Goal: Information Seeking & Learning: Learn about a topic

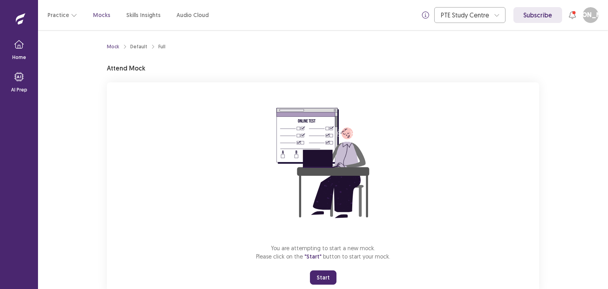
click at [319, 273] on button "Start" at bounding box center [323, 277] width 27 height 14
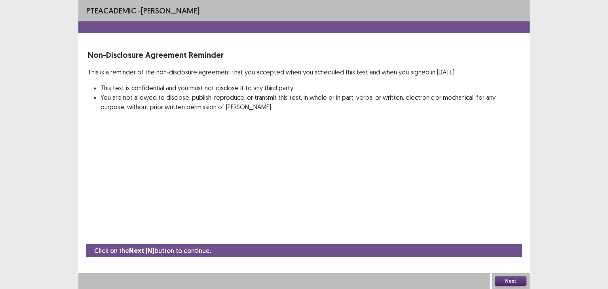
click at [507, 281] on button "Next" at bounding box center [511, 280] width 32 height 9
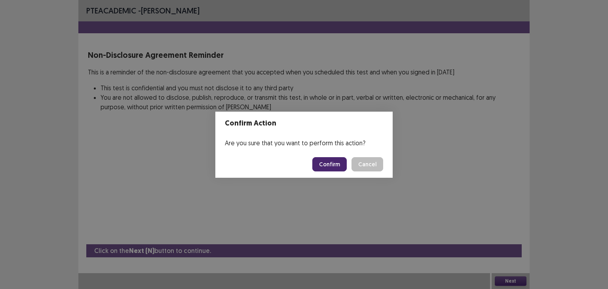
click at [339, 164] on button "Confirm" at bounding box center [329, 164] width 34 height 14
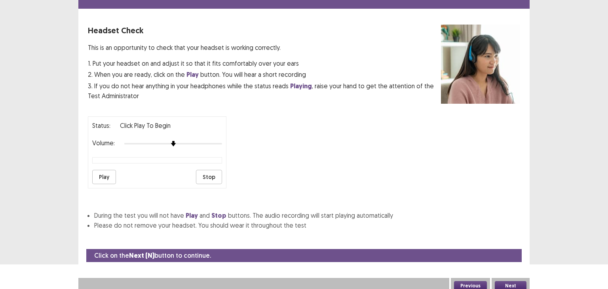
click at [108, 170] on button "Play" at bounding box center [104, 177] width 24 height 14
click at [503, 281] on button "Next" at bounding box center [511, 285] width 32 height 9
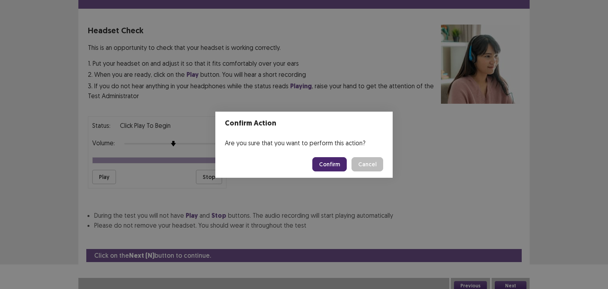
click at [336, 169] on button "Confirm" at bounding box center [329, 164] width 34 height 14
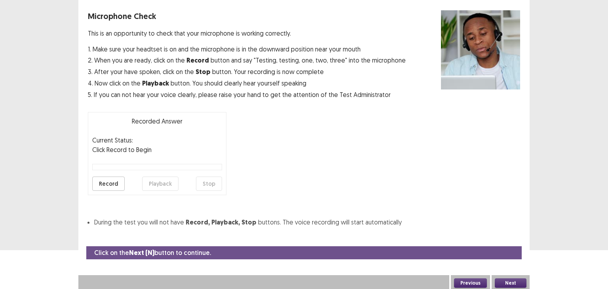
click at [119, 182] on button "Record" at bounding box center [108, 183] width 32 height 14
click at [207, 179] on button "Stop" at bounding box center [209, 183] width 26 height 14
click at [158, 183] on button "Playback" at bounding box center [160, 183] width 36 height 14
click at [506, 281] on button "Next" at bounding box center [511, 282] width 32 height 9
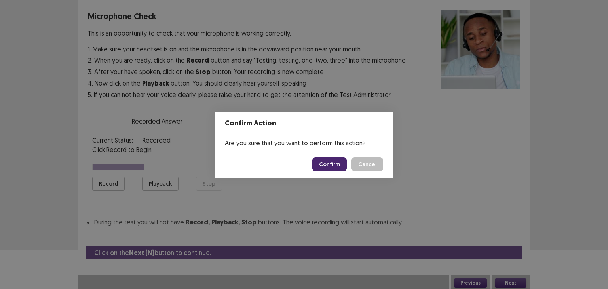
click at [342, 162] on button "Confirm" at bounding box center [329, 164] width 34 height 14
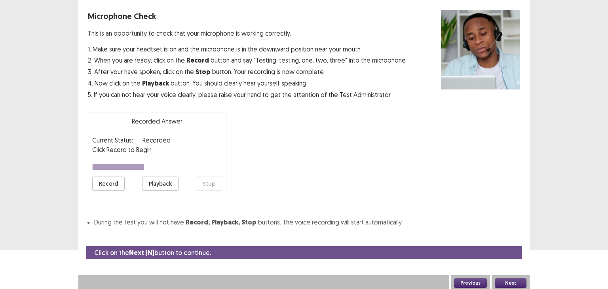
scroll to position [17, 0]
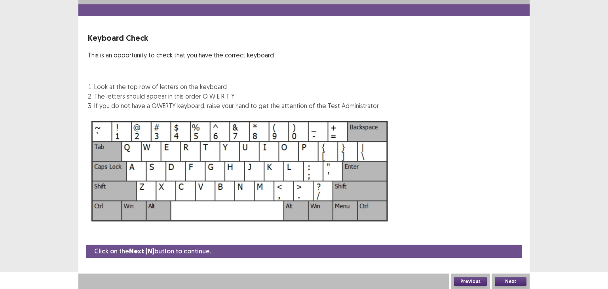
click at [503, 279] on button "Next" at bounding box center [511, 281] width 32 height 9
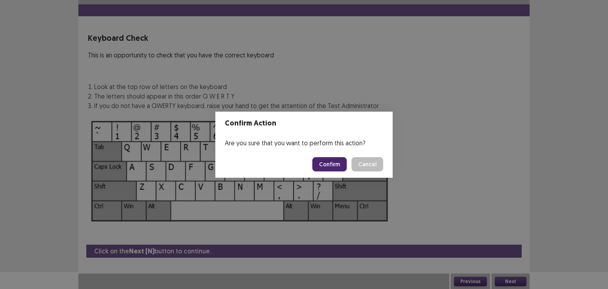
click at [338, 163] on button "Confirm" at bounding box center [329, 164] width 34 height 14
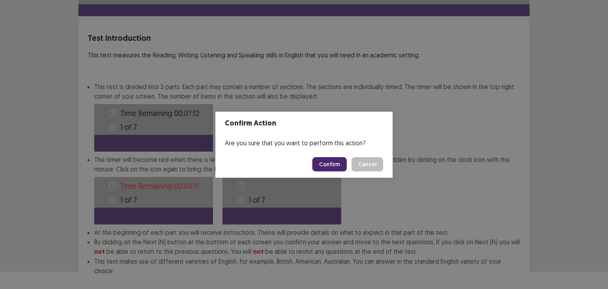
scroll to position [57, 0]
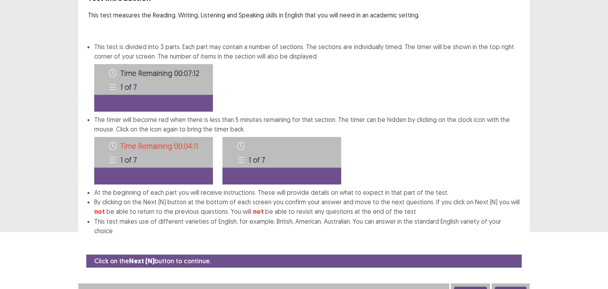
click at [520, 287] on button "Next" at bounding box center [511, 291] width 32 height 9
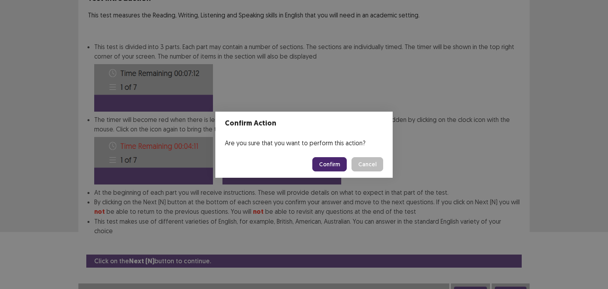
click at [328, 163] on button "Confirm" at bounding box center [329, 164] width 34 height 14
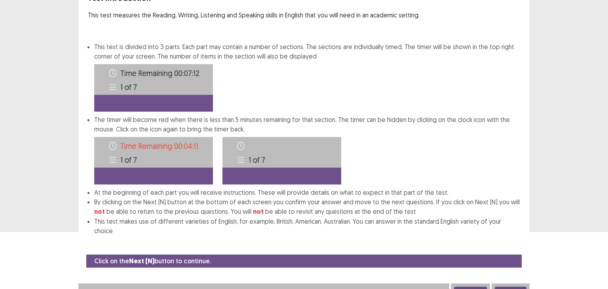
scroll to position [0, 0]
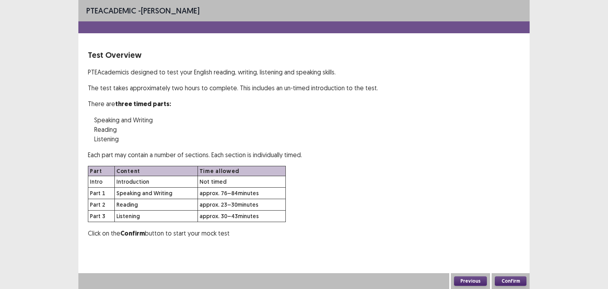
click at [506, 282] on button "Confirm" at bounding box center [511, 280] width 32 height 9
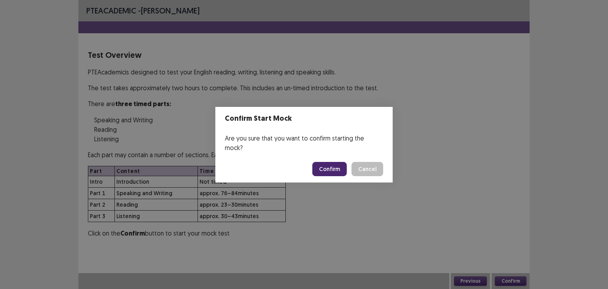
click at [336, 164] on button "Confirm" at bounding box center [329, 169] width 34 height 14
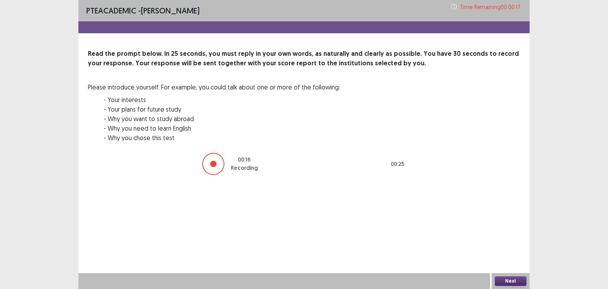
click at [513, 278] on button "Next" at bounding box center [511, 280] width 32 height 9
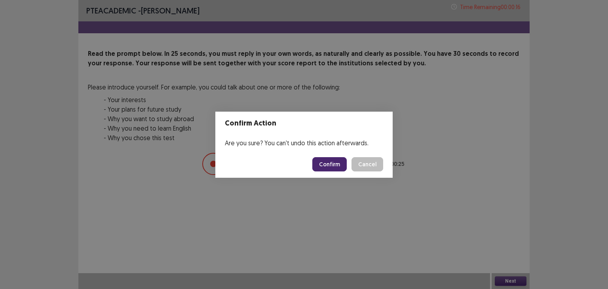
click at [334, 161] on button "Confirm" at bounding box center [329, 164] width 34 height 14
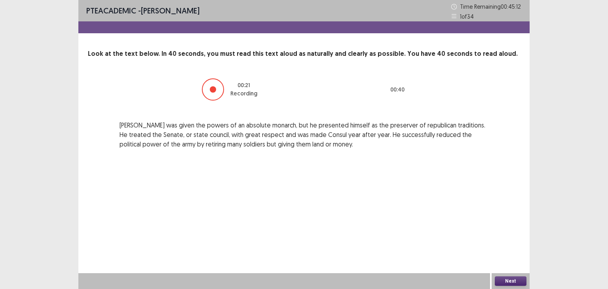
click at [502, 279] on button "Next" at bounding box center [511, 280] width 32 height 9
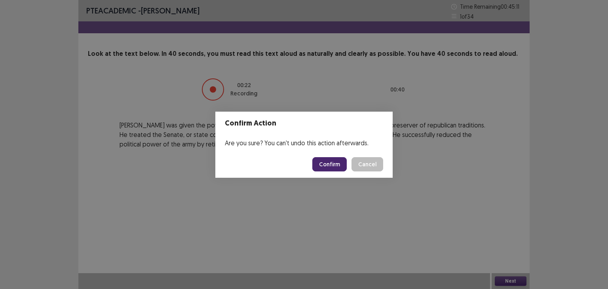
click at [334, 165] on button "Confirm" at bounding box center [329, 164] width 34 height 14
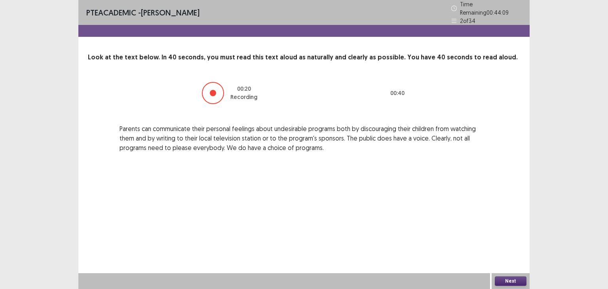
click at [504, 277] on button "Next" at bounding box center [511, 280] width 32 height 9
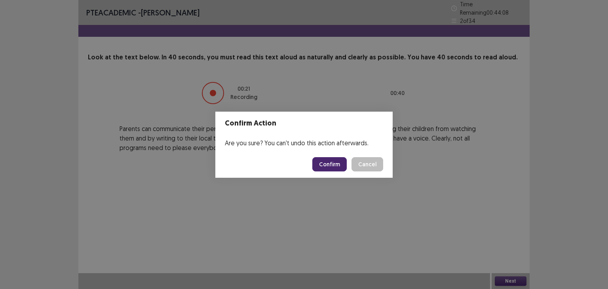
click at [345, 165] on button "Confirm" at bounding box center [329, 164] width 34 height 14
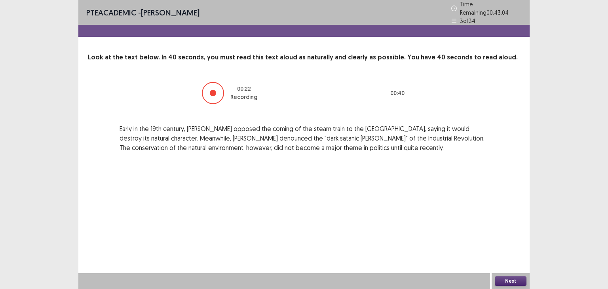
click at [511, 283] on button "Next" at bounding box center [511, 280] width 32 height 9
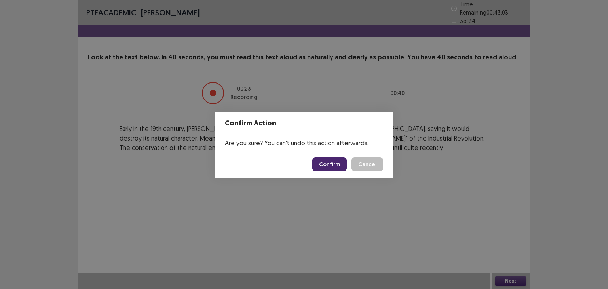
click at [333, 164] on button "Confirm" at bounding box center [329, 164] width 34 height 14
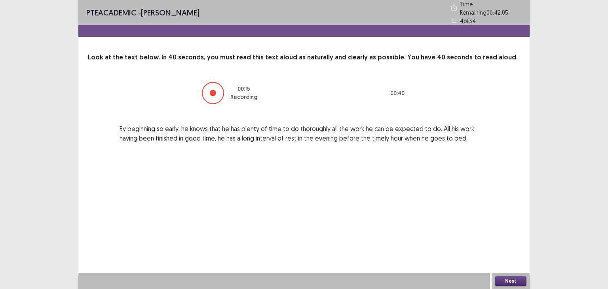
click at [509, 281] on button "Next" at bounding box center [511, 280] width 32 height 9
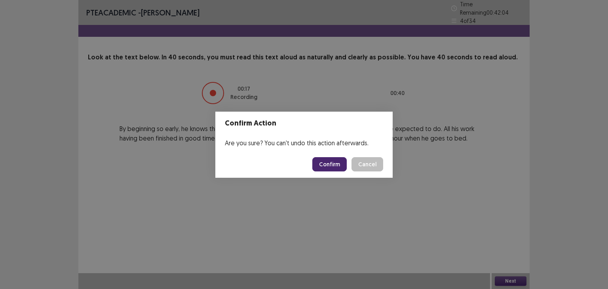
click at [333, 165] on button "Confirm" at bounding box center [329, 164] width 34 height 14
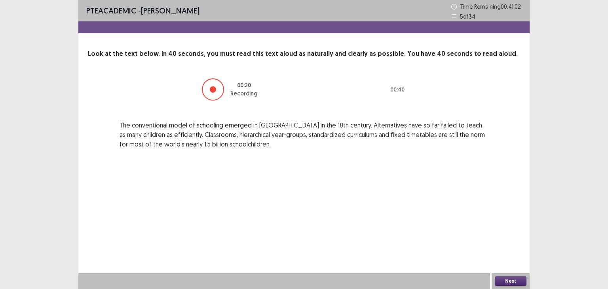
click at [521, 279] on button "Next" at bounding box center [511, 280] width 32 height 9
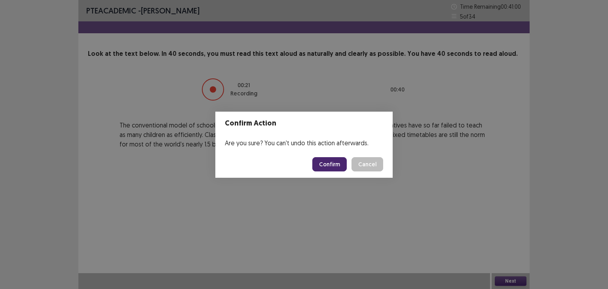
click at [336, 161] on button "Confirm" at bounding box center [329, 164] width 34 height 14
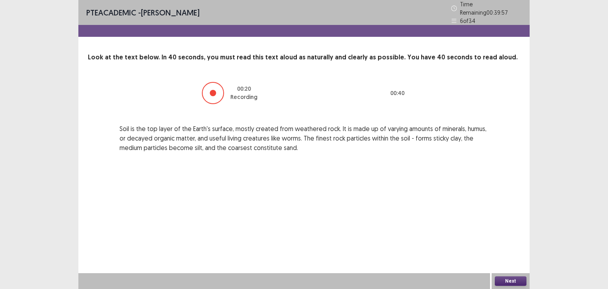
click at [508, 279] on button "Next" at bounding box center [511, 280] width 32 height 9
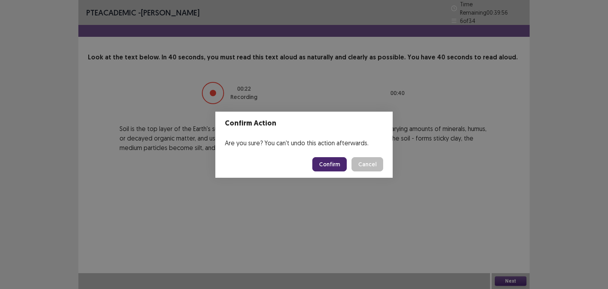
click at [334, 159] on button "Confirm" at bounding box center [329, 164] width 34 height 14
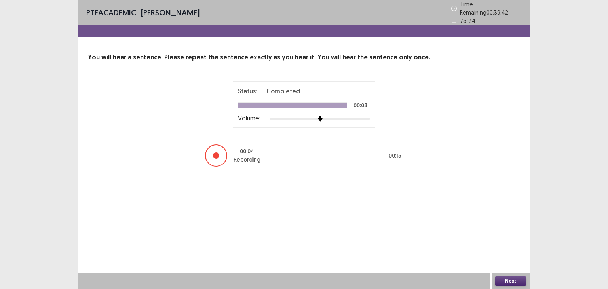
click at [510, 277] on button "Next" at bounding box center [511, 280] width 32 height 9
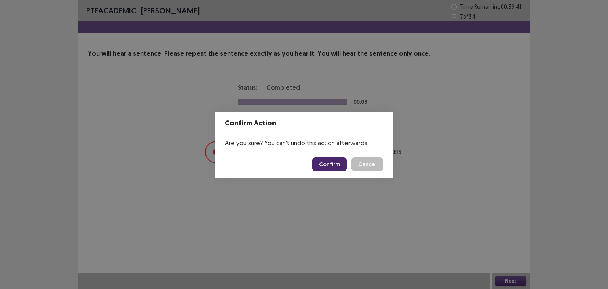
click at [328, 162] on button "Confirm" at bounding box center [329, 164] width 34 height 14
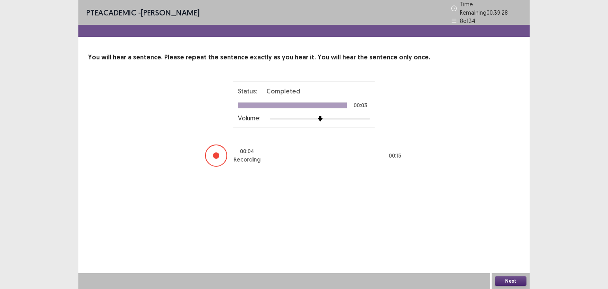
click at [518, 283] on button "Next" at bounding box center [511, 280] width 32 height 9
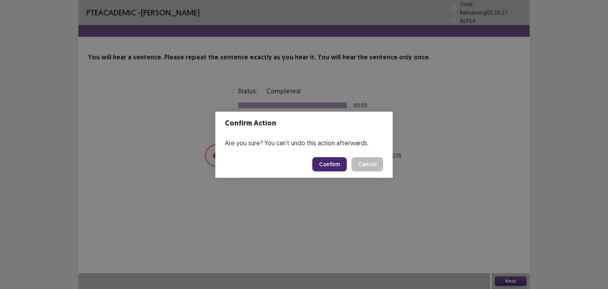
click at [332, 165] on button "Confirm" at bounding box center [329, 164] width 34 height 14
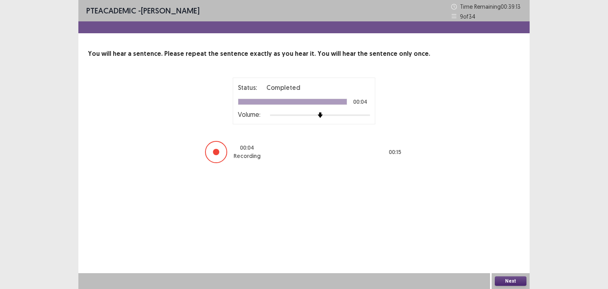
click at [512, 281] on button "Next" at bounding box center [511, 280] width 32 height 9
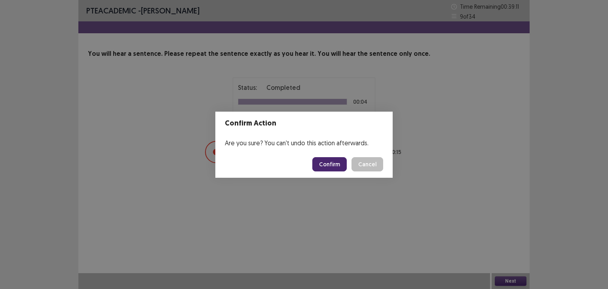
click at [335, 160] on button "Confirm" at bounding box center [329, 164] width 34 height 14
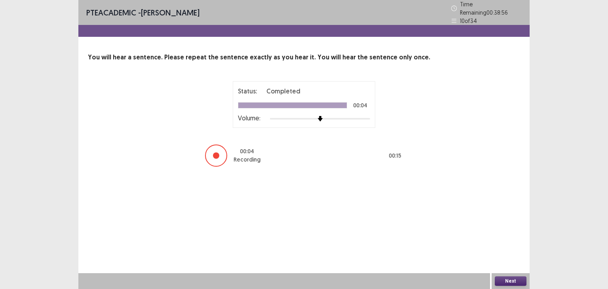
click at [516, 277] on button "Next" at bounding box center [511, 280] width 32 height 9
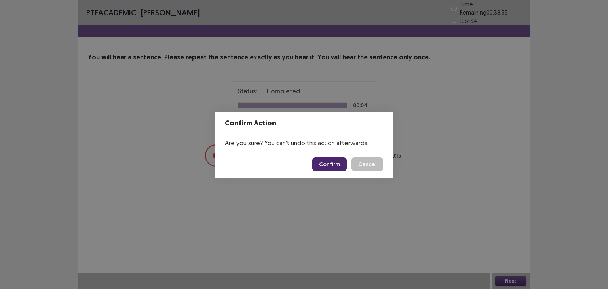
click at [334, 157] on button "Confirm" at bounding box center [329, 164] width 34 height 14
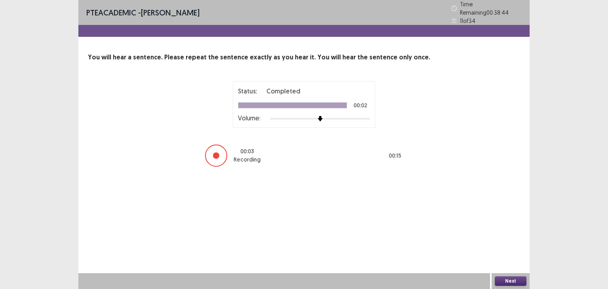
click at [513, 279] on button "Next" at bounding box center [511, 280] width 32 height 9
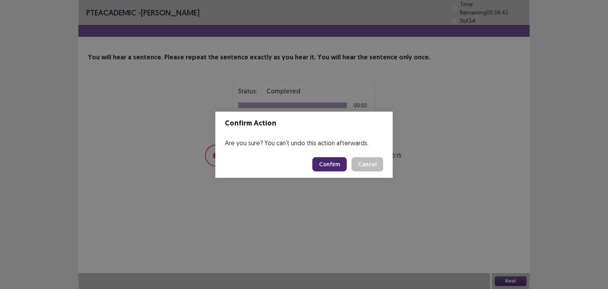
click at [330, 159] on button "Confirm" at bounding box center [329, 164] width 34 height 14
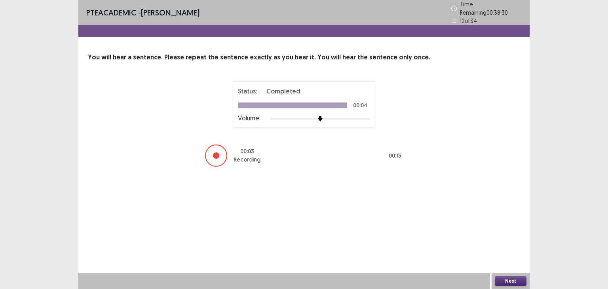
click at [505, 279] on button "Next" at bounding box center [511, 280] width 32 height 9
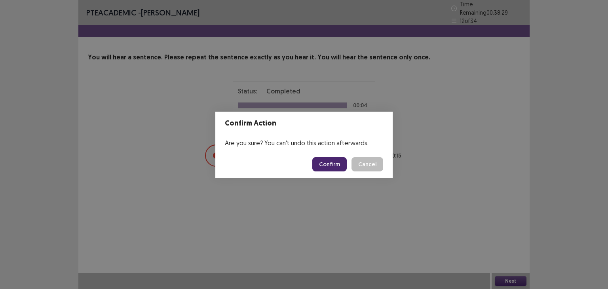
click at [326, 160] on button "Confirm" at bounding box center [329, 164] width 34 height 14
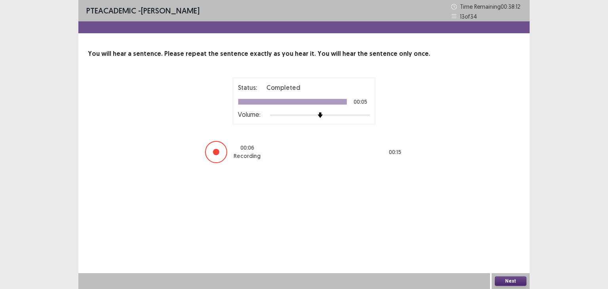
click at [512, 277] on button "Next" at bounding box center [511, 280] width 32 height 9
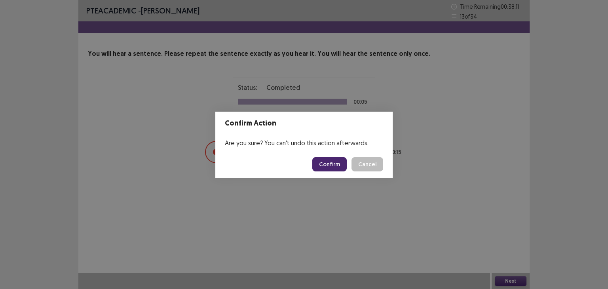
click at [334, 162] on button "Confirm" at bounding box center [329, 164] width 34 height 14
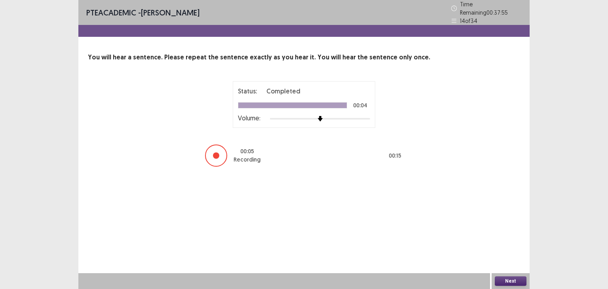
click at [503, 279] on button "Next" at bounding box center [511, 280] width 32 height 9
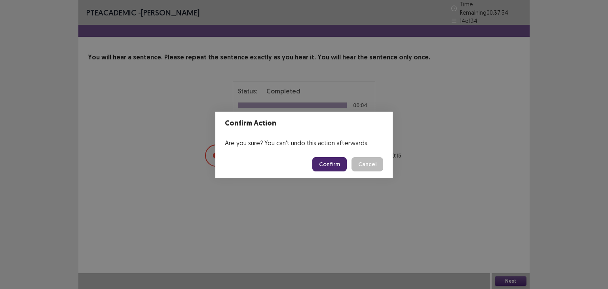
click at [335, 165] on button "Confirm" at bounding box center [329, 164] width 34 height 14
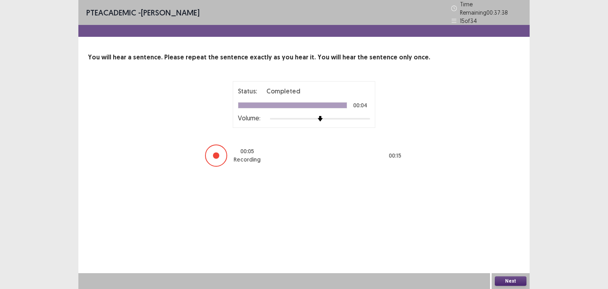
click at [515, 279] on button "Next" at bounding box center [511, 280] width 32 height 9
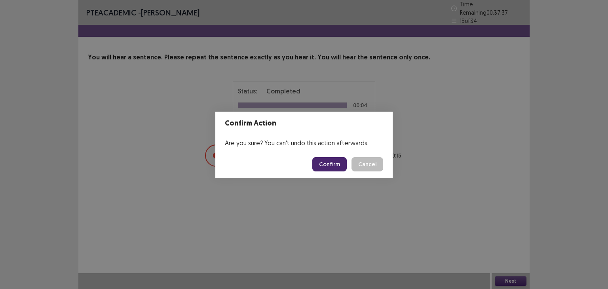
click at [336, 163] on button "Confirm" at bounding box center [329, 164] width 34 height 14
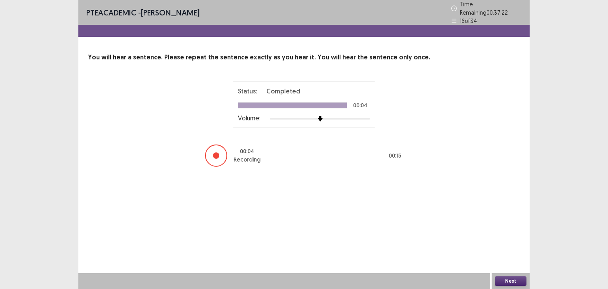
click at [516, 281] on button "Next" at bounding box center [511, 280] width 32 height 9
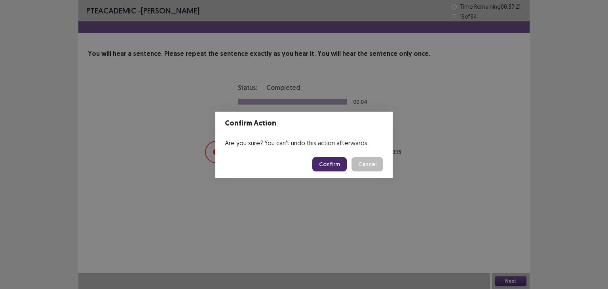
click at [337, 168] on button "Confirm" at bounding box center [329, 164] width 34 height 14
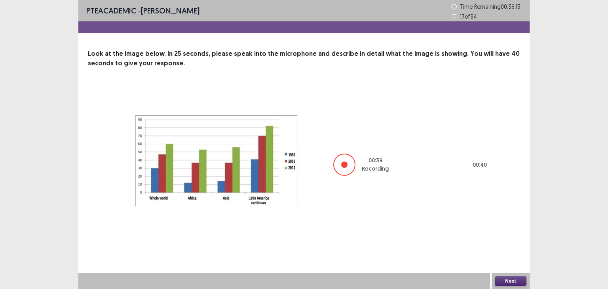
click at [521, 282] on button "Next" at bounding box center [511, 280] width 32 height 9
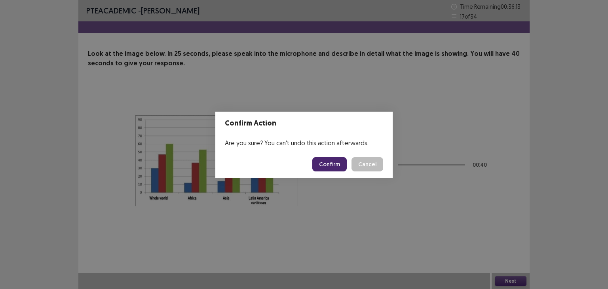
click at [342, 170] on button "Confirm" at bounding box center [329, 164] width 34 height 14
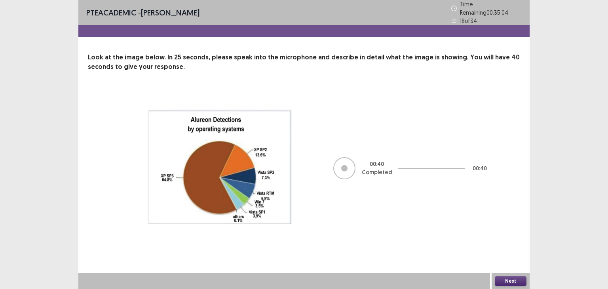
click at [514, 277] on button "Next" at bounding box center [511, 280] width 32 height 9
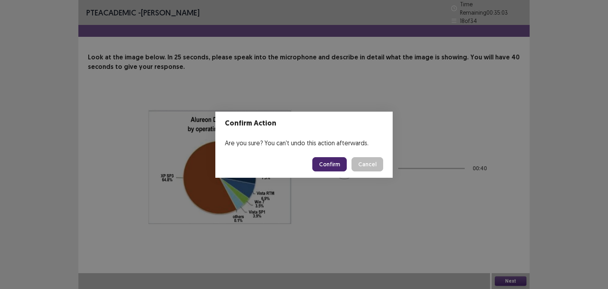
click at [334, 164] on button "Confirm" at bounding box center [329, 164] width 34 height 14
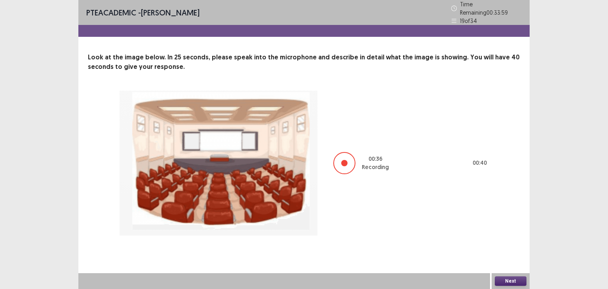
click at [500, 277] on button "Next" at bounding box center [511, 280] width 32 height 9
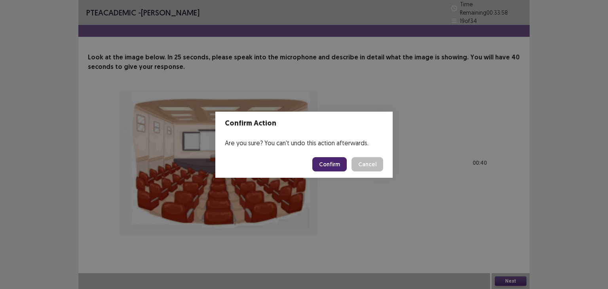
click at [337, 166] on button "Confirm" at bounding box center [329, 164] width 34 height 14
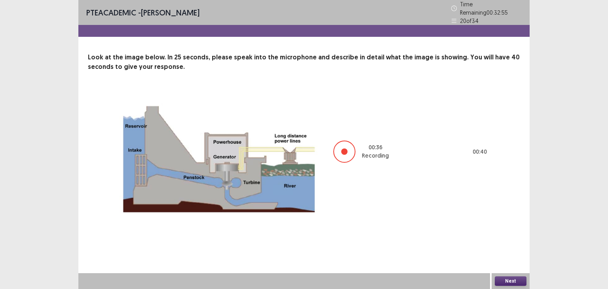
click at [505, 283] on button "Next" at bounding box center [511, 280] width 32 height 9
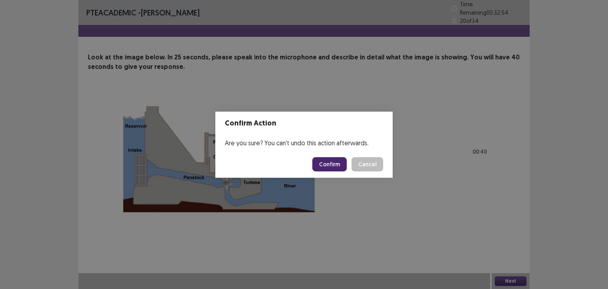
click at [331, 160] on button "Confirm" at bounding box center [329, 164] width 34 height 14
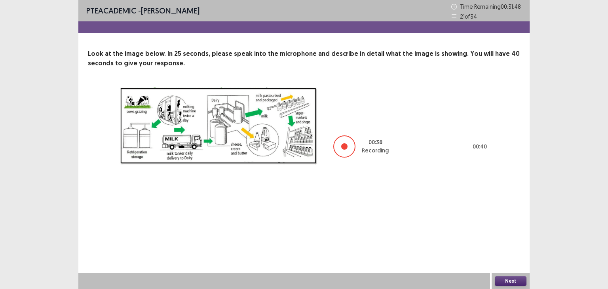
click at [505, 282] on button "Next" at bounding box center [511, 280] width 32 height 9
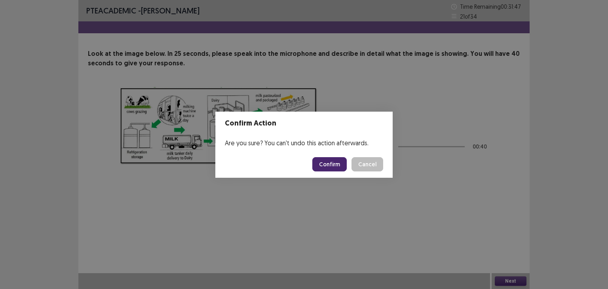
click at [338, 160] on button "Confirm" at bounding box center [329, 164] width 34 height 14
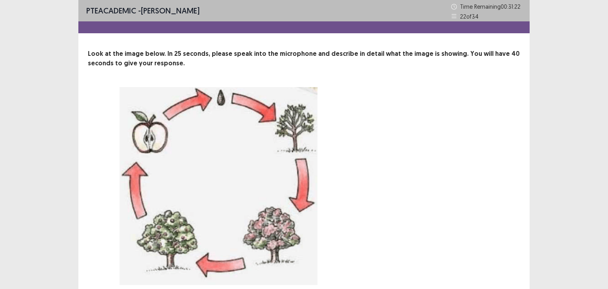
scroll to position [31, 0]
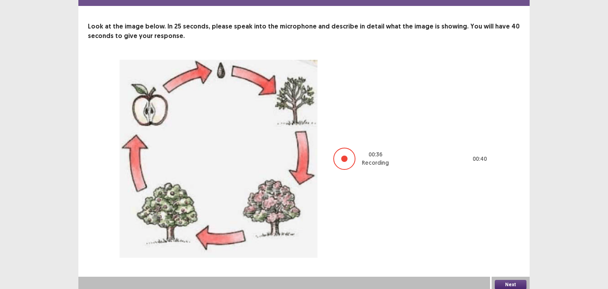
click at [501, 280] on button "Next" at bounding box center [511, 284] width 32 height 9
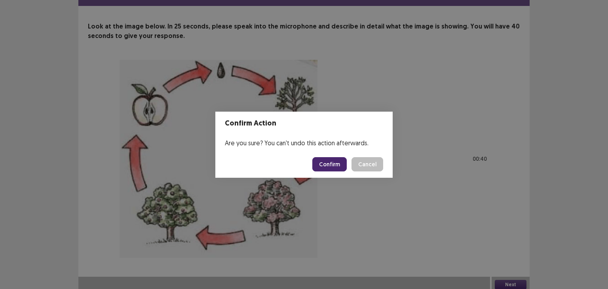
click at [324, 159] on button "Confirm" at bounding box center [329, 164] width 34 height 14
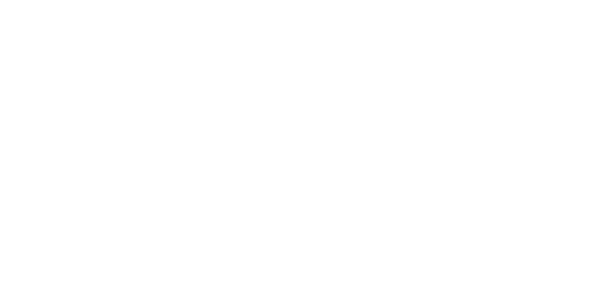
scroll to position [0, 0]
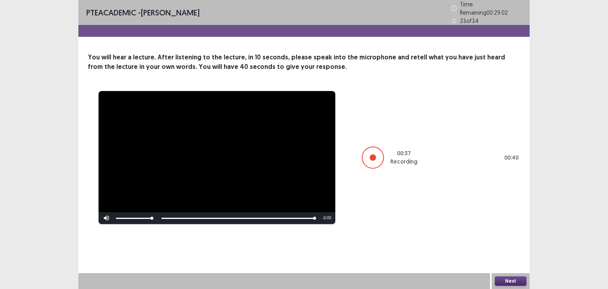
click at [515, 277] on button "Next" at bounding box center [511, 280] width 32 height 9
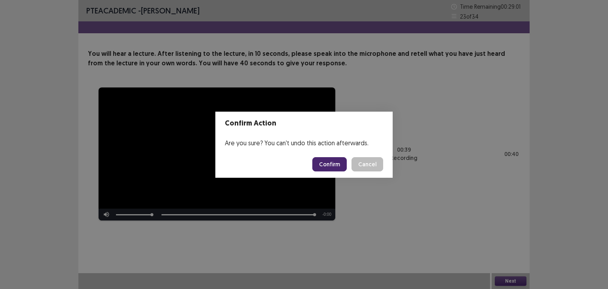
click at [331, 165] on button "Confirm" at bounding box center [329, 164] width 34 height 14
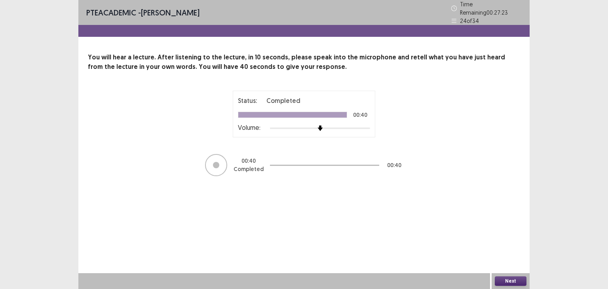
click at [502, 277] on button "Next" at bounding box center [511, 280] width 32 height 9
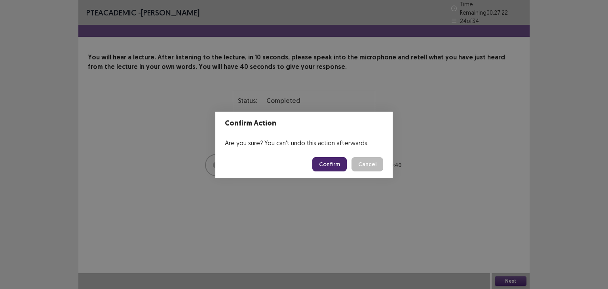
click at [331, 170] on button "Confirm" at bounding box center [329, 164] width 34 height 14
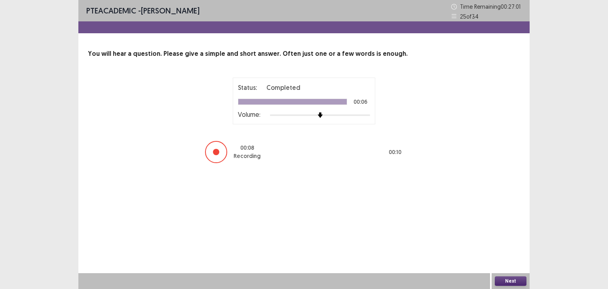
click at [507, 281] on button "Next" at bounding box center [511, 280] width 32 height 9
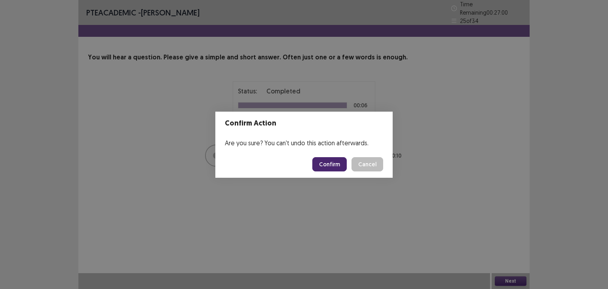
click at [326, 165] on button "Confirm" at bounding box center [329, 164] width 34 height 14
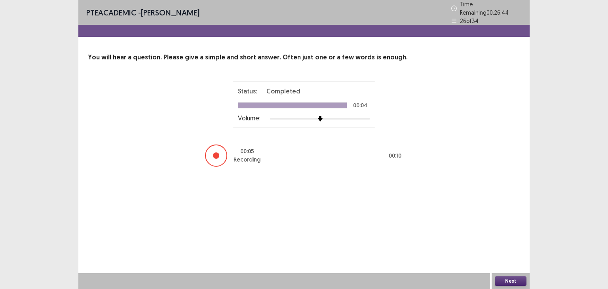
click at [507, 283] on button "Next" at bounding box center [511, 280] width 32 height 9
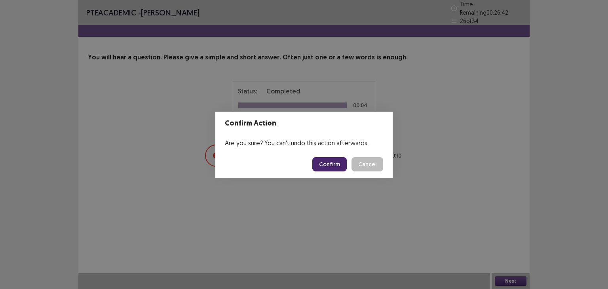
click at [345, 164] on button "Confirm" at bounding box center [329, 164] width 34 height 14
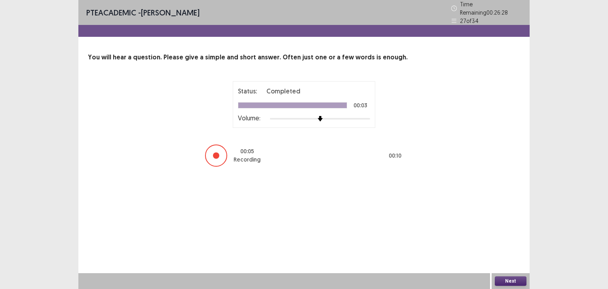
click at [507, 282] on button "Next" at bounding box center [511, 280] width 32 height 9
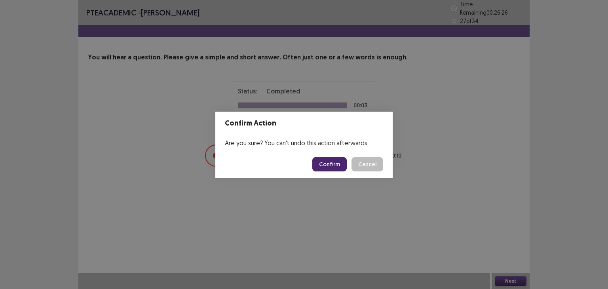
click at [342, 164] on button "Confirm" at bounding box center [329, 164] width 34 height 14
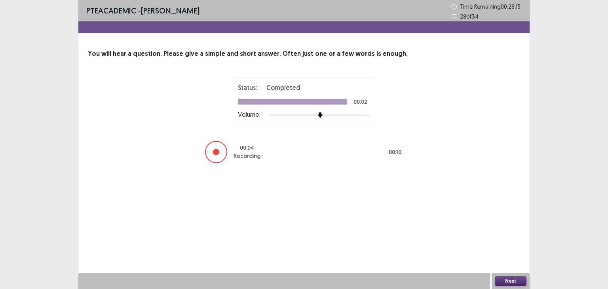
click at [503, 285] on button "Next" at bounding box center [511, 280] width 32 height 9
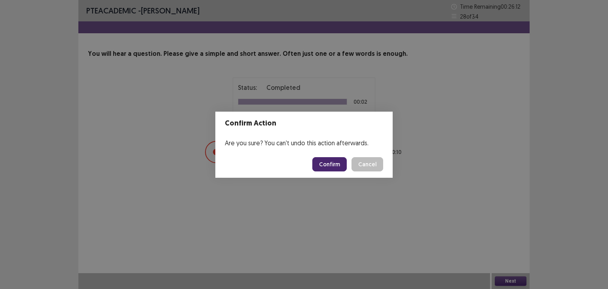
click at [334, 161] on button "Confirm" at bounding box center [329, 164] width 34 height 14
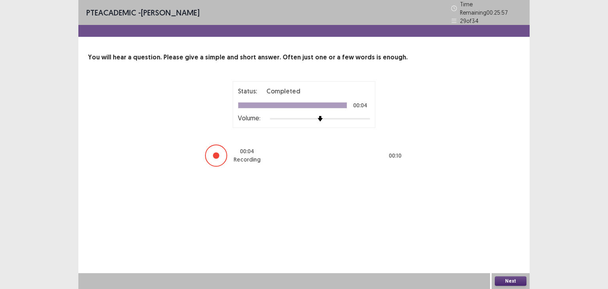
click at [502, 281] on button "Next" at bounding box center [511, 280] width 32 height 9
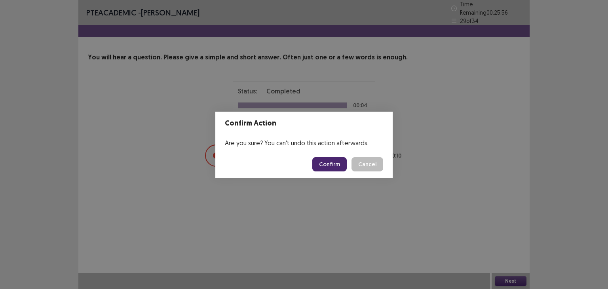
click at [326, 159] on button "Confirm" at bounding box center [329, 164] width 34 height 14
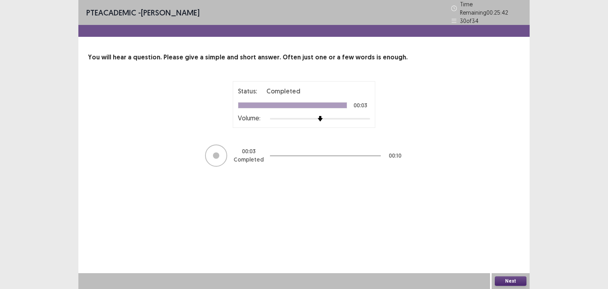
click at [502, 280] on button "Next" at bounding box center [511, 280] width 32 height 9
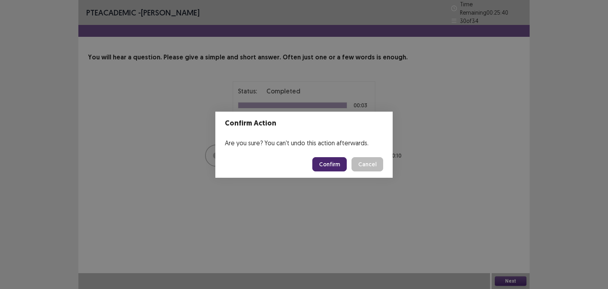
click at [321, 163] on button "Confirm" at bounding box center [329, 164] width 34 height 14
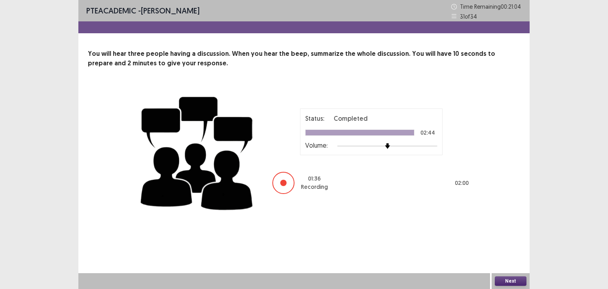
click at [509, 281] on button "Next" at bounding box center [511, 280] width 32 height 9
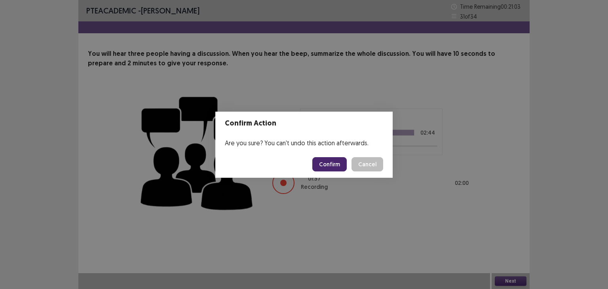
click at [338, 165] on button "Confirm" at bounding box center [329, 164] width 34 height 14
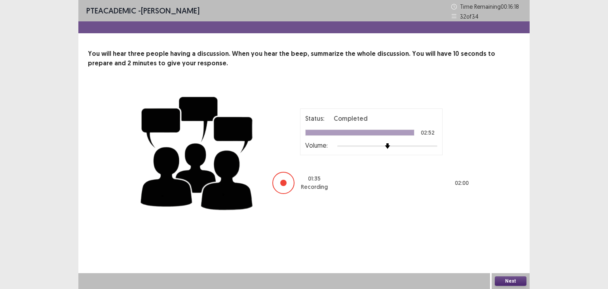
click at [516, 283] on button "Next" at bounding box center [511, 280] width 32 height 9
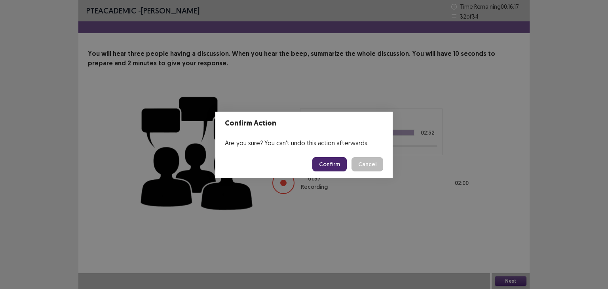
click at [339, 162] on button "Confirm" at bounding box center [329, 164] width 34 height 14
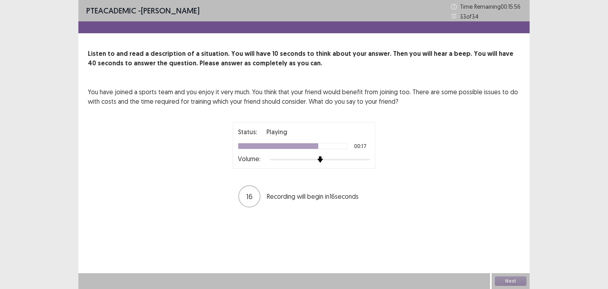
click at [319, 161] on img at bounding box center [320, 159] width 6 height 6
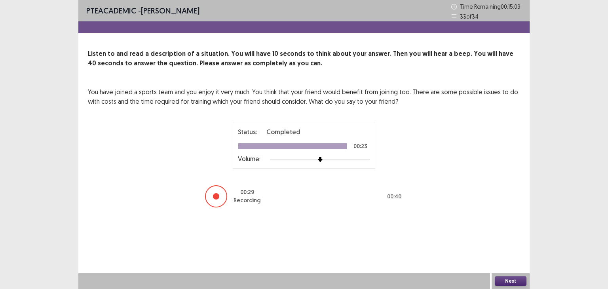
click at [516, 281] on button "Next" at bounding box center [511, 280] width 32 height 9
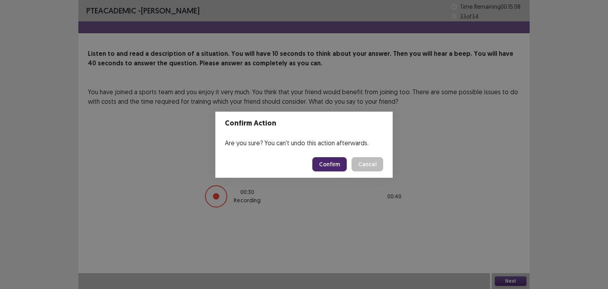
click at [343, 159] on button "Confirm" at bounding box center [329, 164] width 34 height 14
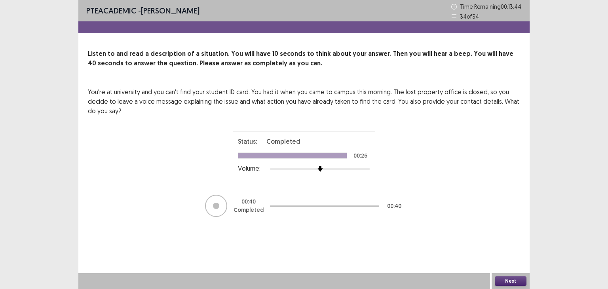
click at [503, 284] on button "Next" at bounding box center [511, 280] width 32 height 9
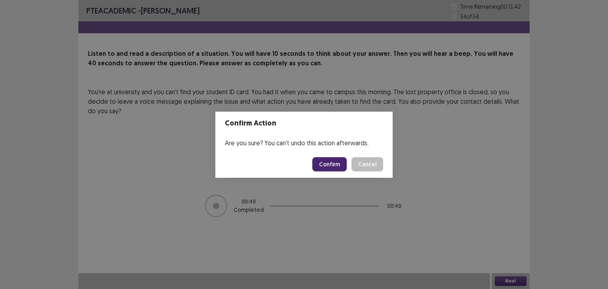
click at [337, 165] on button "Confirm" at bounding box center [329, 164] width 34 height 14
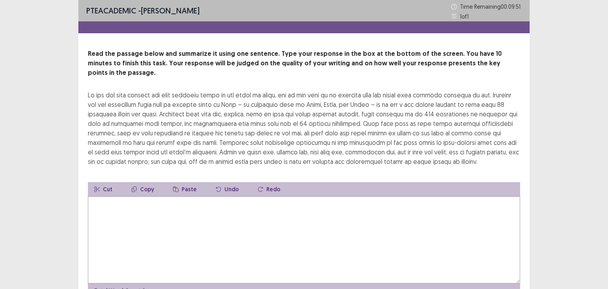
click at [168, 219] on textarea at bounding box center [304, 239] width 432 height 87
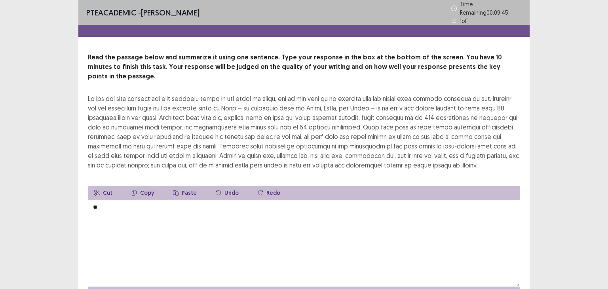
type textarea "*"
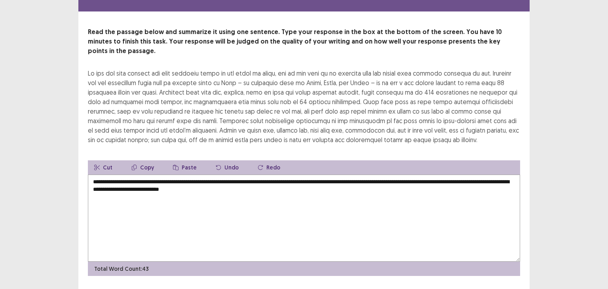
scroll to position [34, 0]
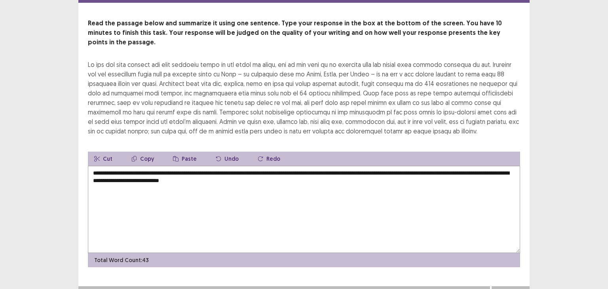
type textarea "**********"
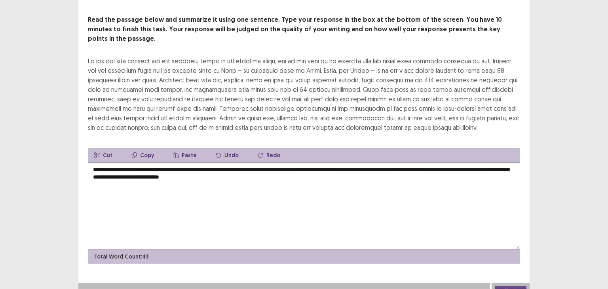
click at [507, 286] on button "Next" at bounding box center [511, 290] width 32 height 9
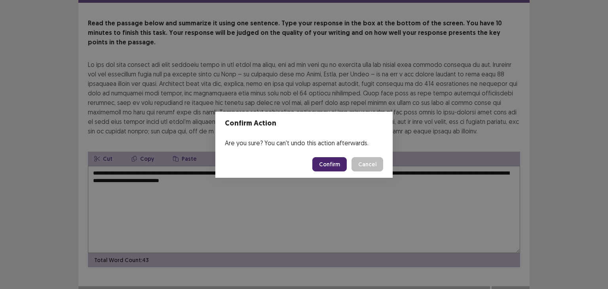
click at [378, 168] on button "Cancel" at bounding box center [367, 164] width 32 height 14
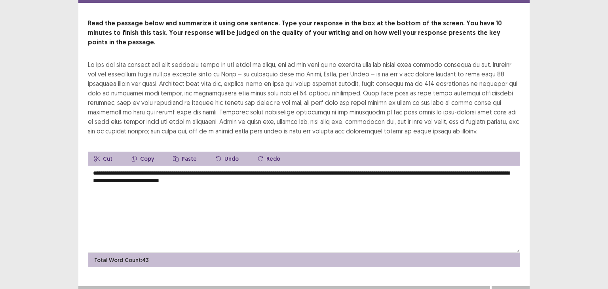
click at [512, 288] on button "Next" at bounding box center [511, 293] width 32 height 9
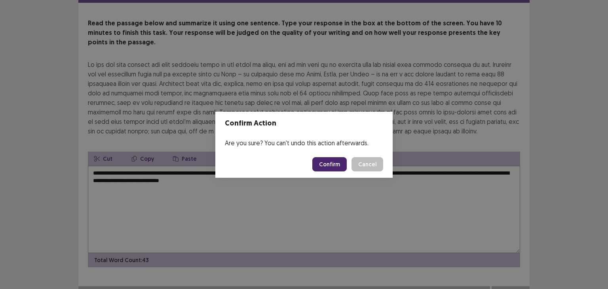
click at [332, 167] on button "Confirm" at bounding box center [329, 164] width 34 height 14
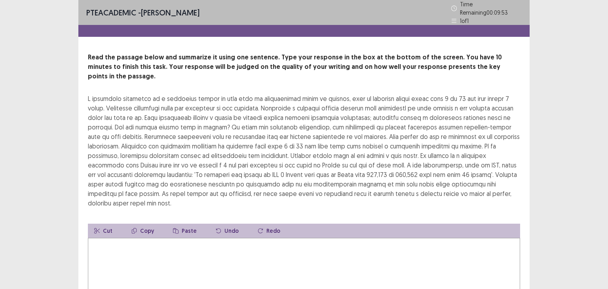
scroll to position [0, 0]
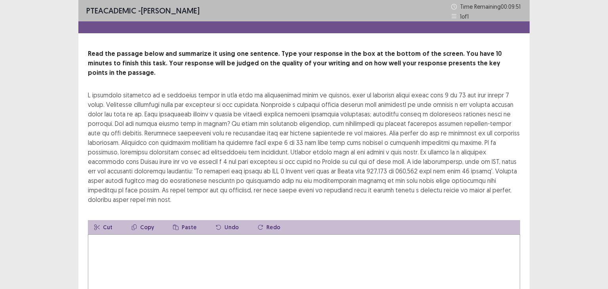
click at [258, 234] on textarea at bounding box center [304, 277] width 432 height 87
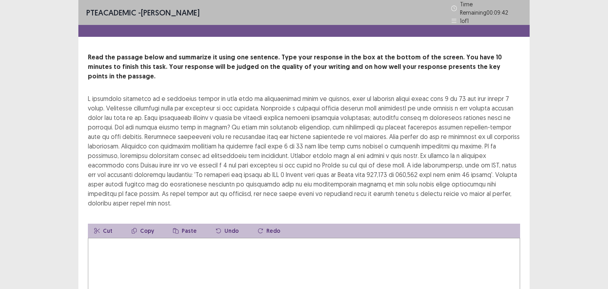
drag, startPoint x: 332, startPoint y: 85, endPoint x: 222, endPoint y: 85, distance: 110.0
click at [222, 94] on div at bounding box center [304, 151] width 432 height 114
click at [167, 238] on textarea at bounding box center [304, 281] width 432 height 87
type textarea "*"
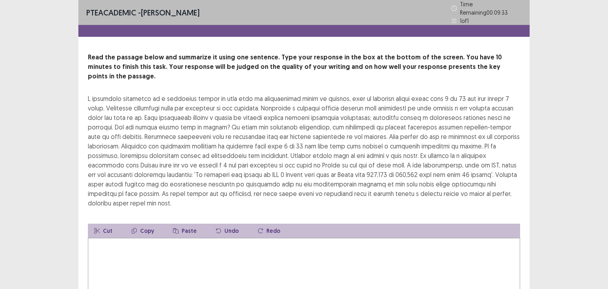
type textarea "*"
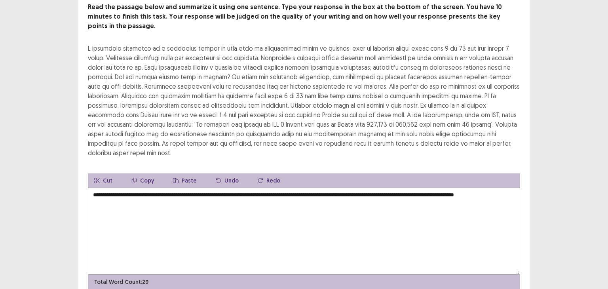
scroll to position [49, 0]
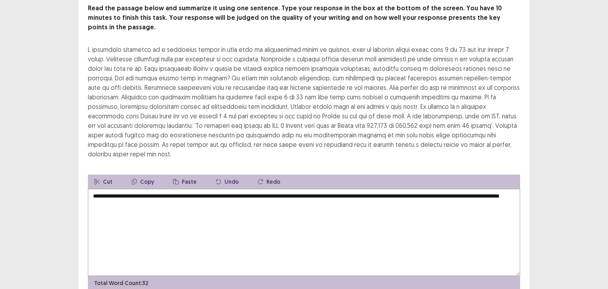
drag, startPoint x: 226, startPoint y: 174, endPoint x: 91, endPoint y: 170, distance: 135.0
click at [91, 189] on textarea "**********" at bounding box center [304, 232] width 432 height 87
click at [430, 189] on textarea "**********" at bounding box center [304, 232] width 432 height 87
click at [427, 194] on textarea "**********" at bounding box center [304, 232] width 432 height 87
click at [416, 189] on textarea "**********" at bounding box center [304, 232] width 432 height 87
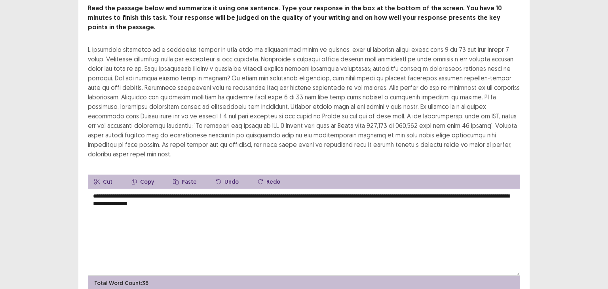
click at [378, 189] on textarea "**********" at bounding box center [304, 232] width 432 height 87
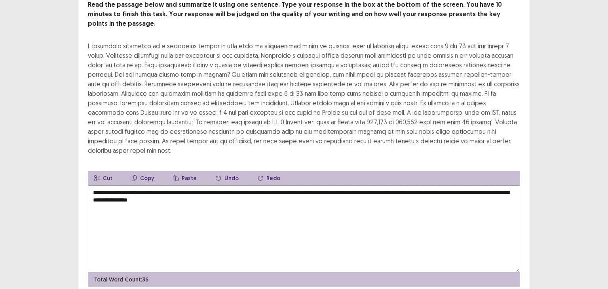
click at [105, 185] on textarea "**********" at bounding box center [304, 228] width 432 height 87
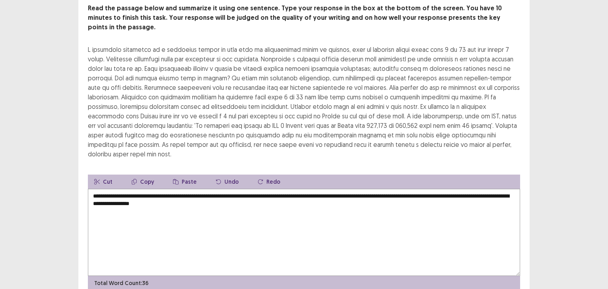
click at [304, 191] on textarea "**********" at bounding box center [304, 232] width 432 height 87
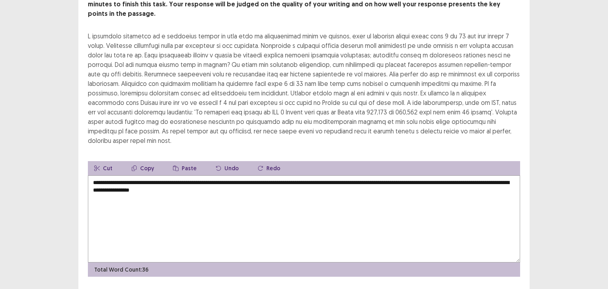
type textarea "**********"
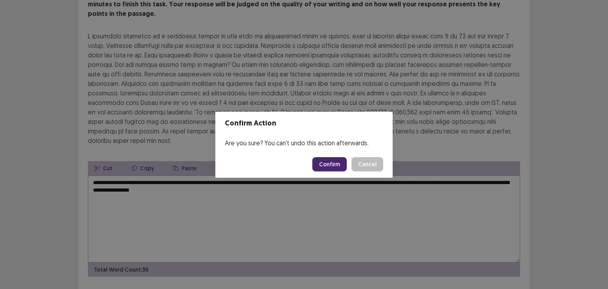
click at [329, 167] on button "Confirm" at bounding box center [329, 164] width 34 height 14
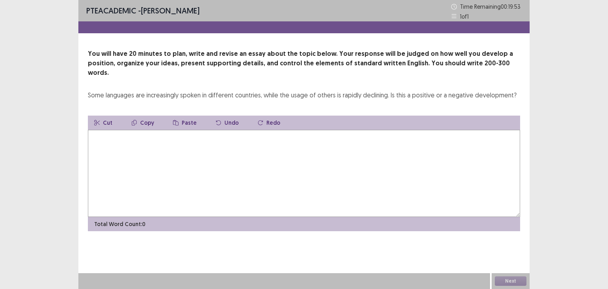
click at [254, 151] on textarea at bounding box center [304, 173] width 432 height 87
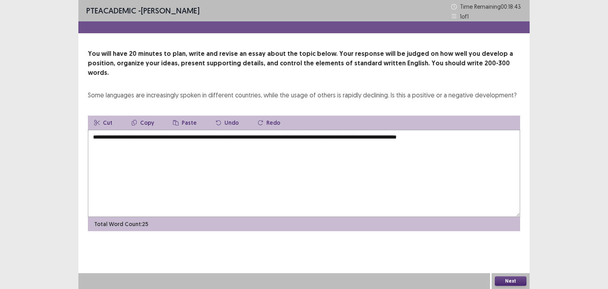
click at [475, 130] on textarea "**********" at bounding box center [304, 173] width 432 height 87
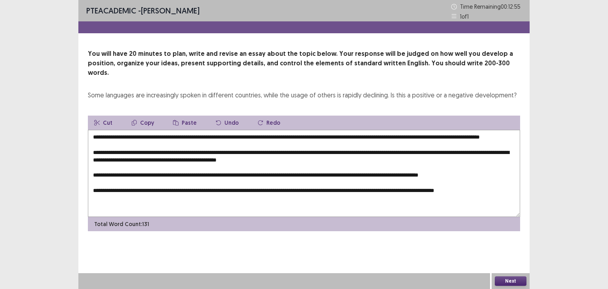
click at [295, 130] on textarea "**********" at bounding box center [304, 173] width 432 height 87
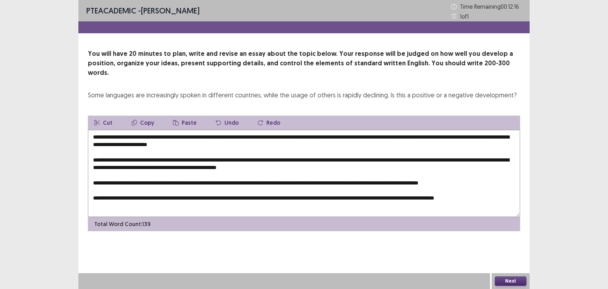
click at [410, 130] on textarea "**********" at bounding box center [304, 173] width 432 height 87
click at [416, 130] on textarea "**********" at bounding box center [304, 173] width 432 height 87
click at [333, 130] on textarea "**********" at bounding box center [304, 173] width 432 height 87
click at [394, 135] on textarea "**********" at bounding box center [304, 173] width 432 height 87
click at [260, 151] on textarea "**********" at bounding box center [304, 173] width 432 height 87
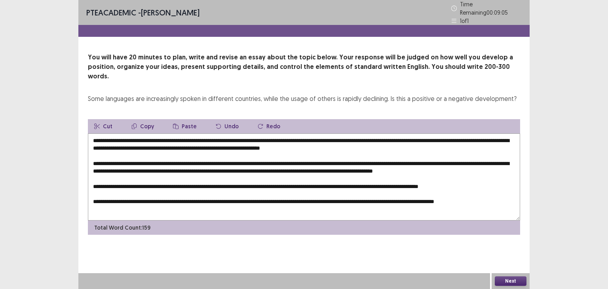
click at [148, 159] on textarea "**********" at bounding box center [304, 176] width 432 height 87
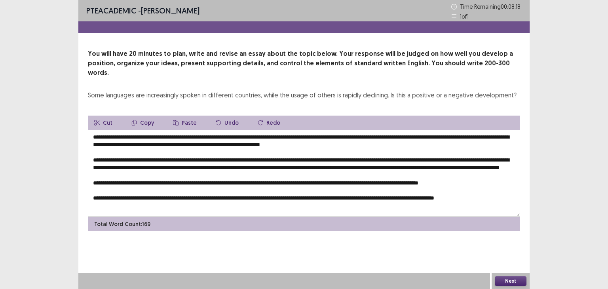
click at [284, 156] on textarea at bounding box center [304, 173] width 432 height 87
click at [347, 159] on textarea at bounding box center [304, 173] width 432 height 87
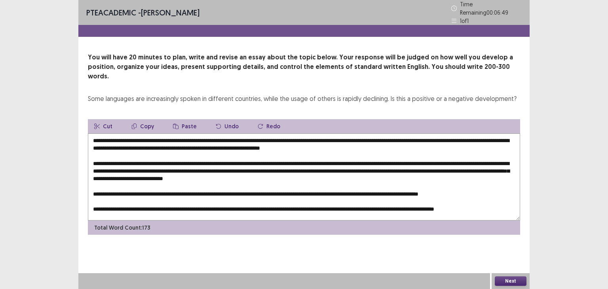
click at [215, 165] on textarea at bounding box center [304, 176] width 432 height 87
click at [344, 165] on textarea at bounding box center [304, 176] width 432 height 87
drag, startPoint x: 104, startPoint y: 164, endPoint x: 173, endPoint y: 166, distance: 69.3
click at [173, 166] on textarea at bounding box center [304, 176] width 432 height 87
click at [347, 169] on textarea at bounding box center [304, 176] width 432 height 87
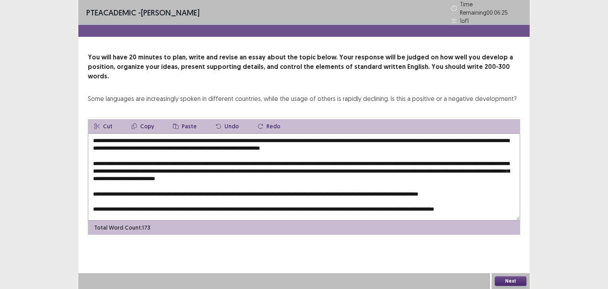
paste textarea "**********"
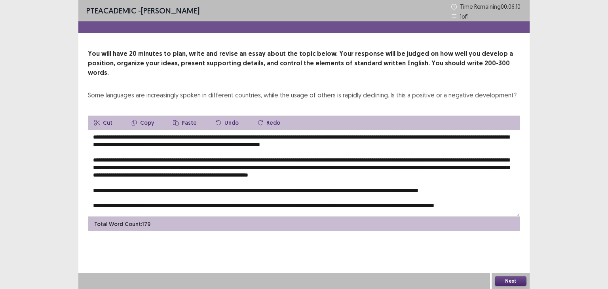
drag, startPoint x: 291, startPoint y: 182, endPoint x: 283, endPoint y: 182, distance: 8.3
click at [283, 182] on textarea at bounding box center [304, 173] width 432 height 87
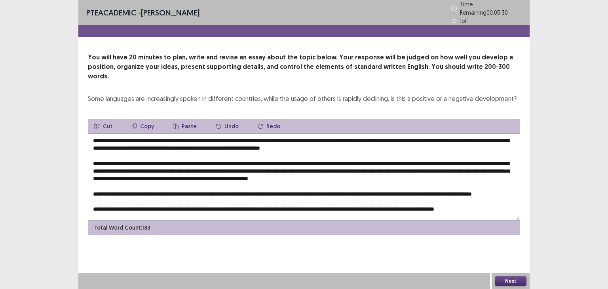
click at [367, 180] on textarea at bounding box center [304, 176] width 432 height 87
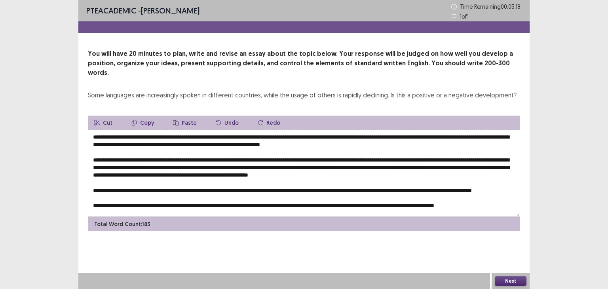
click at [450, 181] on textarea at bounding box center [304, 173] width 432 height 87
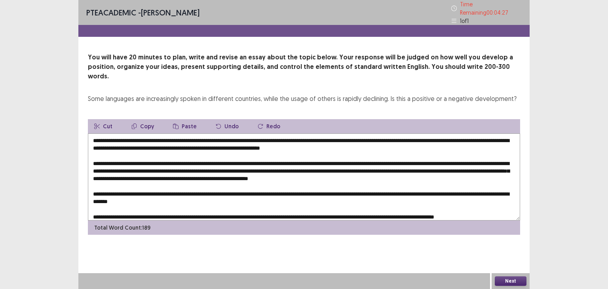
click at [509, 182] on textarea at bounding box center [304, 176] width 432 height 87
click at [177, 190] on textarea at bounding box center [304, 176] width 432 height 87
click at [385, 188] on textarea at bounding box center [304, 176] width 432 height 87
click at [378, 189] on textarea at bounding box center [304, 176] width 432 height 87
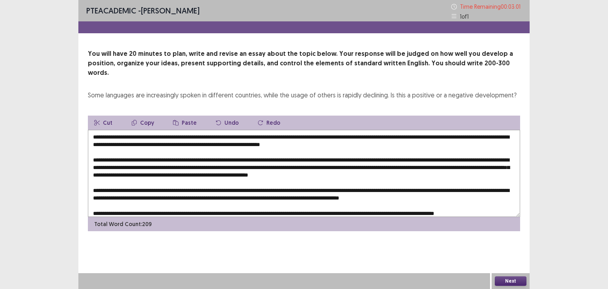
scroll to position [4, 0]
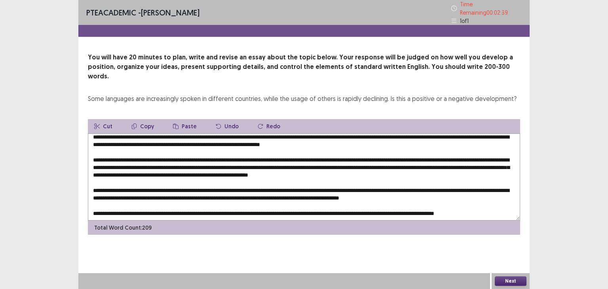
drag, startPoint x: 306, startPoint y: 132, endPoint x: 390, endPoint y: 131, distance: 84.3
click at [390, 133] on textarea at bounding box center [304, 176] width 432 height 87
drag, startPoint x: 462, startPoint y: 202, endPoint x: 473, endPoint y: 202, distance: 11.1
click at [473, 202] on textarea at bounding box center [304, 176] width 432 height 87
click at [491, 198] on textarea at bounding box center [304, 176] width 432 height 87
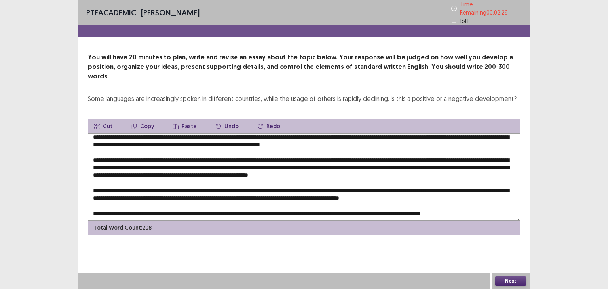
paste textarea "**********"
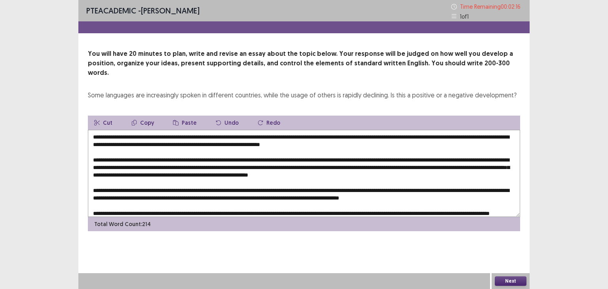
drag, startPoint x: 297, startPoint y: 127, endPoint x: 479, endPoint y: 128, distance: 182.0
click at [479, 130] on textarea at bounding box center [304, 173] width 432 height 87
click at [471, 203] on textarea at bounding box center [304, 173] width 432 height 87
paste textarea "**********"
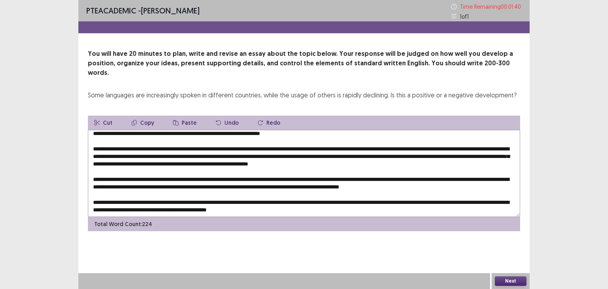
click at [244, 201] on textarea at bounding box center [304, 173] width 432 height 87
click at [279, 146] on textarea at bounding box center [304, 173] width 432 height 87
type textarea "**********"
click at [511, 282] on button "Next" at bounding box center [511, 280] width 32 height 9
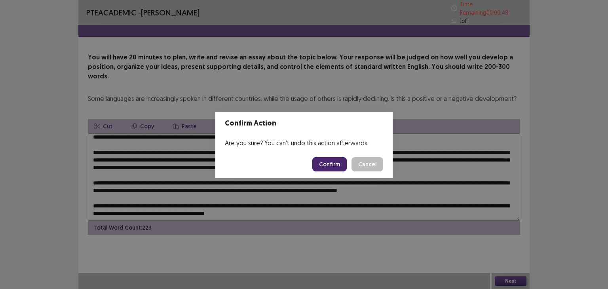
click at [338, 165] on button "Confirm" at bounding box center [329, 164] width 34 height 14
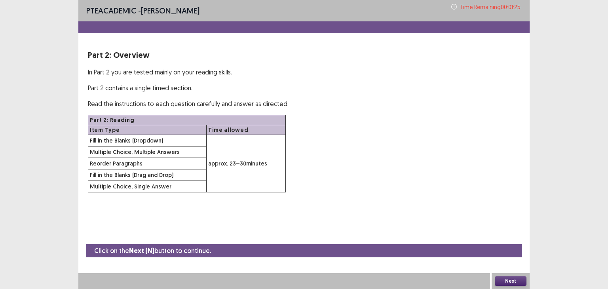
click at [512, 279] on button "Next" at bounding box center [511, 280] width 32 height 9
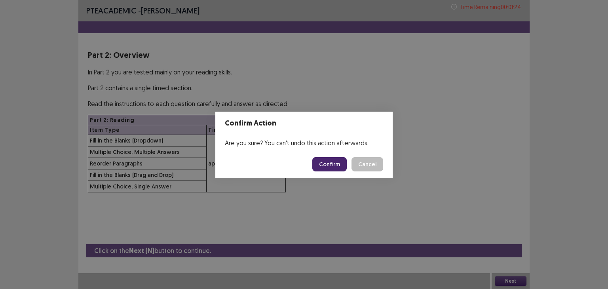
click at [336, 161] on button "Confirm" at bounding box center [329, 164] width 34 height 14
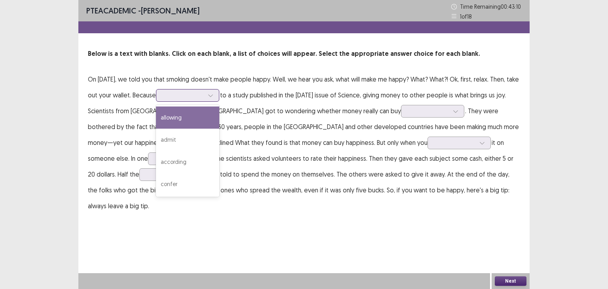
click at [204, 97] on div at bounding box center [183, 95] width 41 height 8
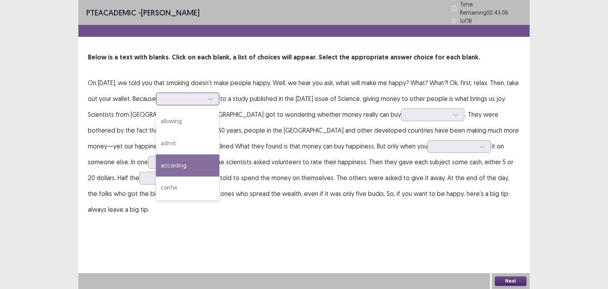
click at [201, 159] on div "according" at bounding box center [187, 165] width 63 height 22
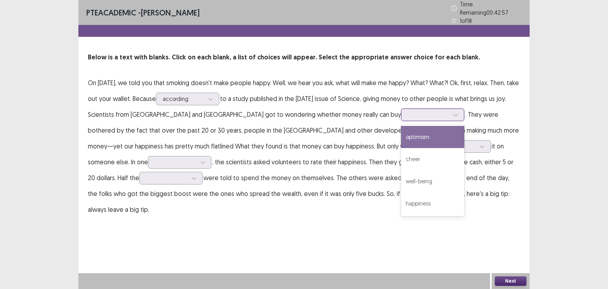
click at [408, 113] on div at bounding box center [428, 115] width 41 height 8
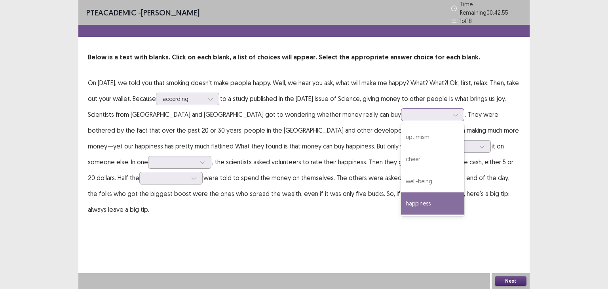
click at [401, 193] on div "happiness" at bounding box center [432, 203] width 63 height 22
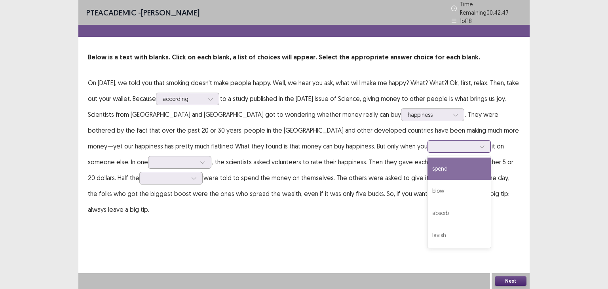
click at [433, 146] on div at bounding box center [454, 146] width 43 height 9
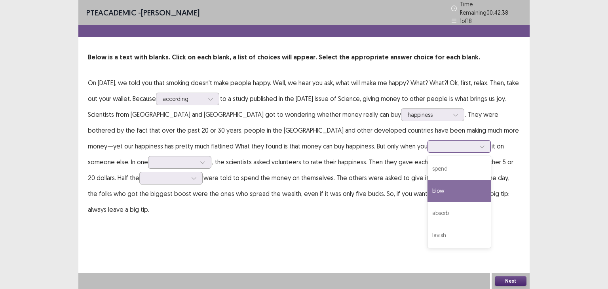
click at [427, 193] on div "blow" at bounding box center [458, 191] width 63 height 22
click at [434, 143] on div at bounding box center [454, 146] width 41 height 8
click at [427, 186] on div "blow" at bounding box center [458, 191] width 63 height 22
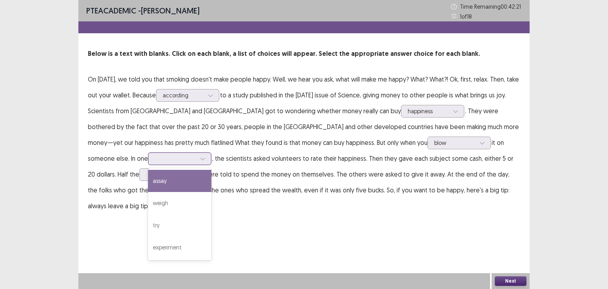
click at [154, 160] on div at bounding box center [175, 158] width 43 height 9
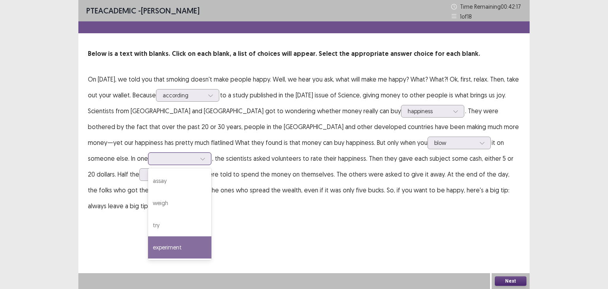
click at [148, 241] on div "experiment" at bounding box center [179, 247] width 63 height 22
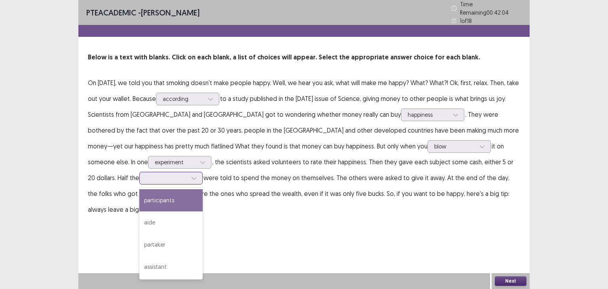
click at [146, 174] on div at bounding box center [166, 178] width 41 height 8
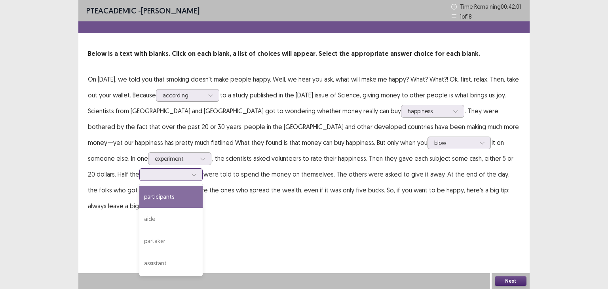
click at [139, 197] on div "participants" at bounding box center [170, 197] width 63 height 22
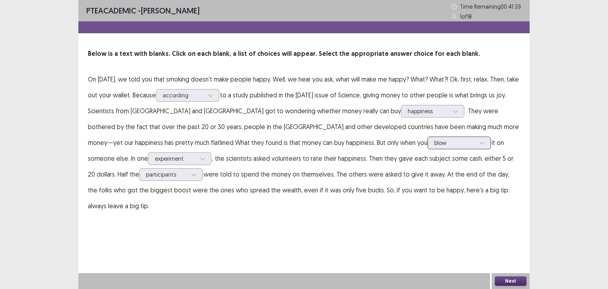
click at [476, 142] on div at bounding box center [482, 143] width 12 height 12
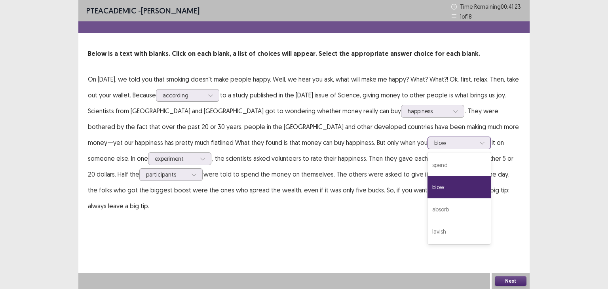
click at [476, 148] on div at bounding box center [482, 143] width 12 height 12
click at [427, 186] on div "blow" at bounding box center [458, 187] width 63 height 22
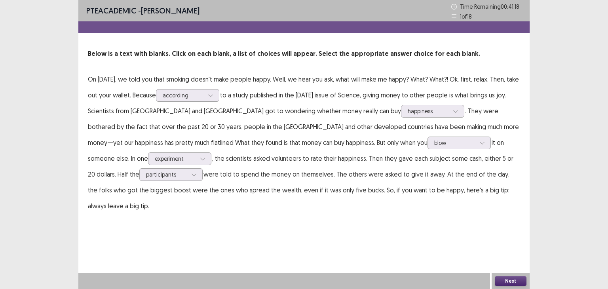
click at [514, 285] on button "Next" at bounding box center [511, 280] width 32 height 9
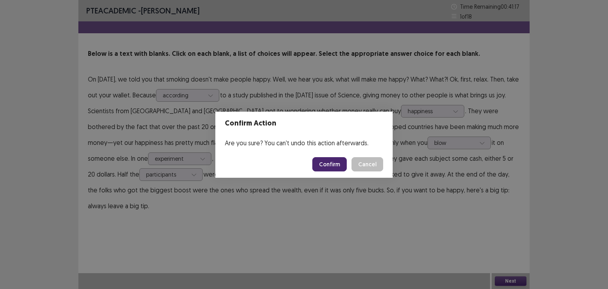
click at [331, 159] on button "Confirm" at bounding box center [329, 164] width 34 height 14
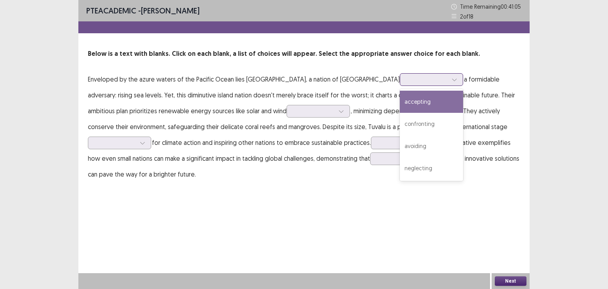
click at [406, 77] on div at bounding box center [426, 80] width 41 height 8
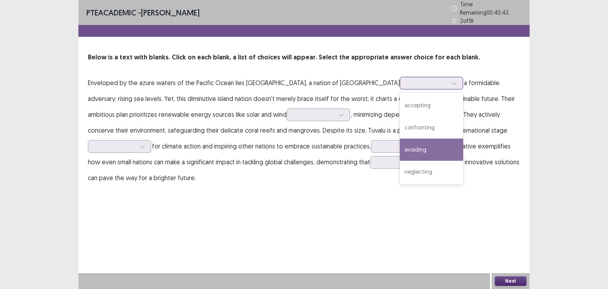
click at [401, 141] on div "avoiding" at bounding box center [431, 150] width 63 height 22
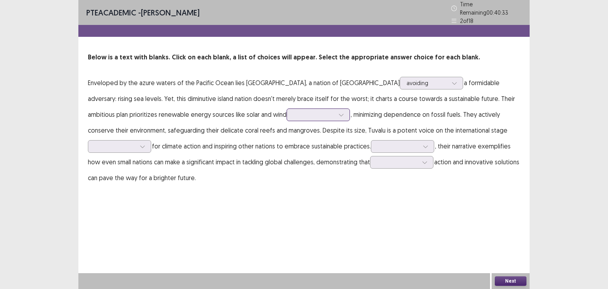
click at [293, 111] on div at bounding box center [313, 115] width 41 height 8
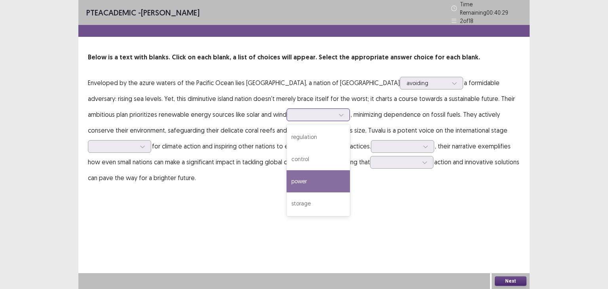
click at [287, 171] on div "power" at bounding box center [318, 181] width 63 height 22
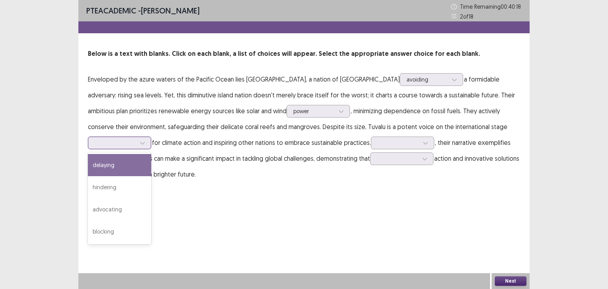
click at [120, 144] on div at bounding box center [115, 143] width 41 height 8
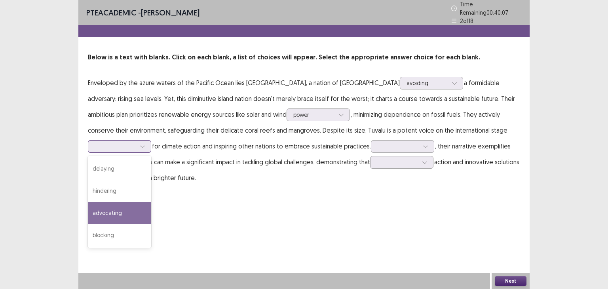
click at [117, 202] on div "advocating" at bounding box center [119, 213] width 63 height 22
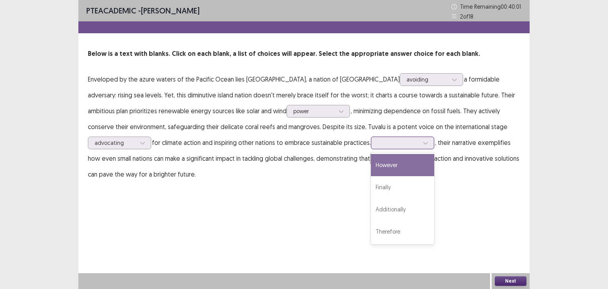
click at [393, 144] on div at bounding box center [398, 143] width 41 height 8
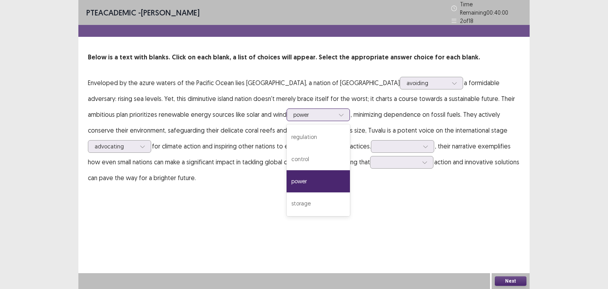
click at [335, 113] on div at bounding box center [341, 115] width 12 height 12
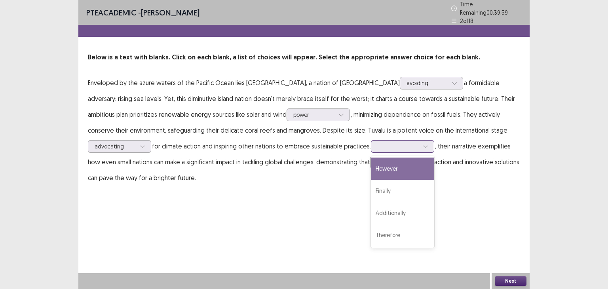
click at [416, 142] on div at bounding box center [398, 146] width 41 height 8
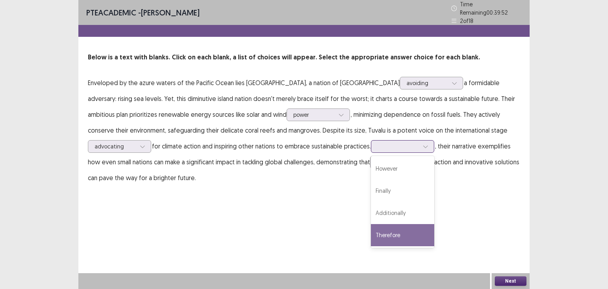
click at [406, 227] on div "Therefore" at bounding box center [402, 235] width 63 height 22
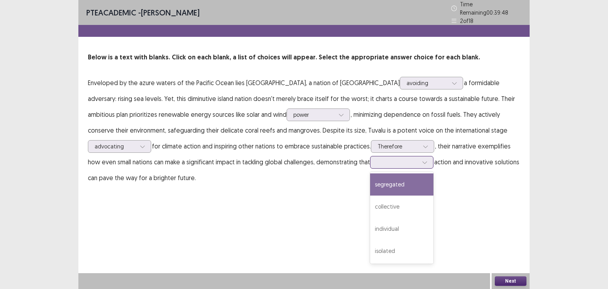
click at [412, 158] on div at bounding box center [397, 162] width 41 height 8
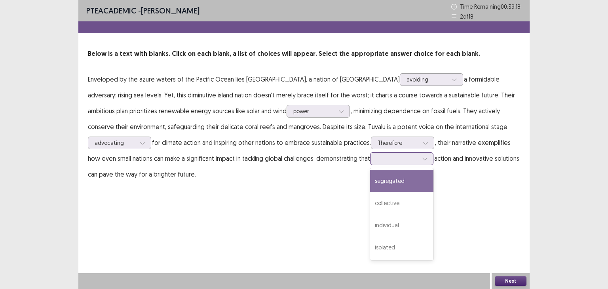
click at [425, 179] on div "segregated" at bounding box center [401, 181] width 63 height 22
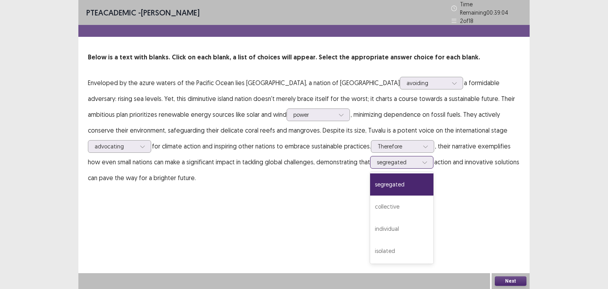
click at [418, 160] on div at bounding box center [397, 162] width 41 height 8
click at [407, 201] on div "collective" at bounding box center [401, 206] width 63 height 22
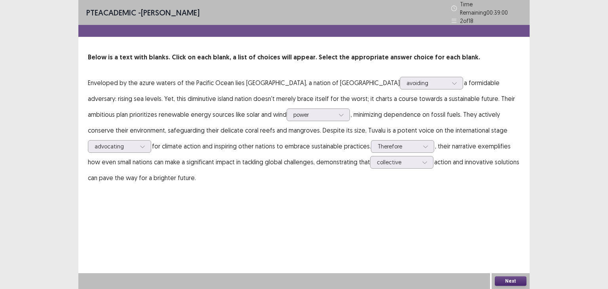
click at [516, 284] on button "Next" at bounding box center [511, 280] width 32 height 9
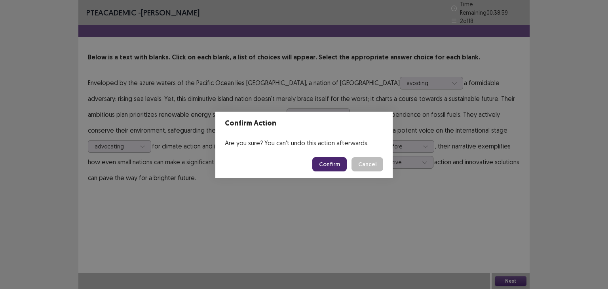
click at [367, 167] on button "Cancel" at bounding box center [367, 164] width 32 height 14
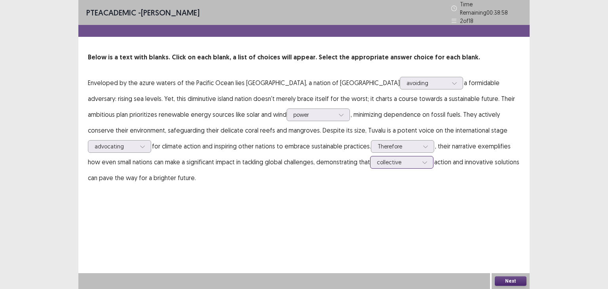
click at [425, 164] on div at bounding box center [425, 162] width 12 height 12
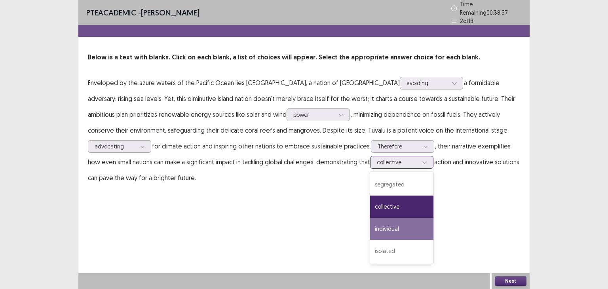
click at [416, 218] on div "individual" at bounding box center [401, 229] width 63 height 22
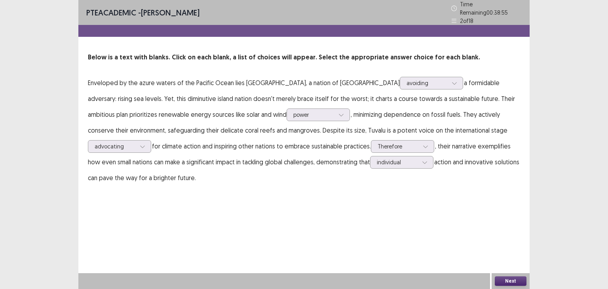
click at [521, 280] on button "Next" at bounding box center [511, 280] width 32 height 9
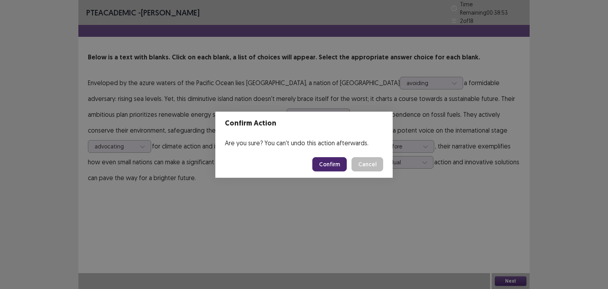
click at [335, 160] on button "Confirm" at bounding box center [329, 164] width 34 height 14
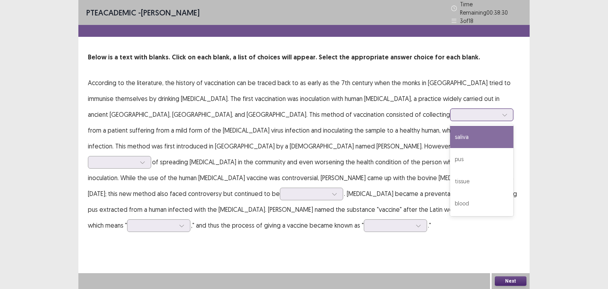
click at [457, 111] on div at bounding box center [477, 115] width 41 height 8
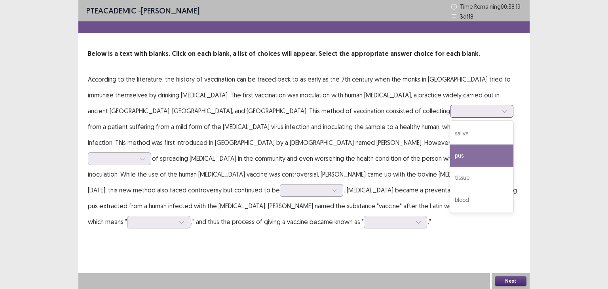
click at [450, 154] on div "pus" at bounding box center [481, 155] width 63 height 22
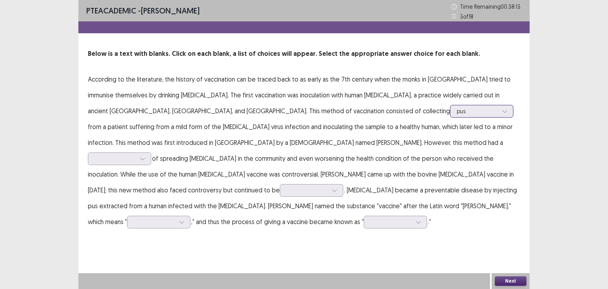
click at [457, 105] on div "pus" at bounding box center [477, 111] width 41 height 12
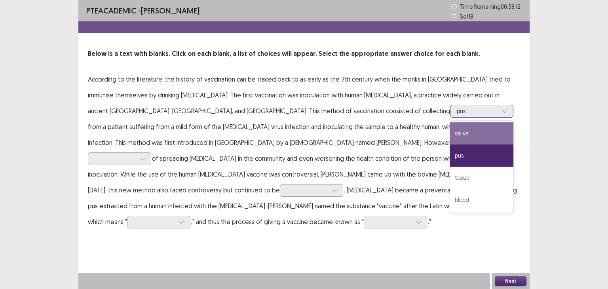
click at [450, 130] on div "saliva" at bounding box center [481, 133] width 63 height 22
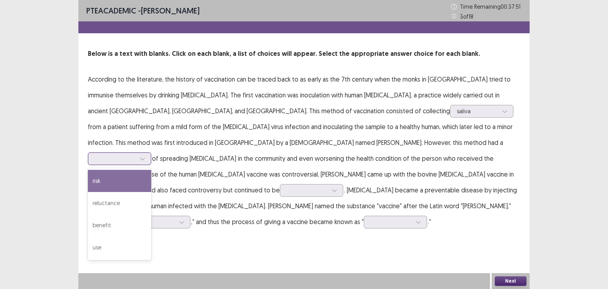
click at [148, 153] on div at bounding box center [143, 159] width 12 height 12
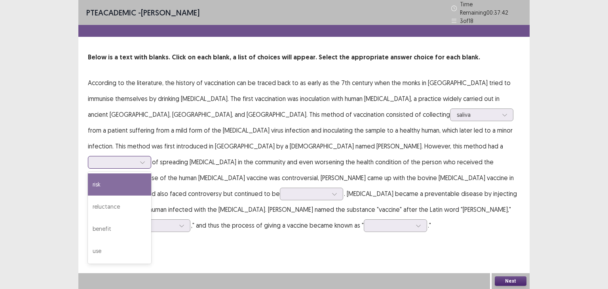
click at [151, 173] on div "risk" at bounding box center [119, 184] width 63 height 22
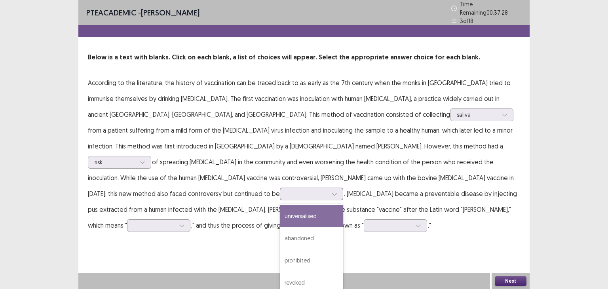
click at [296, 190] on div at bounding box center [307, 194] width 41 height 8
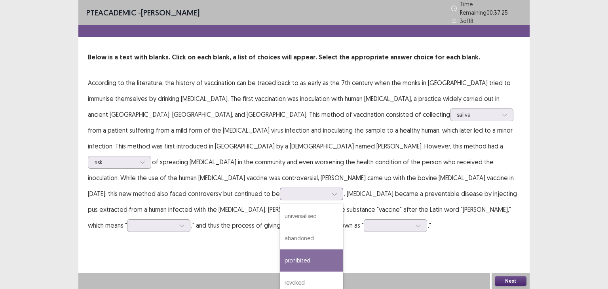
click at [324, 249] on div "prohibited" at bounding box center [311, 260] width 63 height 22
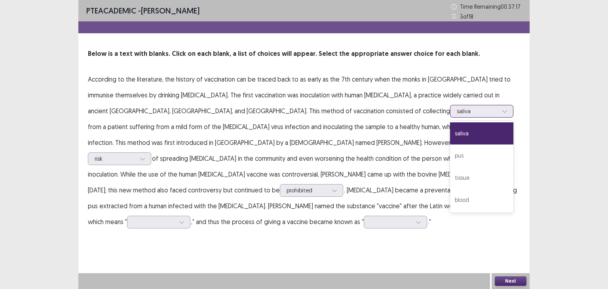
click at [502, 110] on icon at bounding box center [505, 111] width 6 height 6
click at [450, 161] on div "pus" at bounding box center [481, 155] width 63 height 22
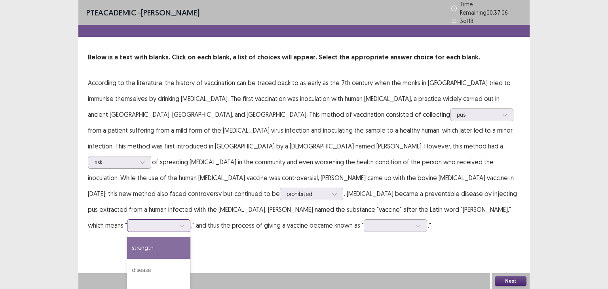
click at [176, 220] on div at bounding box center [182, 226] width 12 height 12
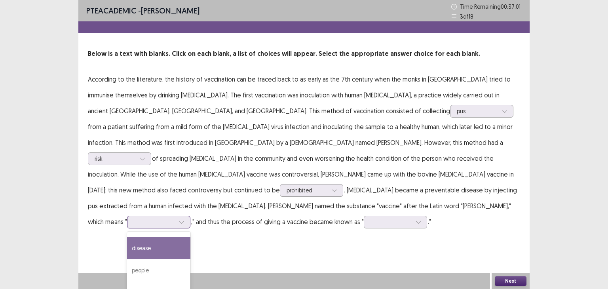
click at [134, 237] on div "disease" at bounding box center [158, 248] width 63 height 22
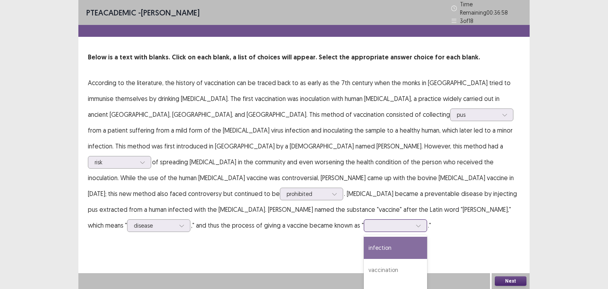
click at [370, 222] on div at bounding box center [390, 226] width 41 height 8
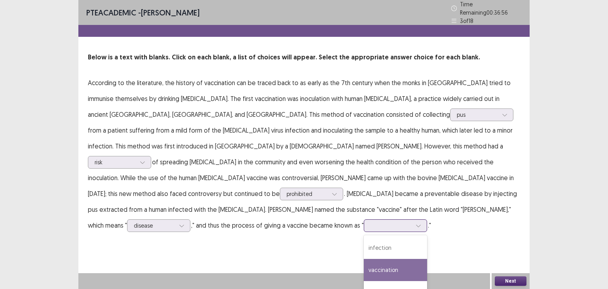
click at [364, 259] on div "vaccination" at bounding box center [395, 270] width 63 height 22
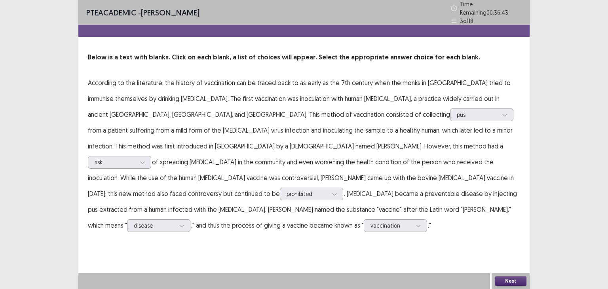
click at [506, 277] on button "Next" at bounding box center [511, 280] width 32 height 9
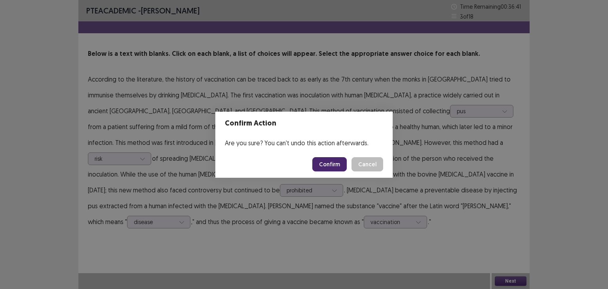
click at [336, 160] on button "Confirm" at bounding box center [329, 164] width 34 height 14
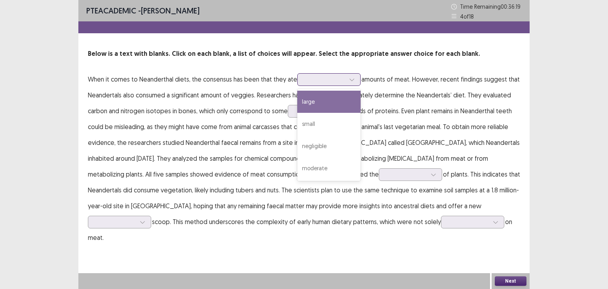
click at [350, 81] on icon at bounding box center [352, 80] width 6 height 6
click at [339, 100] on div "large" at bounding box center [328, 102] width 63 height 22
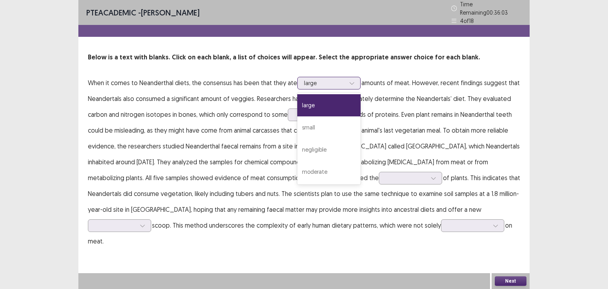
click at [337, 81] on div at bounding box center [324, 83] width 41 height 8
click at [346, 142] on div "negligible" at bounding box center [328, 150] width 63 height 22
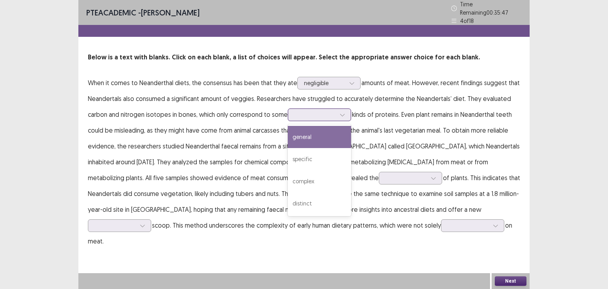
click at [334, 111] on div at bounding box center [314, 115] width 41 height 8
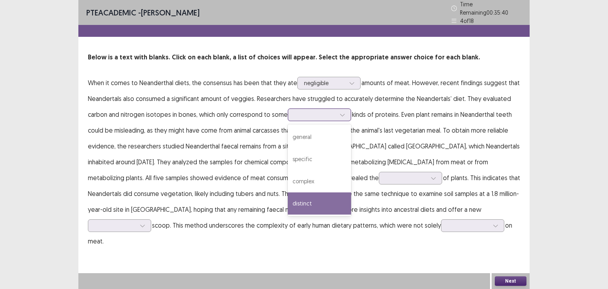
click at [320, 203] on div "distinct" at bounding box center [319, 203] width 63 height 22
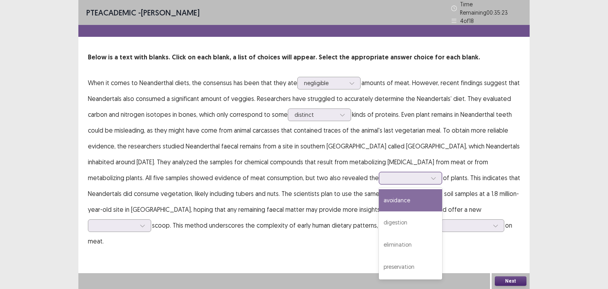
click at [385, 176] on div at bounding box center [405, 178] width 41 height 8
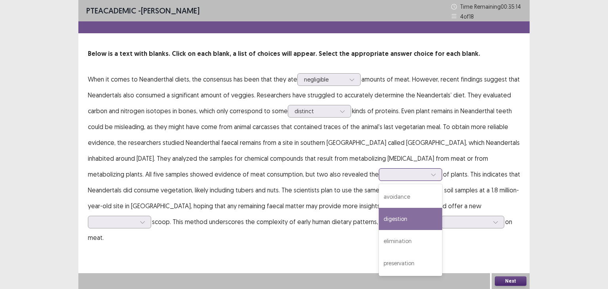
click at [379, 225] on div "digestion" at bounding box center [410, 219] width 63 height 22
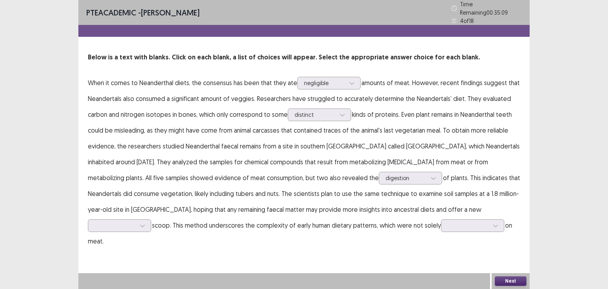
drag, startPoint x: 172, startPoint y: 79, endPoint x: 285, endPoint y: 155, distance: 136.3
click at [285, 155] on p "When it comes to Neanderthal diets, the consensus has been that they ate neglig…" at bounding box center [304, 162] width 432 height 174
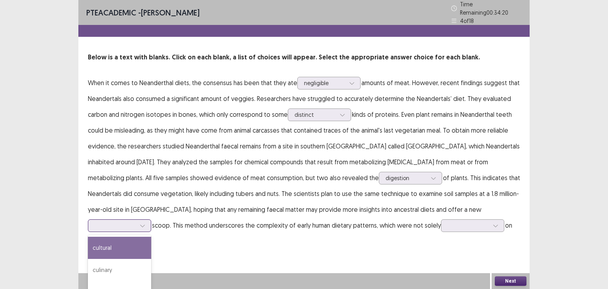
click at [137, 221] on div at bounding box center [115, 225] width 43 height 9
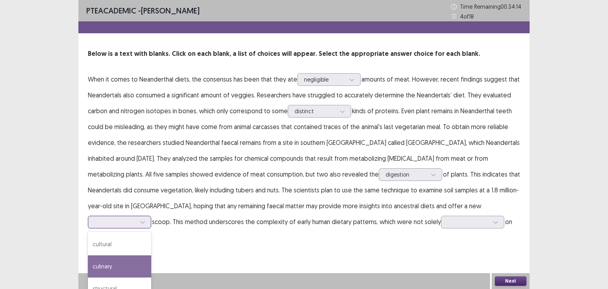
scroll to position [22, 0]
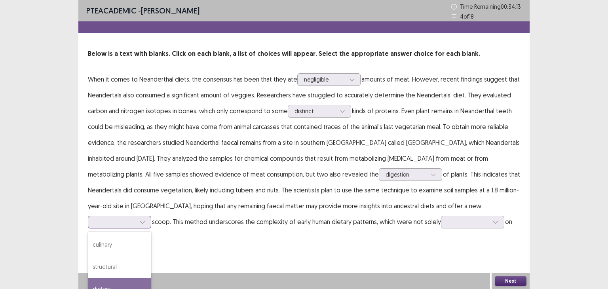
click at [151, 278] on div "dietary" at bounding box center [119, 289] width 63 height 22
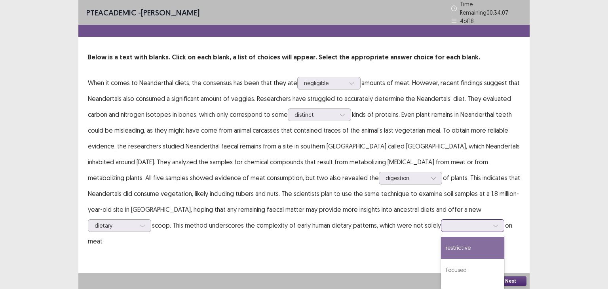
click at [448, 225] on div at bounding box center [468, 226] width 41 height 8
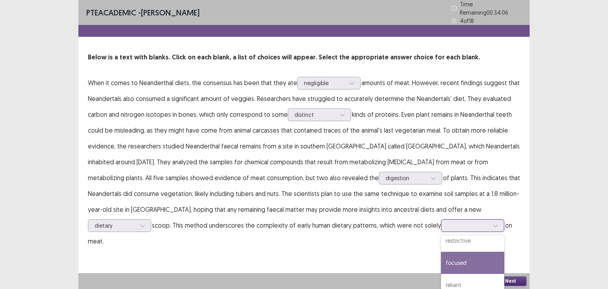
scroll to position [8, 0]
click at [441, 255] on div "focused" at bounding box center [472, 262] width 63 height 22
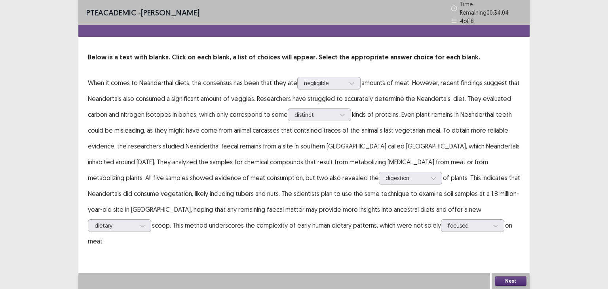
click at [512, 281] on button "Next" at bounding box center [511, 280] width 32 height 9
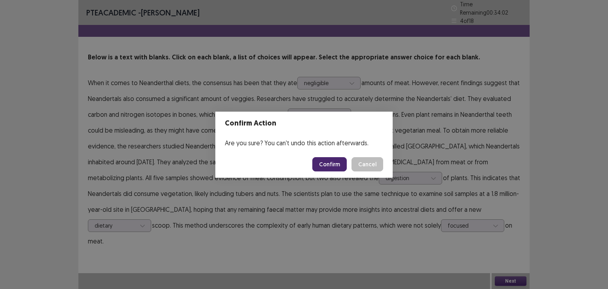
click at [342, 168] on button "Confirm" at bounding box center [329, 164] width 34 height 14
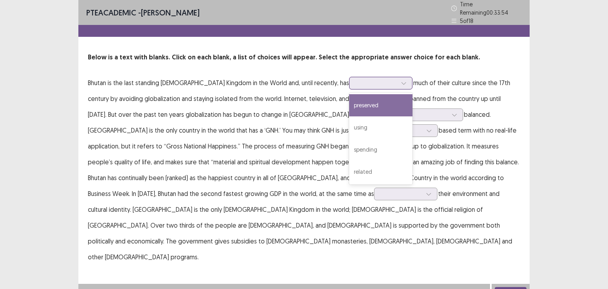
click at [401, 82] on icon at bounding box center [404, 83] width 6 height 6
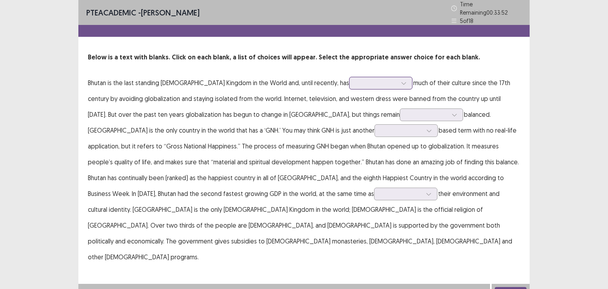
click at [401, 82] on icon at bounding box center [404, 83] width 6 height 6
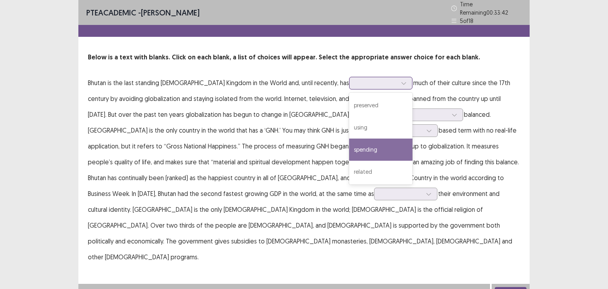
click at [353, 144] on div "spending" at bounding box center [380, 150] width 63 height 22
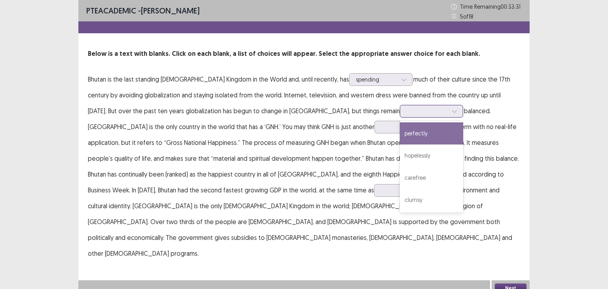
click at [452, 109] on icon at bounding box center [455, 111] width 6 height 6
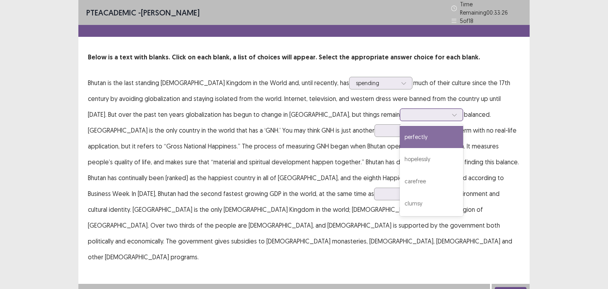
click at [400, 129] on div "perfectly" at bounding box center [431, 137] width 63 height 22
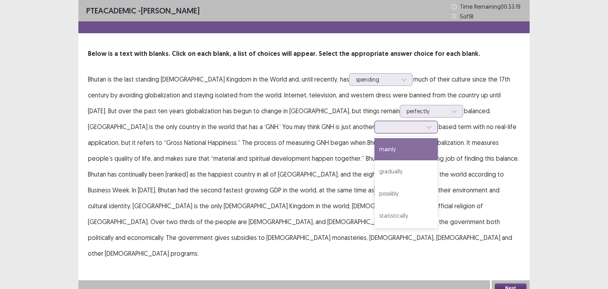
click at [426, 128] on icon at bounding box center [429, 127] width 6 height 6
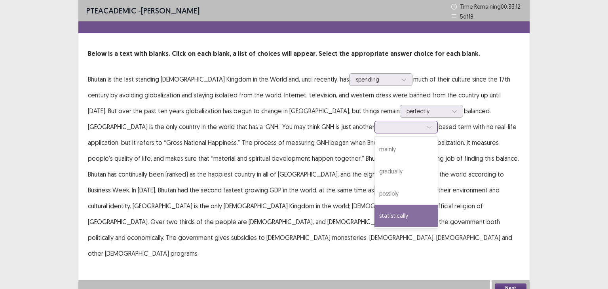
click at [374, 217] on div "statistically" at bounding box center [405, 216] width 63 height 22
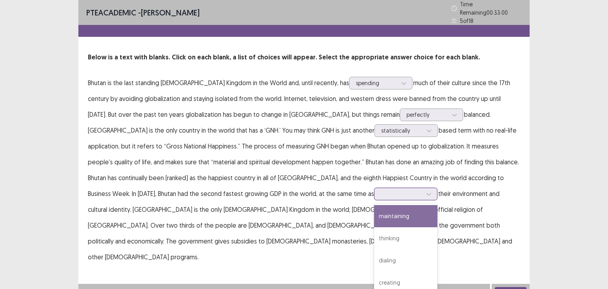
click at [381, 192] on div at bounding box center [401, 194] width 41 height 8
click at [374, 211] on div "maintaining" at bounding box center [405, 216] width 63 height 22
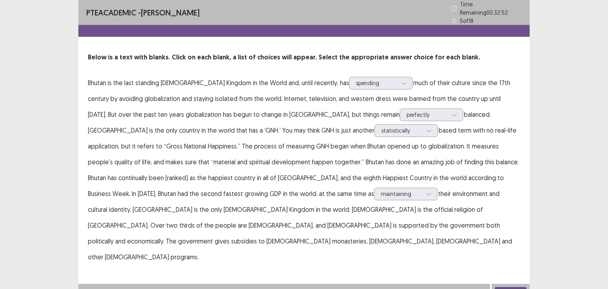
click at [509, 287] on button "Next" at bounding box center [511, 291] width 32 height 9
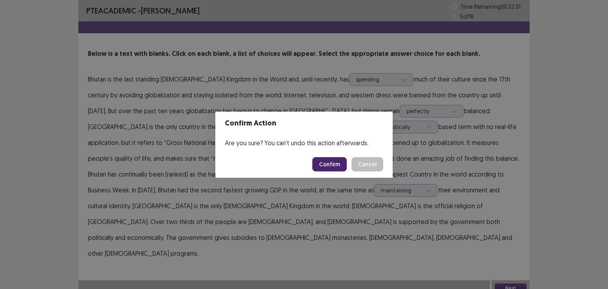
click at [330, 162] on button "Confirm" at bounding box center [329, 164] width 34 height 14
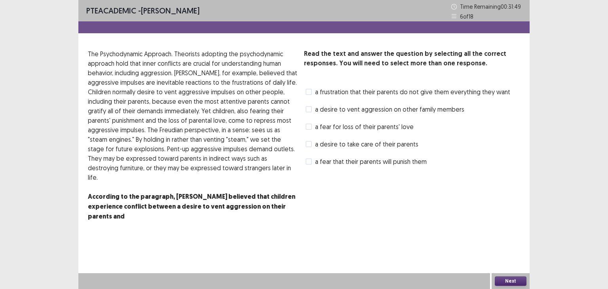
click at [345, 158] on span "a fear that their parents will punish them" at bounding box center [371, 161] width 112 height 9
click at [361, 129] on span "a fear for loss of their parents' love" at bounding box center [364, 126] width 99 height 9
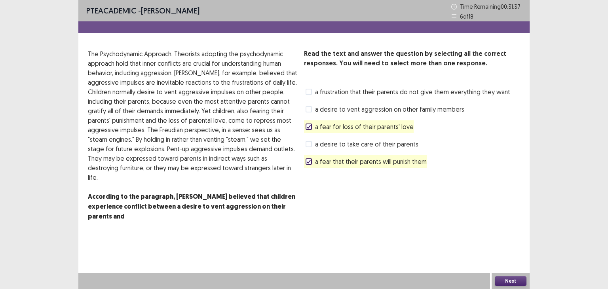
click at [522, 279] on button "Next" at bounding box center [511, 280] width 32 height 9
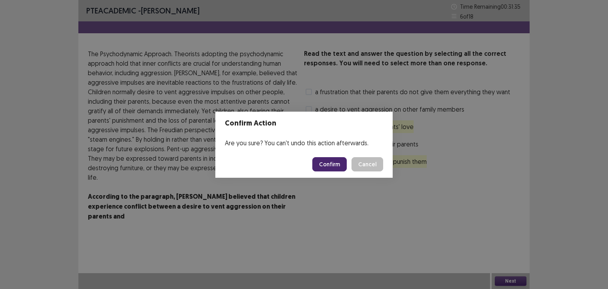
click at [334, 164] on button "Confirm" at bounding box center [329, 164] width 34 height 14
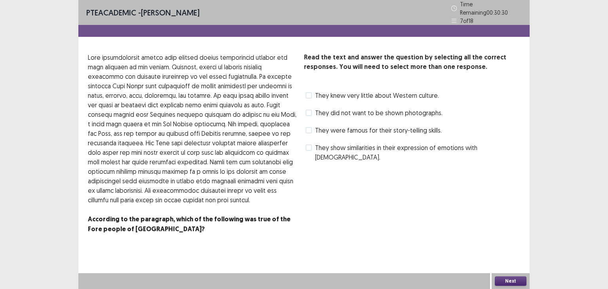
click at [343, 143] on span "They show similarities in their expression of emotions with [DEMOGRAPHIC_DATA]." at bounding box center [417, 152] width 205 height 19
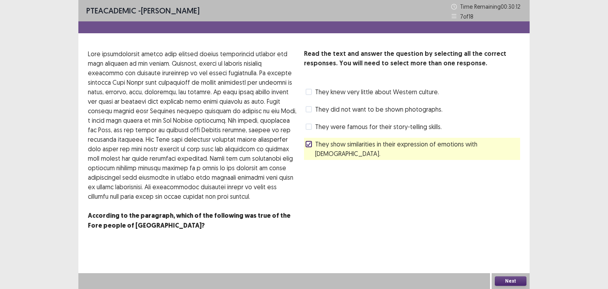
click at [343, 142] on span "They show similarities in their expression of emotions with [DEMOGRAPHIC_DATA]." at bounding box center [417, 148] width 205 height 19
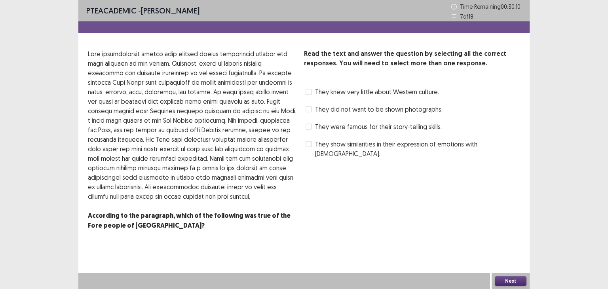
click at [343, 142] on span "They show similarities in their expression of emotions with [DEMOGRAPHIC_DATA]." at bounding box center [417, 148] width 205 height 19
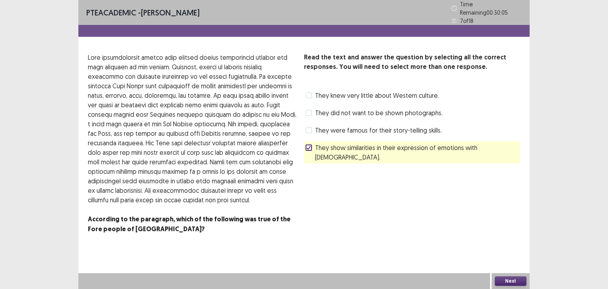
click at [513, 282] on button "Next" at bounding box center [511, 280] width 32 height 9
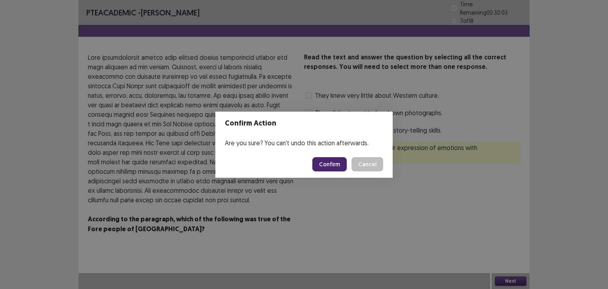
click at [334, 160] on button "Confirm" at bounding box center [329, 164] width 34 height 14
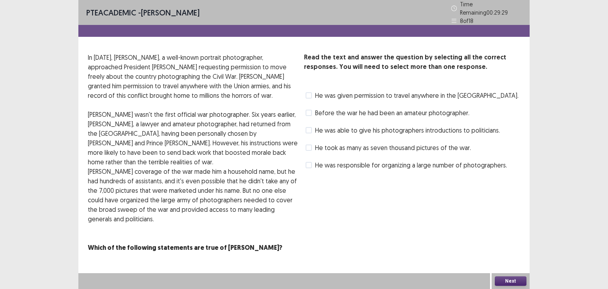
drag, startPoint x: 168, startPoint y: 71, endPoint x: 195, endPoint y: 96, distance: 37.3
click at [195, 96] on p "In [DATE], [PERSON_NAME], a well-known portrait photographer, approached Presid…" at bounding box center [193, 76] width 210 height 47
click at [353, 93] on span "He was given permission to travel anywhere in the [GEOGRAPHIC_DATA]." at bounding box center [416, 95] width 203 height 9
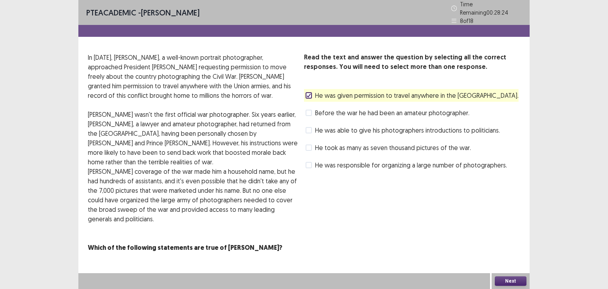
click at [324, 108] on span "Before the war he had been an amateur photographer." at bounding box center [392, 112] width 154 height 9
click at [332, 91] on span "He was given permission to travel anywhere in the [GEOGRAPHIC_DATA]." at bounding box center [416, 95] width 203 height 9
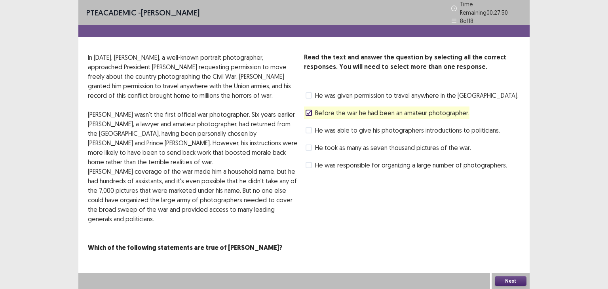
click at [382, 91] on span "He was given permission to travel anywhere in the [GEOGRAPHIC_DATA]." at bounding box center [416, 95] width 203 height 9
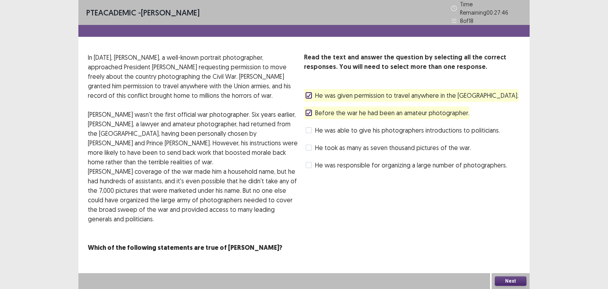
click at [424, 91] on span "He was given permission to travel anywhere in the [GEOGRAPHIC_DATA]." at bounding box center [416, 95] width 203 height 9
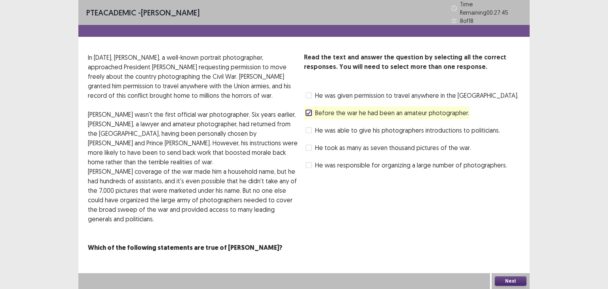
click at [513, 280] on button "Next" at bounding box center [511, 280] width 32 height 9
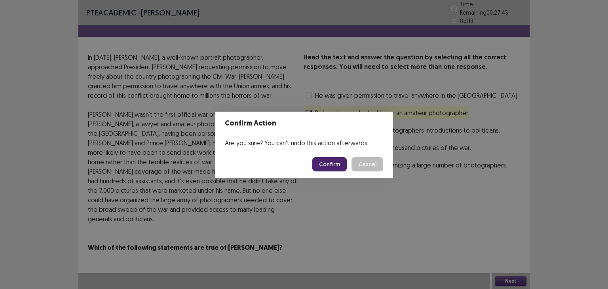
click at [330, 163] on button "Confirm" at bounding box center [329, 164] width 34 height 14
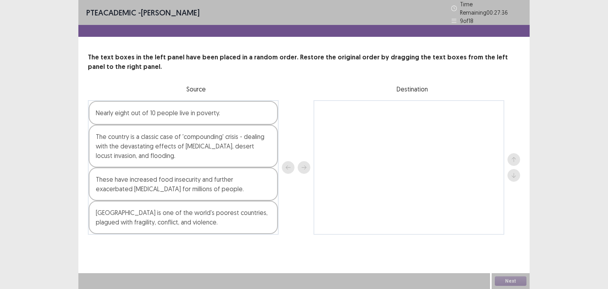
click at [194, 224] on div "[GEOGRAPHIC_DATA] is one of the world's poorest countries, plagued with fragili…" at bounding box center [183, 217] width 189 height 33
click at [306, 165] on icon "next" at bounding box center [304, 168] width 6 height 6
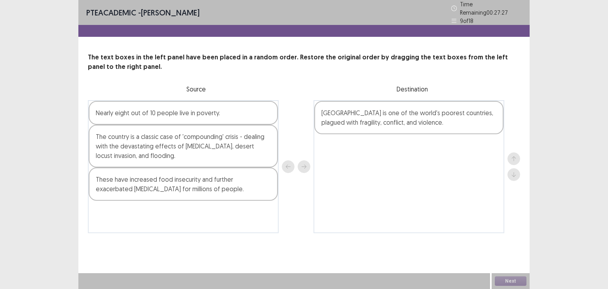
click at [245, 103] on div "Nearly eight out of 10 people live in poverty." at bounding box center [183, 113] width 189 height 24
click at [304, 160] on button "next" at bounding box center [304, 166] width 13 height 13
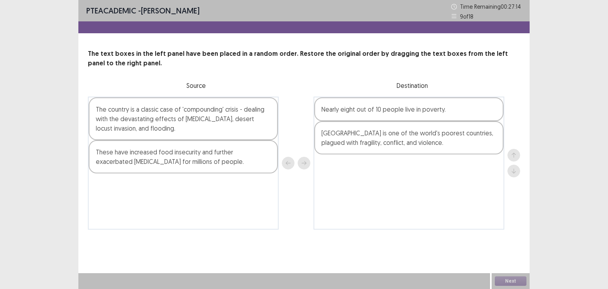
click at [478, 114] on div "Nearly eight out of 10 people live in poverty." at bounding box center [408, 109] width 189 height 24
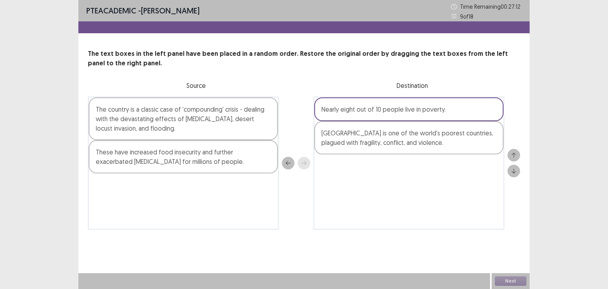
click at [512, 176] on button "down" at bounding box center [513, 171] width 13 height 13
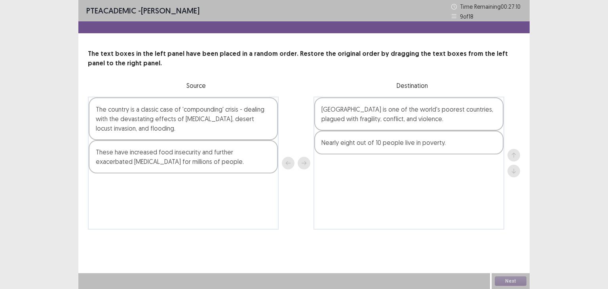
click at [215, 114] on div "The country is a classic case of 'compounding' crisis - dealing with the devast…" at bounding box center [183, 118] width 189 height 43
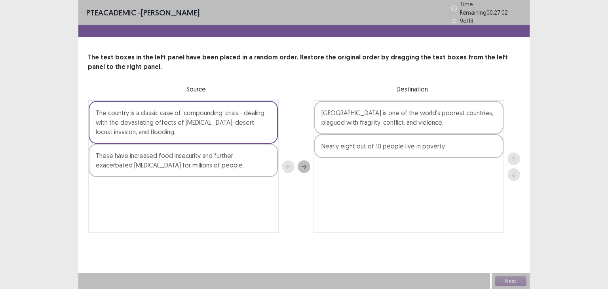
click at [303, 164] on icon "next" at bounding box center [304, 167] width 6 height 6
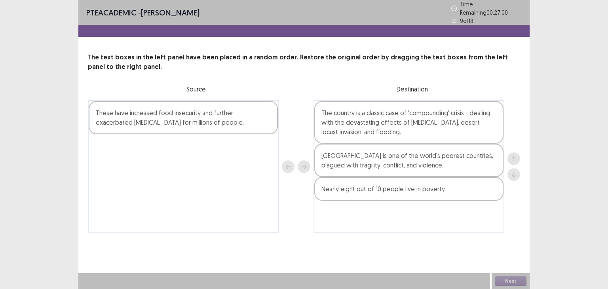
click at [224, 110] on div "These have increased food insecurity and further exacerbated [MEDICAL_DATA] for…" at bounding box center [183, 117] width 189 height 33
click at [301, 164] on icon "next" at bounding box center [304, 167] width 6 height 6
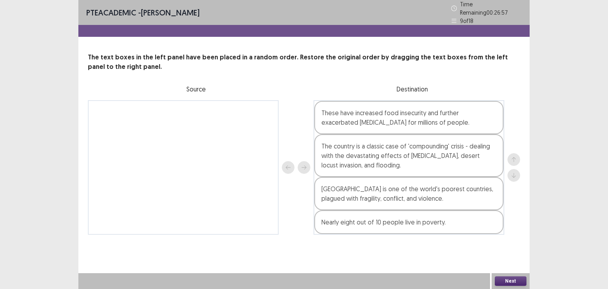
click at [444, 195] on div "[GEOGRAPHIC_DATA] is one of the world's poorest countries, plagued with fragili…" at bounding box center [408, 193] width 189 height 33
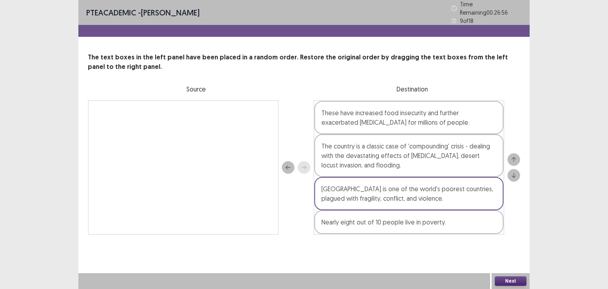
click at [514, 157] on icon "up" at bounding box center [514, 160] width 6 height 6
click at [514, 156] on div at bounding box center [513, 167] width 13 height 28
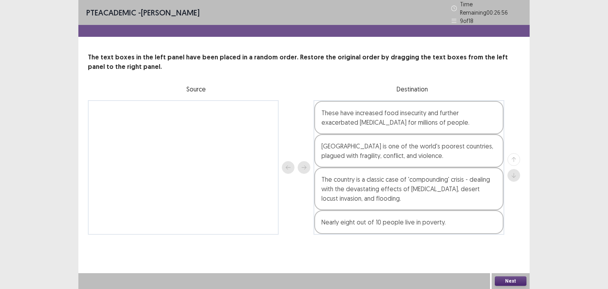
click at [514, 156] on div at bounding box center [513, 167] width 13 height 28
click at [478, 152] on div "[GEOGRAPHIC_DATA] is one of the world's poorest countries, plagued with fragili…" at bounding box center [408, 150] width 189 height 33
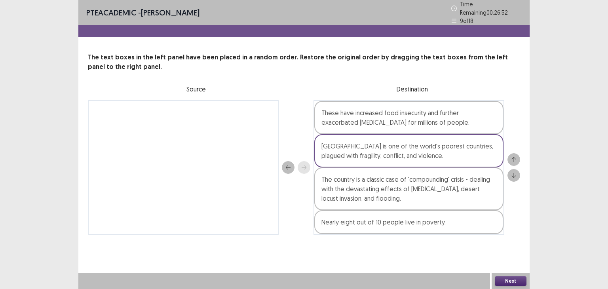
click at [520, 156] on button "up" at bounding box center [513, 159] width 13 height 13
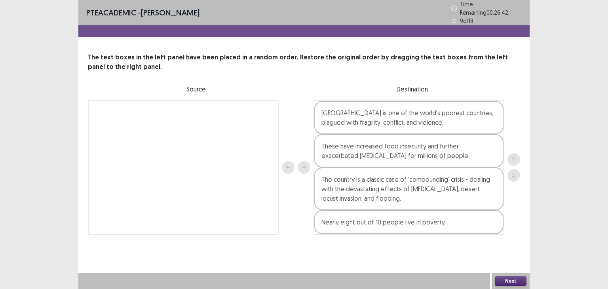
click at [473, 219] on div "Nearly eight out of 10 people live in poverty." at bounding box center [408, 222] width 189 height 24
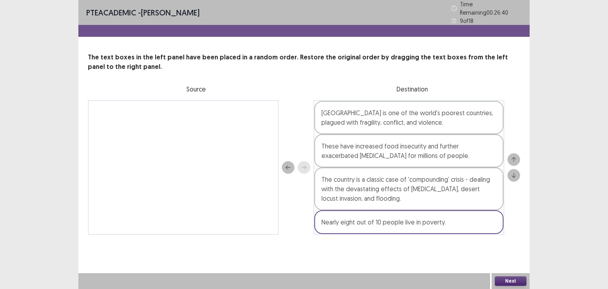
click at [518, 155] on button "up" at bounding box center [513, 159] width 13 height 13
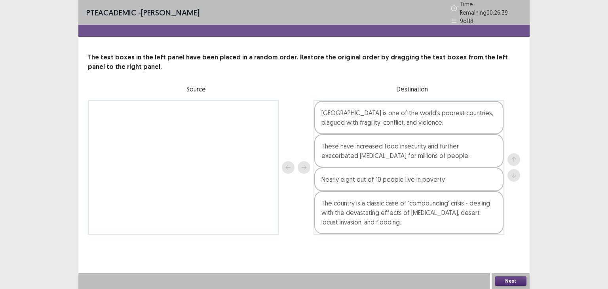
click at [484, 181] on div "Nearly eight out of 10 people live in poverty." at bounding box center [408, 179] width 189 height 24
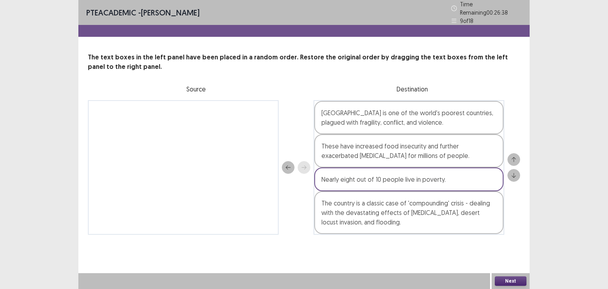
click at [514, 157] on icon "up" at bounding box center [514, 159] width 4 height 5
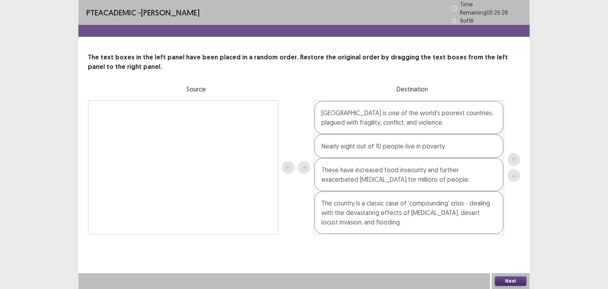
click at [490, 214] on div "The country is a classic case of 'compounding' crisis - dealing with the devast…" at bounding box center [408, 212] width 189 height 43
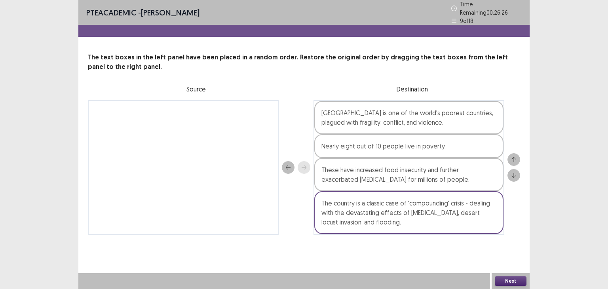
click at [523, 201] on div "The text boxes in the left panel have been placed in a random order. Restore th…" at bounding box center [303, 144] width 451 height 182
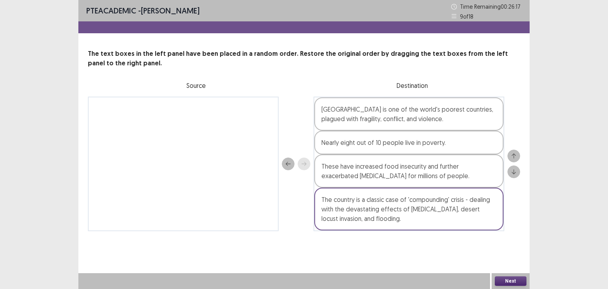
click at [474, 208] on div "The country is a classic case of 'compounding' crisis - dealing with the devast…" at bounding box center [408, 209] width 189 height 43
click at [514, 156] on icon "up" at bounding box center [514, 156] width 6 height 6
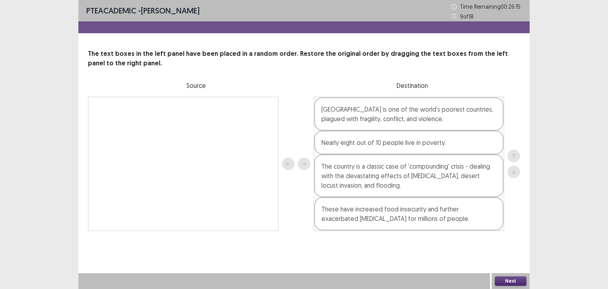
click at [477, 163] on div "The country is a classic case of 'compounding' crisis - dealing with the devast…" at bounding box center [408, 175] width 189 height 43
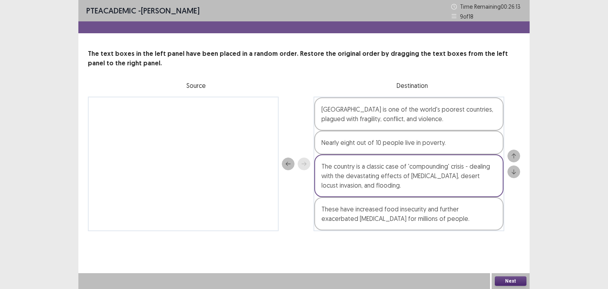
click at [514, 151] on button "up" at bounding box center [513, 156] width 13 height 13
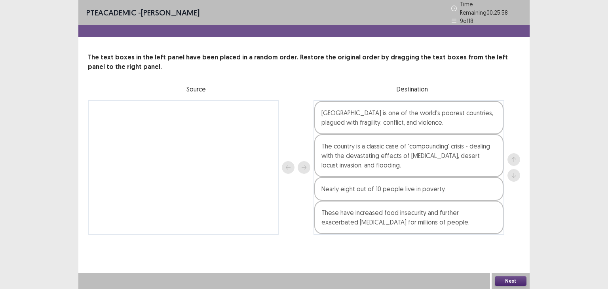
click at [505, 280] on button "Next" at bounding box center [511, 280] width 32 height 9
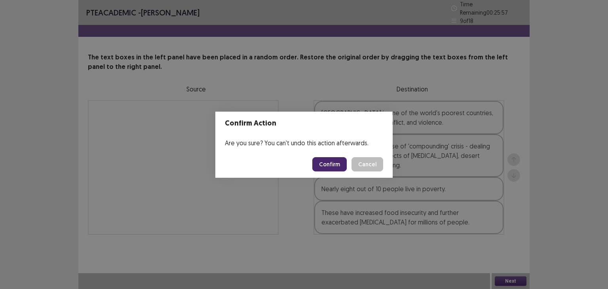
click at [328, 167] on button "Confirm" at bounding box center [329, 164] width 34 height 14
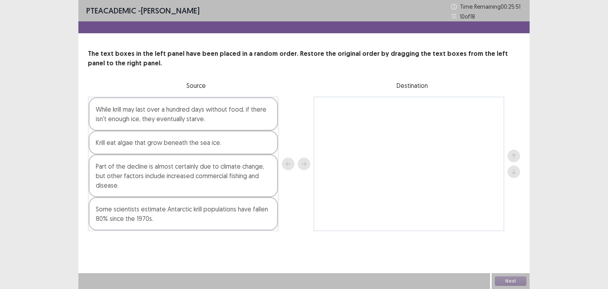
click at [269, 117] on div "While krill may last over a hundred days without food, if there isn't enough ic…" at bounding box center [183, 113] width 189 height 33
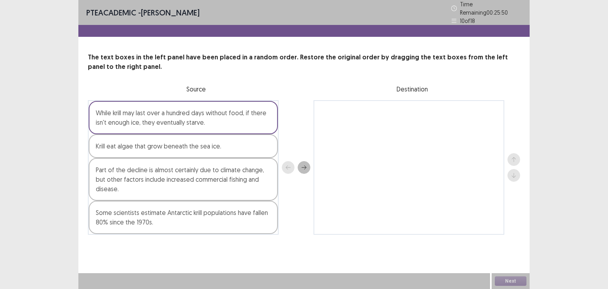
click at [300, 161] on button "next" at bounding box center [304, 167] width 13 height 13
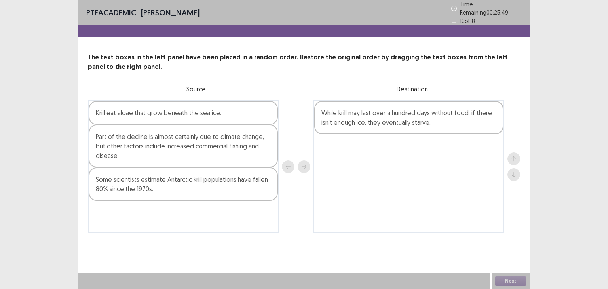
click at [257, 135] on div "Part of the decline is almost certainly due to climate change, but other factor…" at bounding box center [183, 146] width 189 height 43
click at [305, 160] on button "next" at bounding box center [304, 166] width 13 height 13
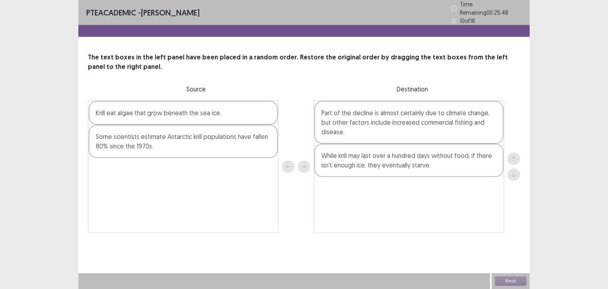
click at [240, 113] on div "Krill eat algae that grow beneath the sea ice." at bounding box center [183, 113] width 189 height 24
click at [303, 165] on icon "next" at bounding box center [304, 167] width 5 height 4
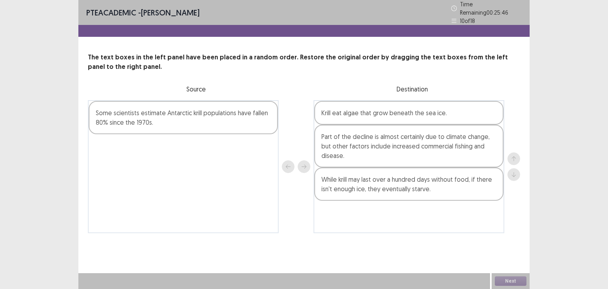
click at [236, 116] on div "Some scientists estimate Antarctic krill populations have fallen 80% since the …" at bounding box center [183, 117] width 189 height 33
click at [303, 164] on icon "next" at bounding box center [304, 167] width 6 height 6
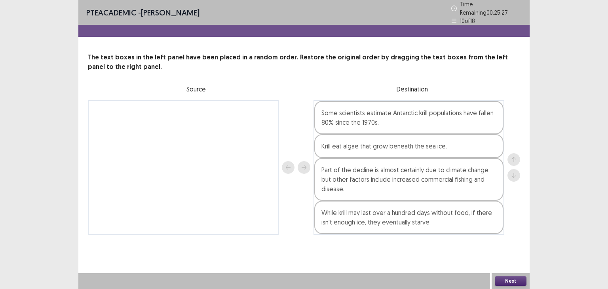
click at [468, 125] on div "Some scientists estimate Antarctic krill populations have fallen 80% since the …" at bounding box center [408, 117] width 189 height 33
click at [517, 173] on button "down" at bounding box center [513, 175] width 13 height 13
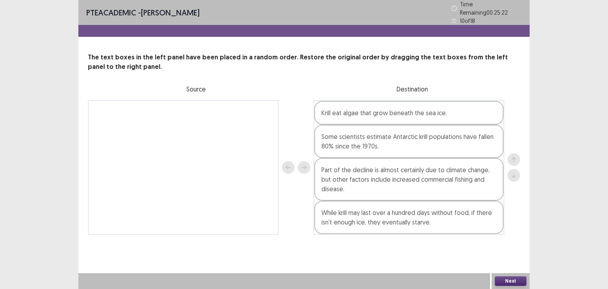
click at [470, 205] on div "While krill may last over a hundred days without food, if there isn't enough ic…" at bounding box center [408, 217] width 189 height 33
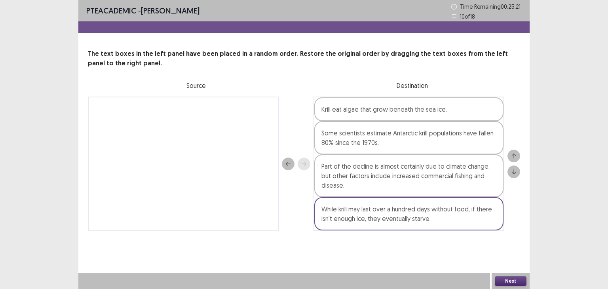
click at [513, 151] on button "up" at bounding box center [513, 156] width 13 height 13
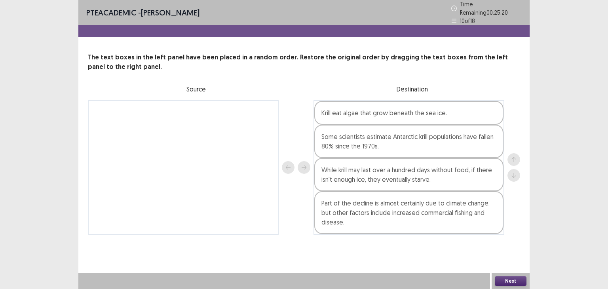
click at [480, 172] on div "While krill may last over a hundred days without food, if there isn't enough ic…" at bounding box center [408, 174] width 189 height 33
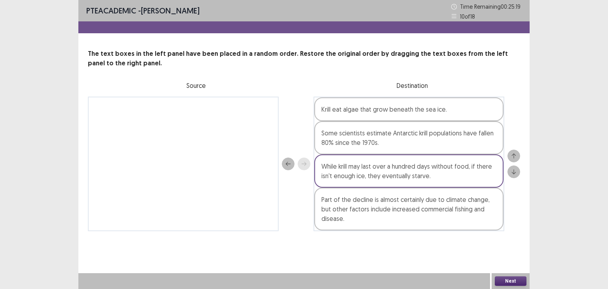
click at [514, 158] on button "up" at bounding box center [513, 156] width 13 height 13
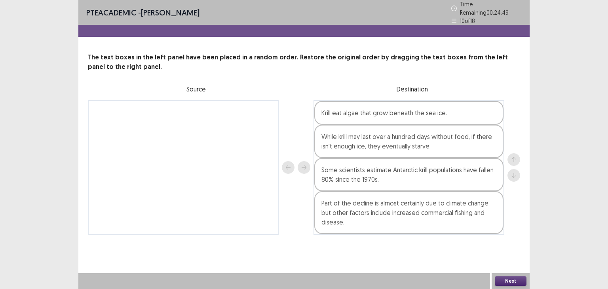
click at [505, 281] on button "Next" at bounding box center [511, 280] width 32 height 9
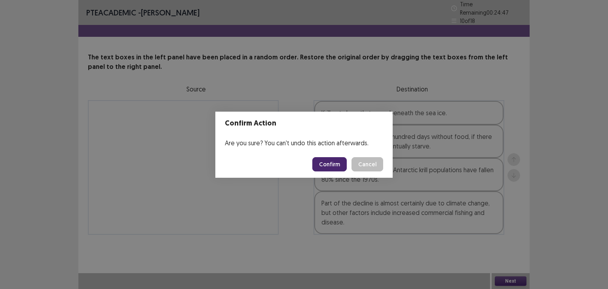
click at [324, 163] on button "Confirm" at bounding box center [329, 164] width 34 height 14
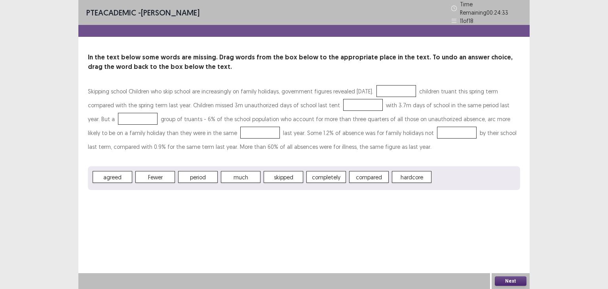
click at [170, 171] on span "Fewer" at bounding box center [155, 177] width 40 height 12
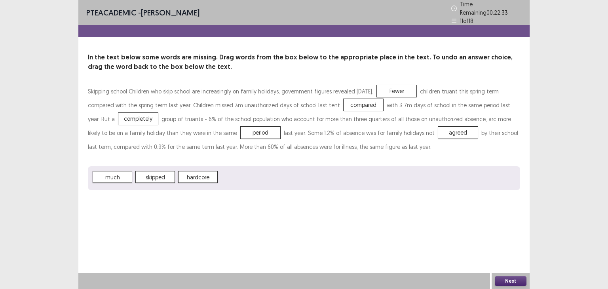
click at [516, 284] on button "Next" at bounding box center [511, 280] width 32 height 9
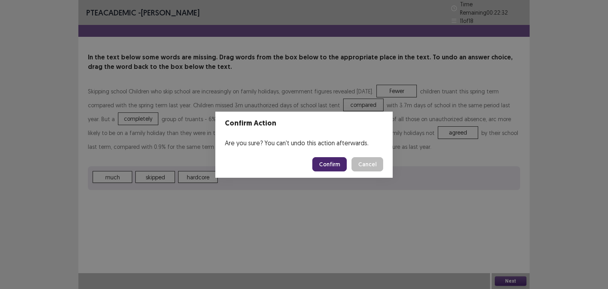
click at [336, 166] on button "Confirm" at bounding box center [329, 164] width 34 height 14
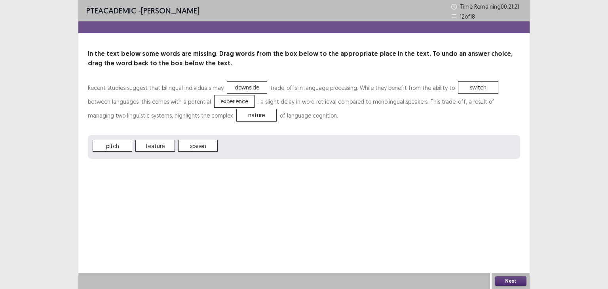
click at [508, 280] on button "Next" at bounding box center [511, 280] width 32 height 9
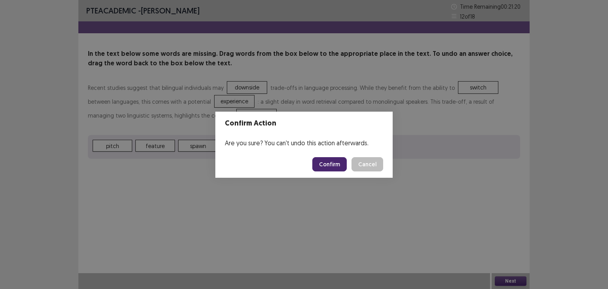
click at [334, 167] on button "Confirm" at bounding box center [329, 164] width 34 height 14
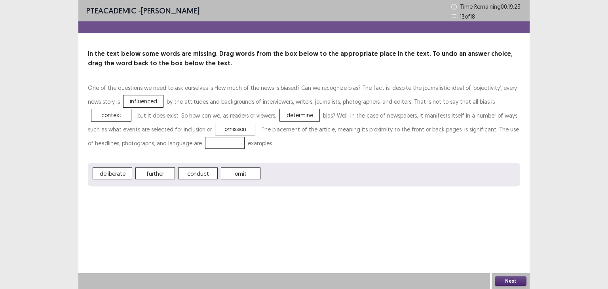
click at [201, 175] on span "conduct" at bounding box center [198, 173] width 40 height 12
click at [509, 280] on button "Next" at bounding box center [511, 280] width 32 height 9
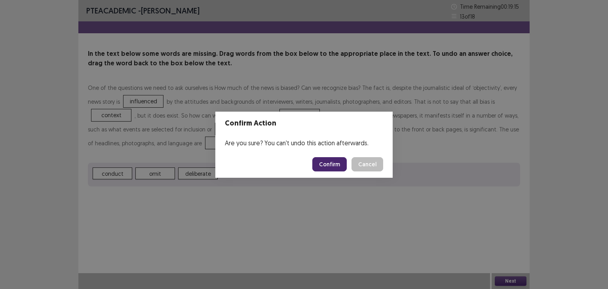
click at [338, 161] on button "Confirm" at bounding box center [329, 164] width 34 height 14
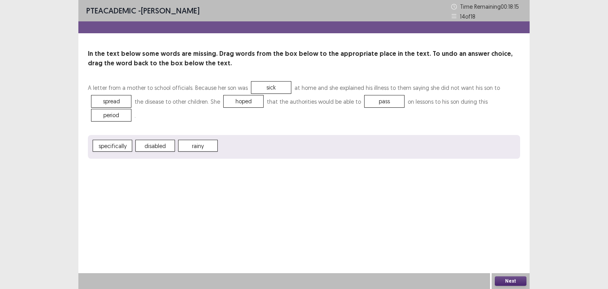
click at [505, 277] on button "Next" at bounding box center [511, 280] width 32 height 9
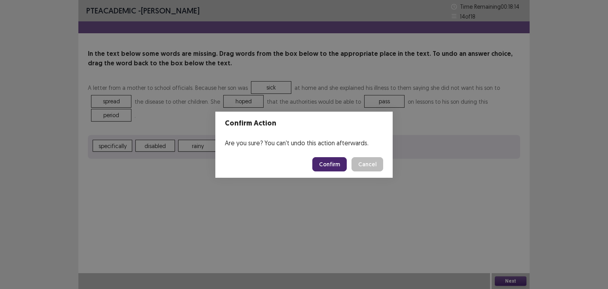
click at [322, 163] on button "Confirm" at bounding box center [329, 164] width 34 height 14
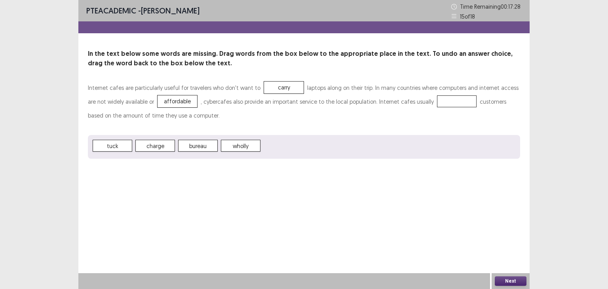
click at [154, 148] on span "charge" at bounding box center [155, 146] width 40 height 12
click at [505, 280] on button "Next" at bounding box center [511, 280] width 32 height 9
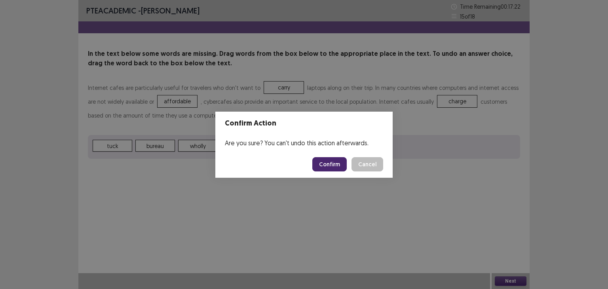
click at [334, 161] on button "Confirm" at bounding box center [329, 164] width 34 height 14
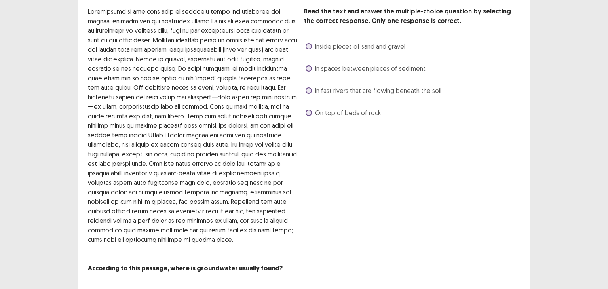
scroll to position [43, 0]
click at [349, 68] on span "In spaces between pieces of sediment" at bounding box center [370, 67] width 110 height 9
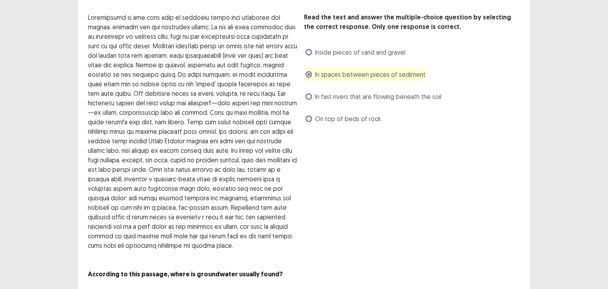
scroll to position [61, 0]
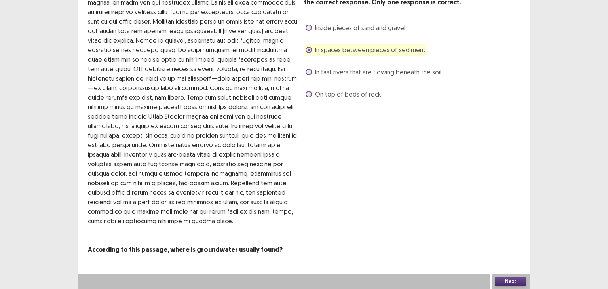
click at [374, 30] on span "Inside pieces of sand and gravel" at bounding box center [360, 27] width 90 height 9
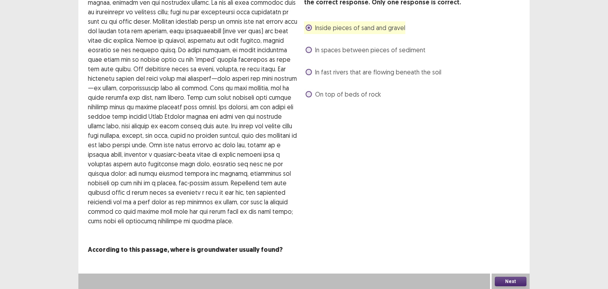
drag, startPoint x: 183, startPoint y: 87, endPoint x: 142, endPoint y: 86, distance: 40.4
click at [142, 86] on p at bounding box center [193, 106] width 210 height 237
click at [509, 280] on button "Next" at bounding box center [511, 281] width 32 height 9
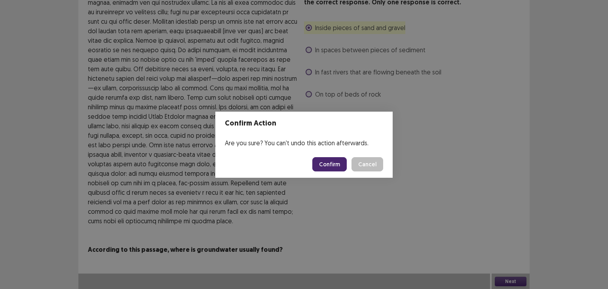
click at [328, 159] on button "Confirm" at bounding box center [329, 164] width 34 height 14
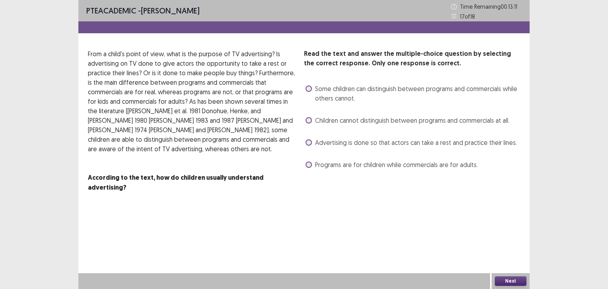
click at [395, 93] on span "Some children can distinguish between programs and commercials while others can…" at bounding box center [417, 93] width 205 height 19
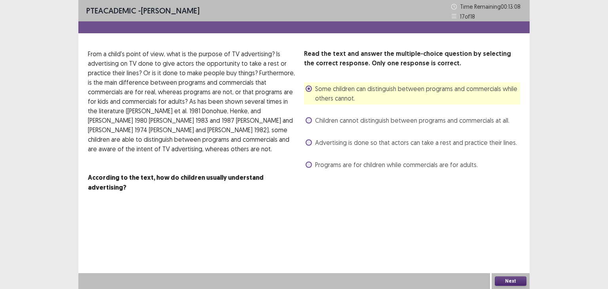
click at [500, 277] on button "Next" at bounding box center [511, 280] width 32 height 9
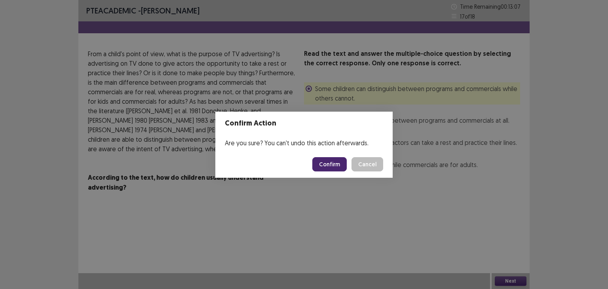
click at [325, 165] on button "Confirm" at bounding box center [329, 164] width 34 height 14
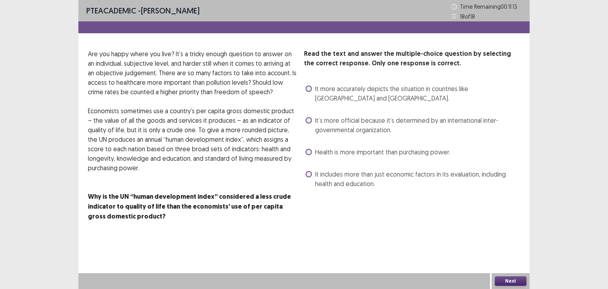
click at [360, 130] on span "It’s more official because it’s determined by an international inter-government…" at bounding box center [417, 125] width 205 height 19
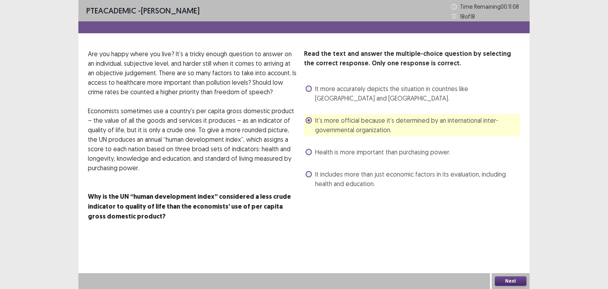
click at [431, 173] on span "It includes more than just economic factors in its evaluation, including health…" at bounding box center [417, 178] width 205 height 19
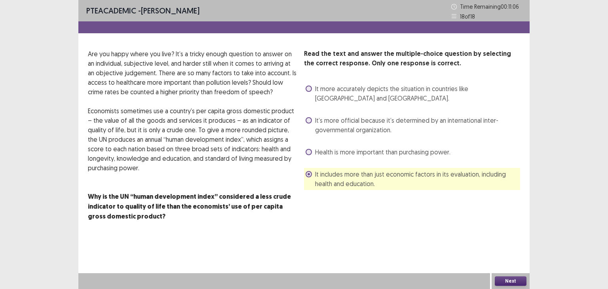
click at [500, 279] on button "Next" at bounding box center [511, 280] width 32 height 9
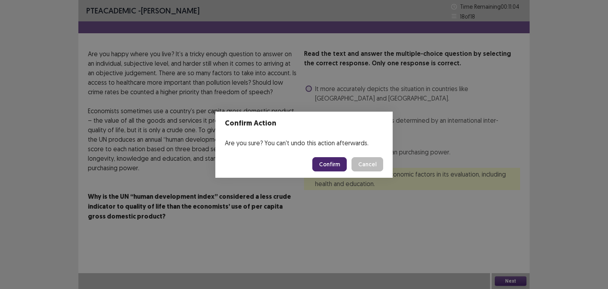
click at [336, 163] on button "Confirm" at bounding box center [329, 164] width 34 height 14
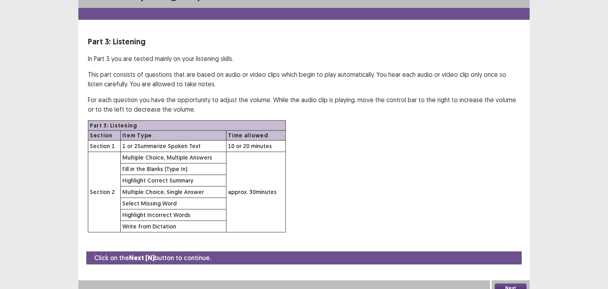
scroll to position [19, 0]
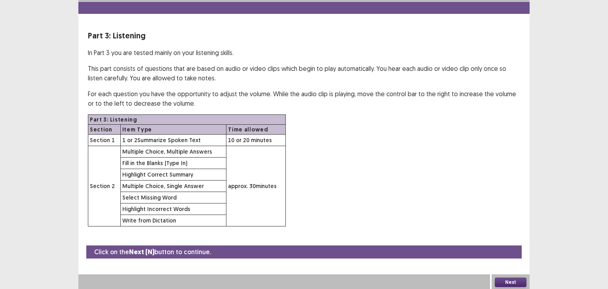
click at [512, 283] on button "Next" at bounding box center [511, 281] width 32 height 9
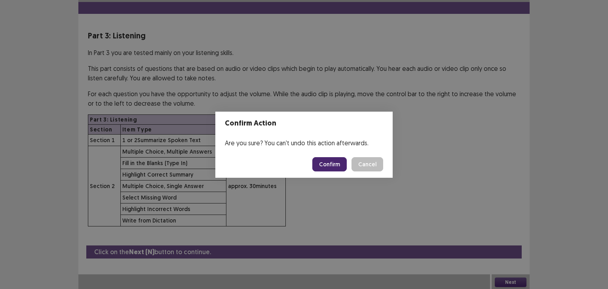
click at [337, 158] on button "Confirm" at bounding box center [329, 164] width 34 height 14
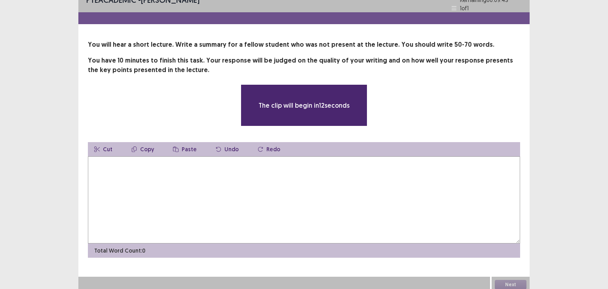
scroll to position [0, 0]
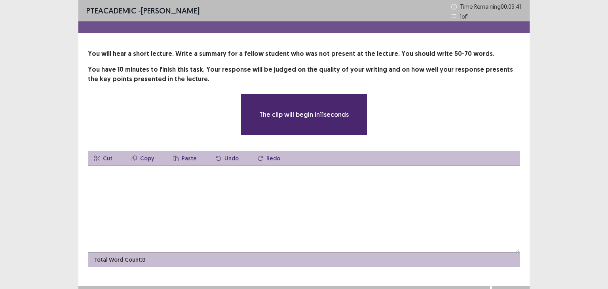
click at [320, 187] on textarea at bounding box center [304, 208] width 432 height 87
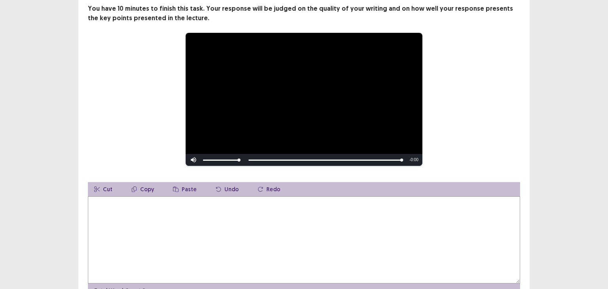
scroll to position [65, 0]
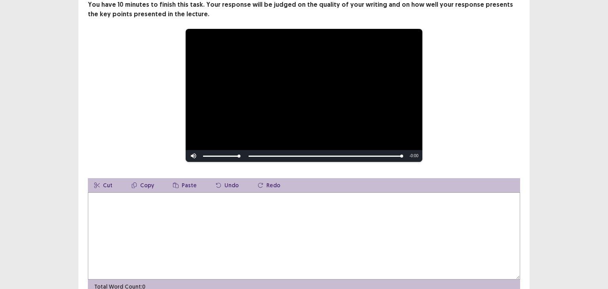
click at [315, 206] on textarea at bounding box center [304, 235] width 432 height 87
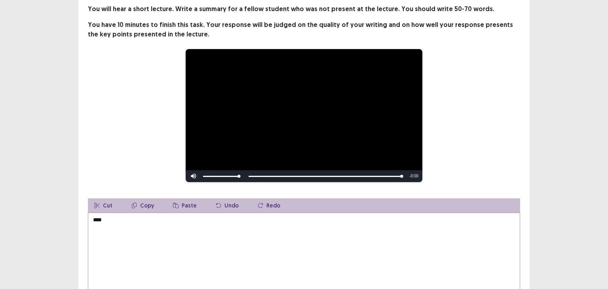
scroll to position [47, 0]
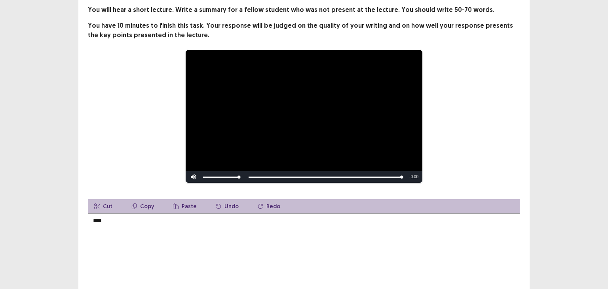
click at [308, 224] on textarea "***" at bounding box center [304, 256] width 432 height 87
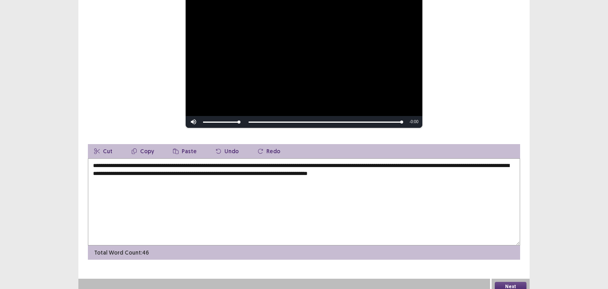
scroll to position [103, 0]
click at [273, 184] on textarea "**********" at bounding box center [304, 201] width 432 height 87
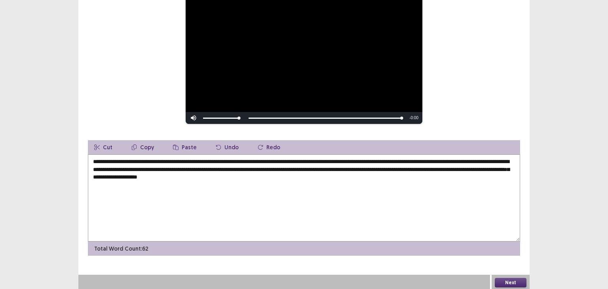
click at [334, 180] on textarea "**********" at bounding box center [304, 197] width 432 height 87
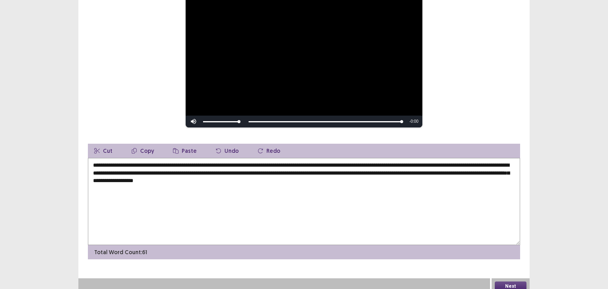
click at [397, 182] on textarea "**********" at bounding box center [304, 201] width 432 height 87
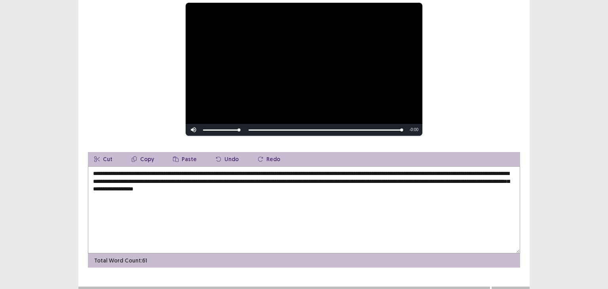
scroll to position [104, 0]
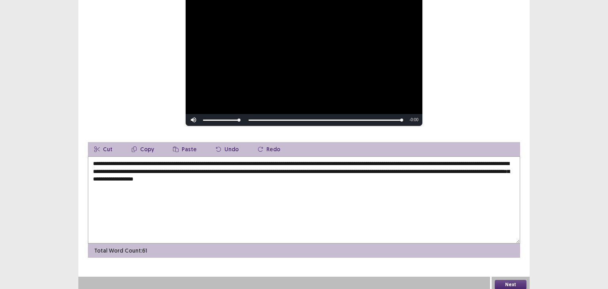
click at [180, 160] on textarea "**********" at bounding box center [304, 199] width 432 height 87
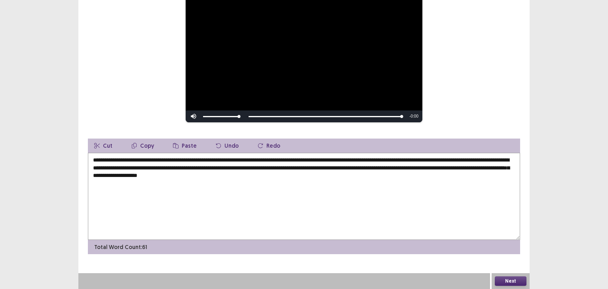
click at [140, 160] on textarea "**********" at bounding box center [304, 196] width 432 height 87
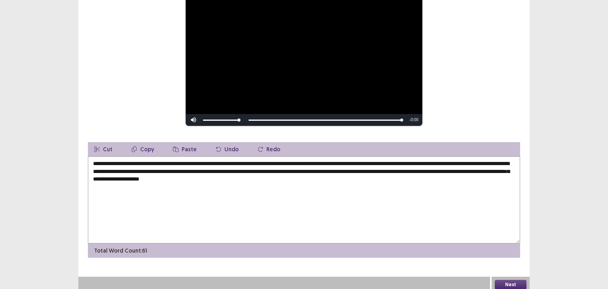
click at [252, 161] on textarea "**********" at bounding box center [304, 199] width 432 height 87
click at [258, 179] on textarea "**********" at bounding box center [304, 199] width 432 height 87
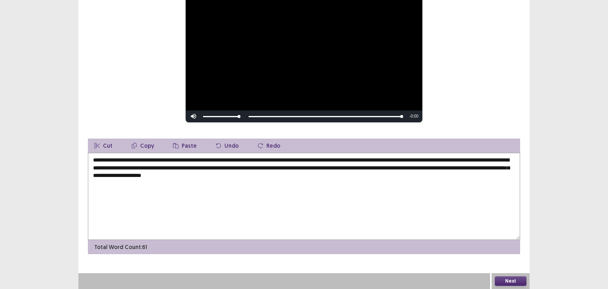
click at [352, 169] on textarea "**********" at bounding box center [304, 196] width 432 height 87
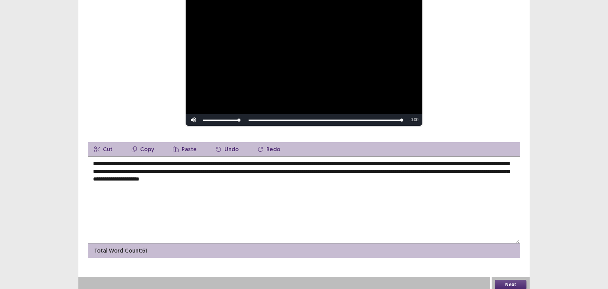
click at [358, 195] on textarea "**********" at bounding box center [304, 199] width 432 height 87
click at [340, 169] on textarea "**********" at bounding box center [304, 199] width 432 height 87
click at [360, 186] on textarea "**********" at bounding box center [304, 199] width 432 height 87
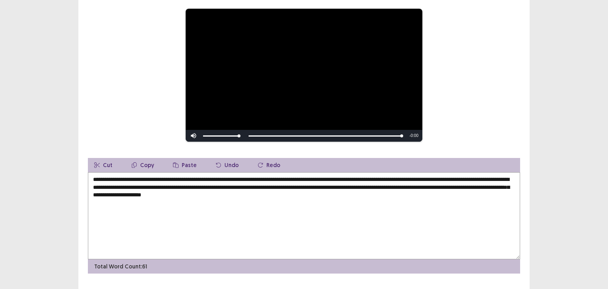
scroll to position [89, 0]
click at [118, 192] on textarea "**********" at bounding box center [304, 215] width 432 height 87
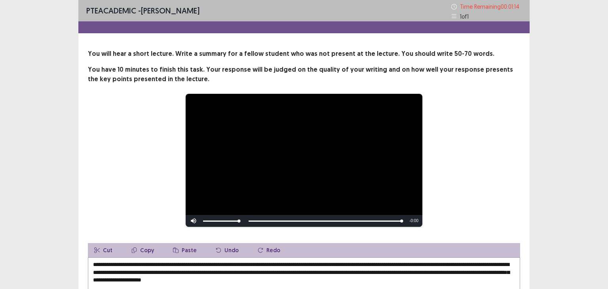
scroll to position [104, 0]
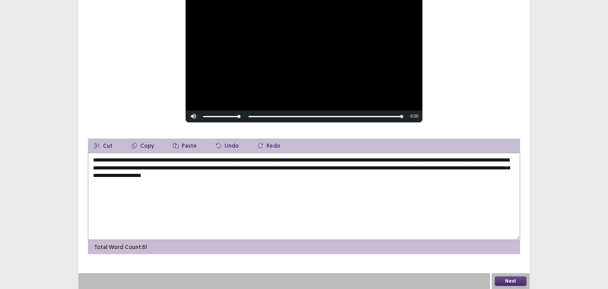
type textarea "**********"
click at [510, 282] on button "Next" at bounding box center [511, 280] width 32 height 9
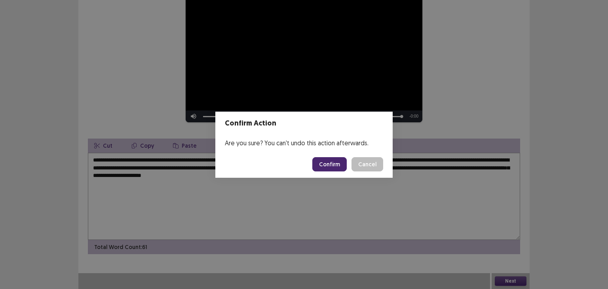
click at [333, 163] on button "Confirm" at bounding box center [329, 164] width 34 height 14
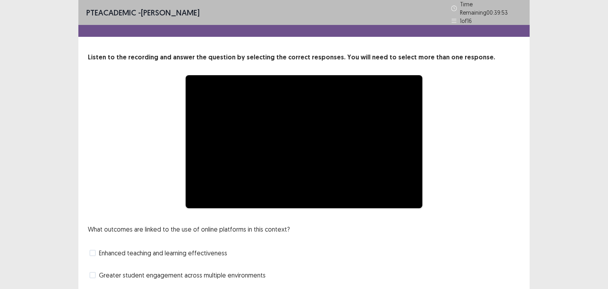
scroll to position [68, 0]
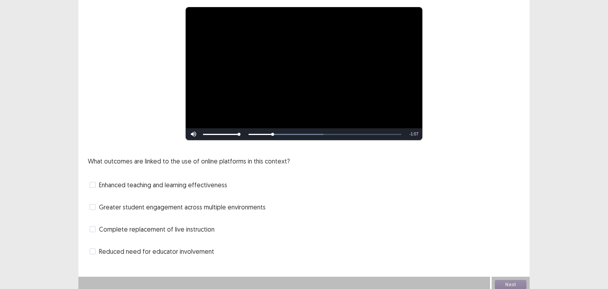
click at [200, 180] on span "Enhanced teaching and learning effectiveness" at bounding box center [163, 184] width 128 height 9
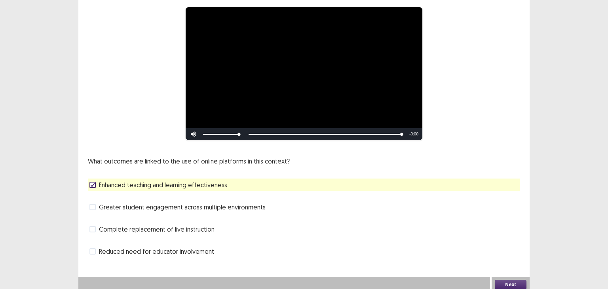
click at [507, 280] on button "Next" at bounding box center [511, 284] width 32 height 9
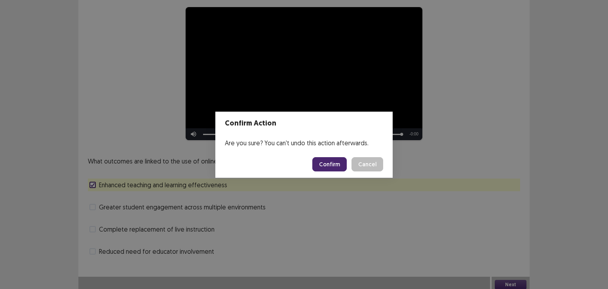
click at [324, 163] on button "Confirm" at bounding box center [329, 164] width 34 height 14
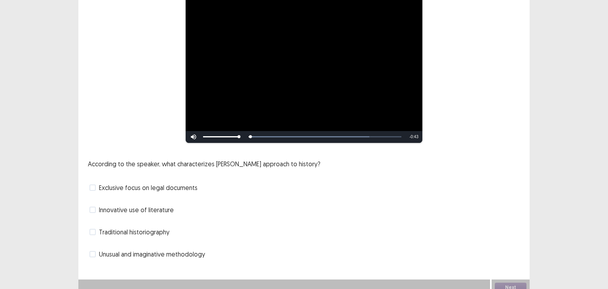
scroll to position [112, 0]
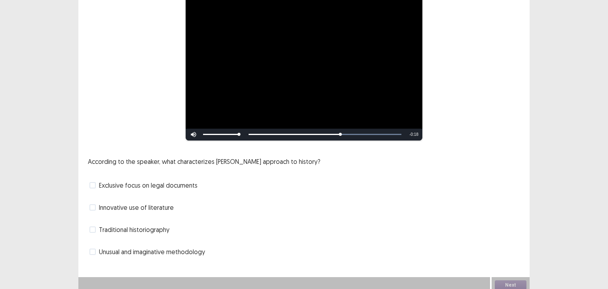
click at [170, 206] on span "Innovative use of literature" at bounding box center [136, 207] width 75 height 9
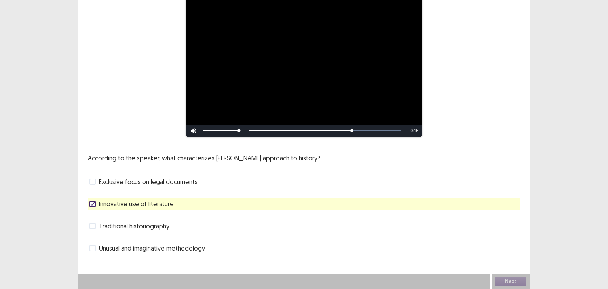
click at [191, 245] on span "Unusual and imaginative methodology" at bounding box center [152, 247] width 106 height 9
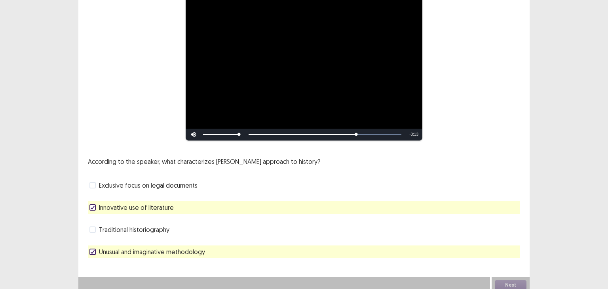
click at [194, 206] on div "Innovative use of literature" at bounding box center [304, 207] width 432 height 13
click at [93, 205] on icon at bounding box center [92, 207] width 5 height 4
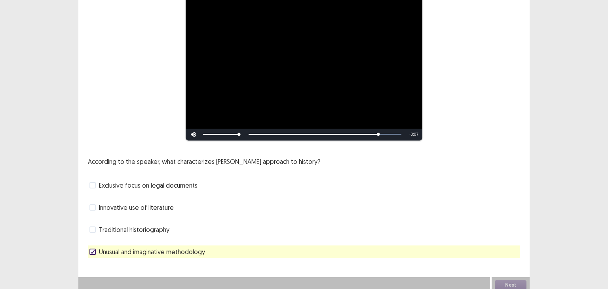
click at [99, 203] on span "Innovative use of literature" at bounding box center [136, 207] width 75 height 9
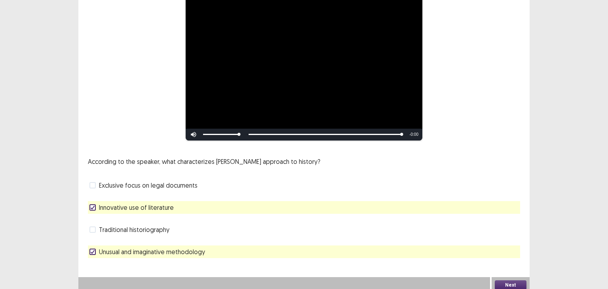
click at [505, 281] on button "Next" at bounding box center [511, 284] width 32 height 9
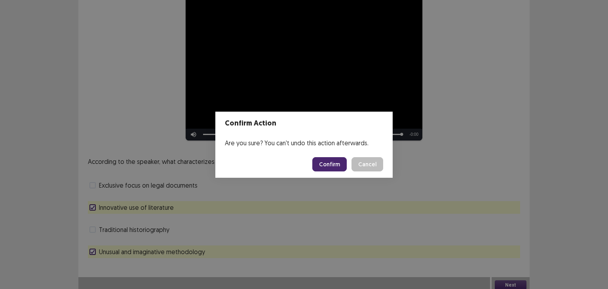
click at [323, 166] on button "Confirm" at bounding box center [329, 164] width 34 height 14
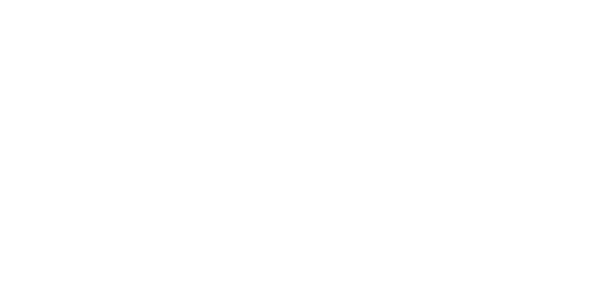
scroll to position [0, 0]
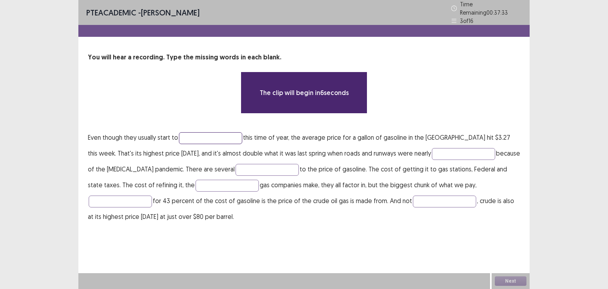
click at [213, 135] on input "text" at bounding box center [210, 138] width 63 height 12
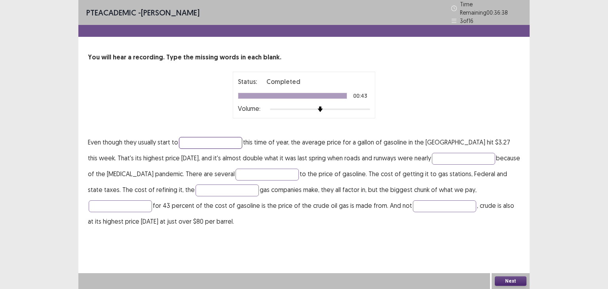
click at [213, 137] on input "text" at bounding box center [210, 143] width 63 height 12
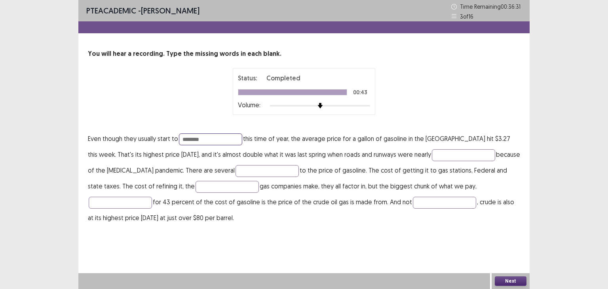
type input "********"
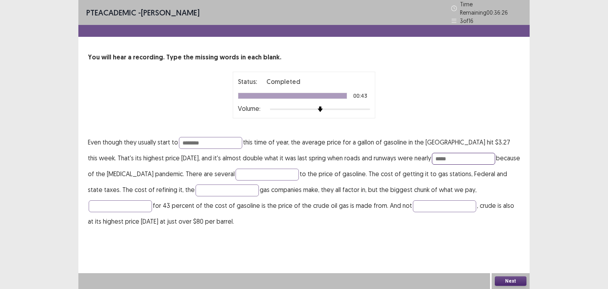
type input "*****"
type input "******"
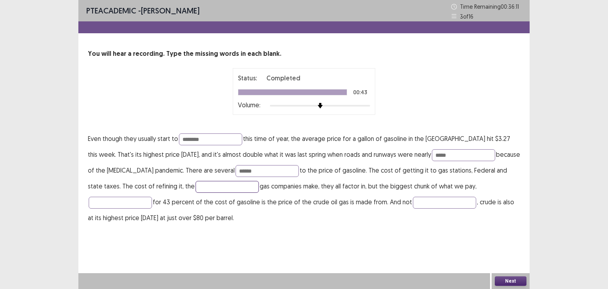
click at [195, 187] on input "text" at bounding box center [226, 187] width 63 height 12
click at [195, 188] on input "text" at bounding box center [226, 187] width 63 height 12
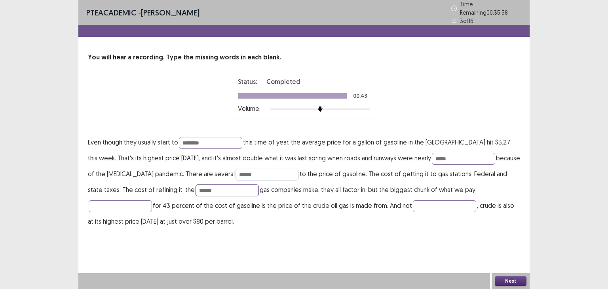
type input "******"
click at [235, 173] on input "******" at bounding box center [266, 175] width 63 height 12
type input "*"
click at [239, 169] on input "**********" at bounding box center [266, 175] width 63 height 12
drag, startPoint x: 236, startPoint y: 171, endPoint x: 203, endPoint y: 171, distance: 33.6
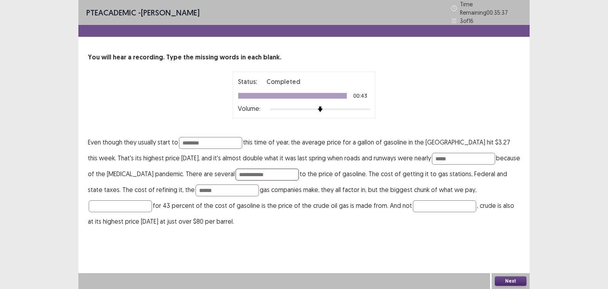
click at [235, 171] on input "**********" at bounding box center [266, 175] width 63 height 12
click at [251, 169] on input "**********" at bounding box center [266, 175] width 63 height 12
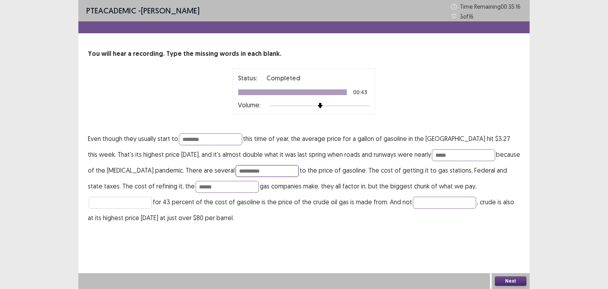
type input "**********"
click at [152, 197] on input "text" at bounding box center [120, 203] width 63 height 12
click at [413, 199] on input "text" at bounding box center [444, 203] width 63 height 12
click at [152, 197] on input "text" at bounding box center [120, 203] width 63 height 12
type input "*******"
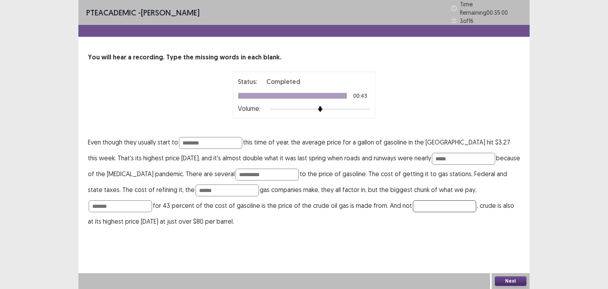
click at [413, 200] on input "text" at bounding box center [444, 206] width 63 height 12
click at [413, 206] on input "**********" at bounding box center [444, 206] width 63 height 12
paste input "text"
type input "**********"
click at [512, 281] on button "Next" at bounding box center [511, 280] width 32 height 9
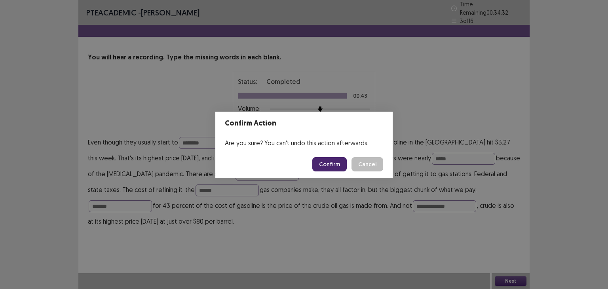
click at [334, 167] on button "Confirm" at bounding box center [329, 164] width 34 height 14
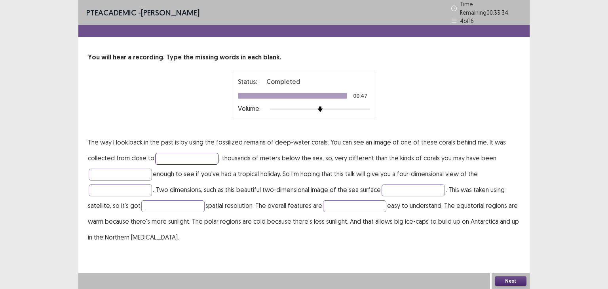
click at [203, 153] on input "text" at bounding box center [186, 159] width 63 height 12
type input "**********"
click at [133, 169] on input "text" at bounding box center [120, 175] width 63 height 12
type input "*****"
click at [418, 184] on input "text" at bounding box center [412, 190] width 63 height 12
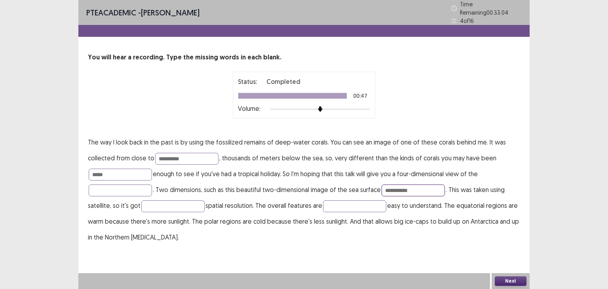
type input "**********"
click at [353, 203] on input "text" at bounding box center [354, 206] width 63 height 12
type input "*********"
click at [512, 282] on button "Next" at bounding box center [511, 280] width 32 height 9
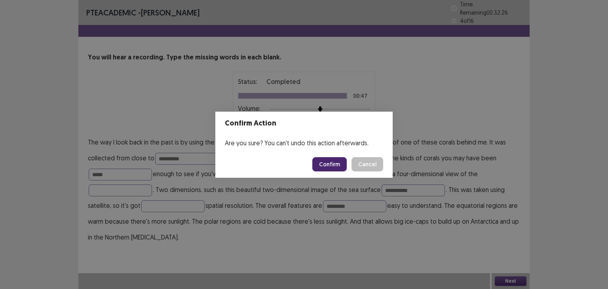
click at [328, 169] on button "Confirm" at bounding box center [329, 164] width 34 height 14
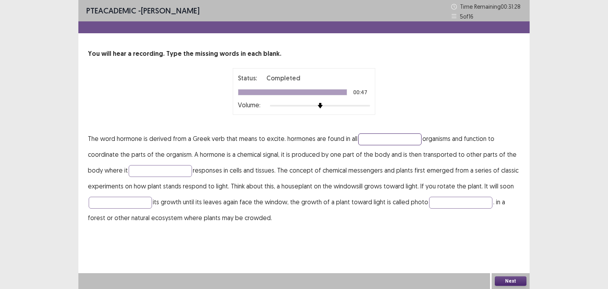
click at [400, 133] on input "text" at bounding box center [389, 139] width 63 height 12
type input "*"
type input "**********"
click at [169, 170] on input "text" at bounding box center [160, 171] width 63 height 12
type input "*******"
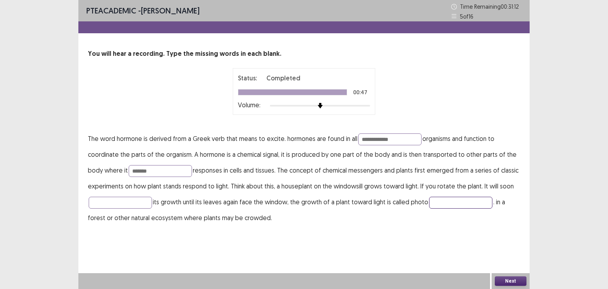
click at [445, 197] on input "text" at bounding box center [460, 203] width 63 height 12
type input "*******"
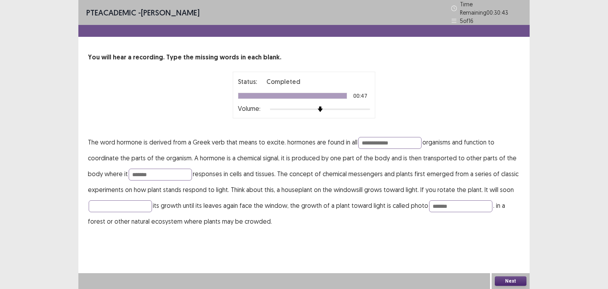
click at [503, 279] on button "Next" at bounding box center [511, 280] width 32 height 9
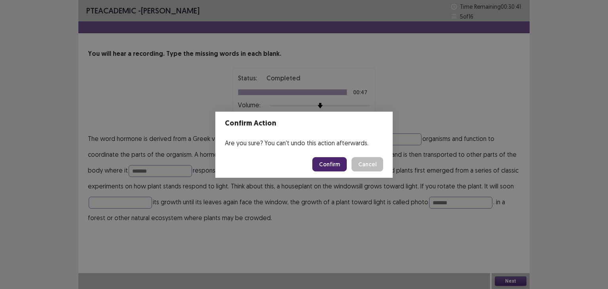
click at [322, 159] on button "Confirm" at bounding box center [329, 164] width 34 height 14
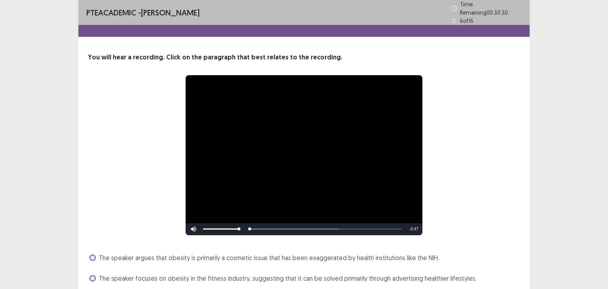
scroll to position [78, 0]
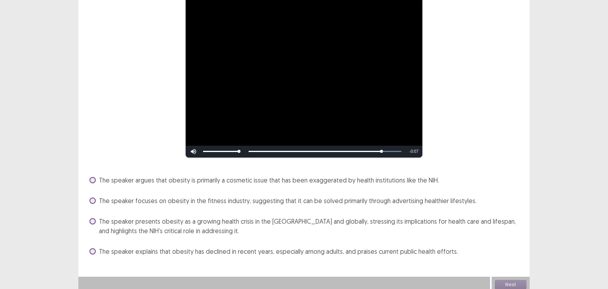
click at [285, 230] on span "The speaker presents obesity as a growing health crisis in the [GEOGRAPHIC_DATA…" at bounding box center [309, 225] width 421 height 19
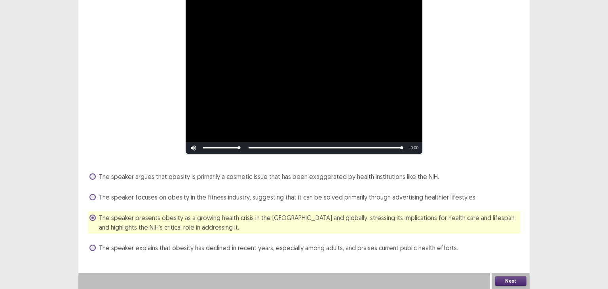
click at [504, 282] on button "Next" at bounding box center [511, 280] width 32 height 9
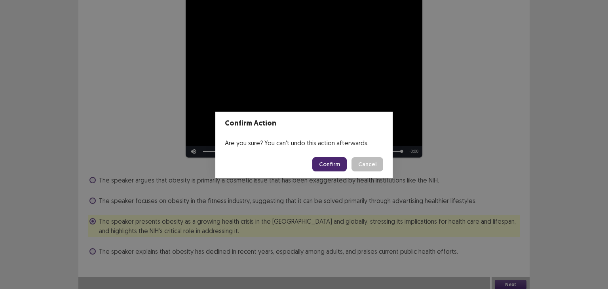
click at [339, 167] on button "Confirm" at bounding box center [329, 164] width 34 height 14
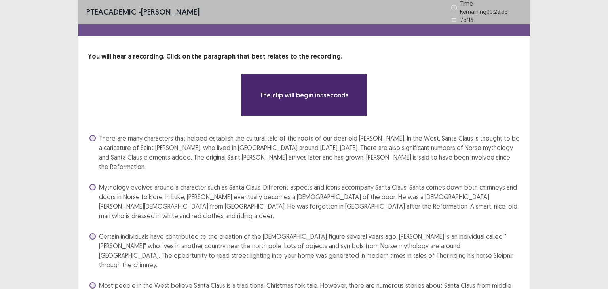
scroll to position [25, 0]
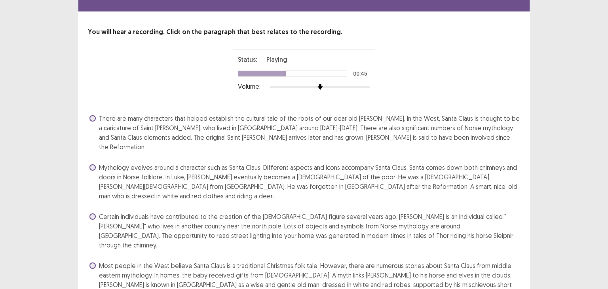
click at [334, 213] on span "Certain individuals have contributed to the creation of the [DEMOGRAPHIC_DATA] …" at bounding box center [309, 231] width 421 height 38
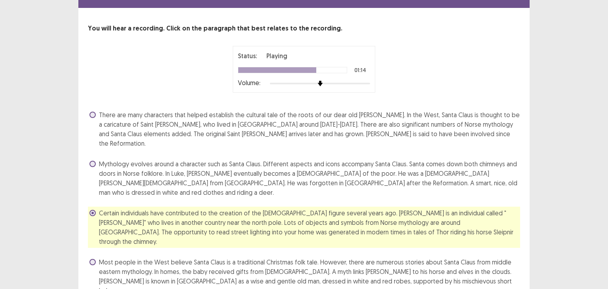
click at [341, 160] on span "Mythology evolves around a character such as Santa Claus. Different aspects and…" at bounding box center [309, 178] width 421 height 38
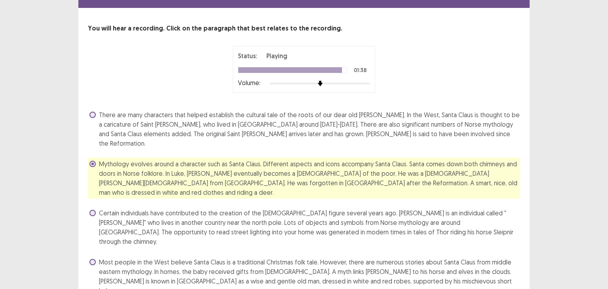
click at [454, 257] on span "Most people in the West believe Santa Claus is a traditional Christmas folk tal…" at bounding box center [309, 276] width 421 height 38
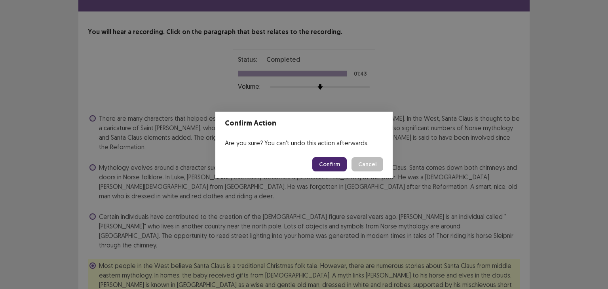
click at [332, 165] on button "Confirm" at bounding box center [329, 164] width 34 height 14
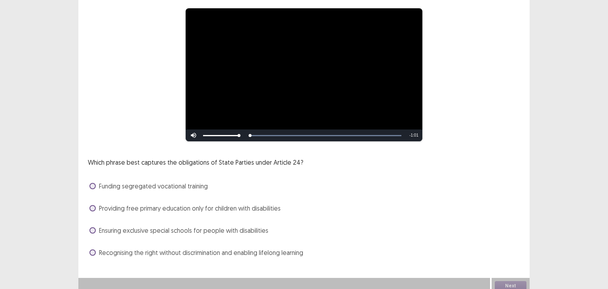
scroll to position [66, 0]
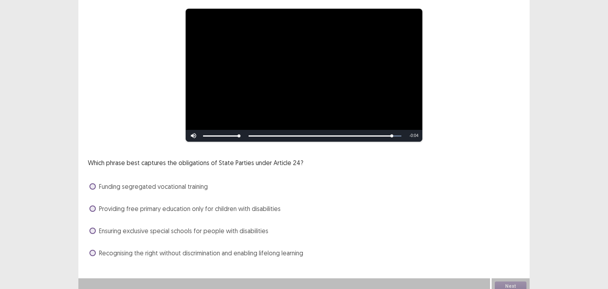
click at [262, 226] on span "Ensuring exclusive special schools for people with disabilities" at bounding box center [183, 230] width 169 height 9
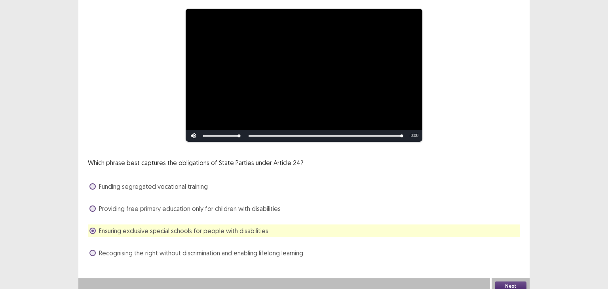
click at [502, 281] on button "Next" at bounding box center [511, 285] width 32 height 9
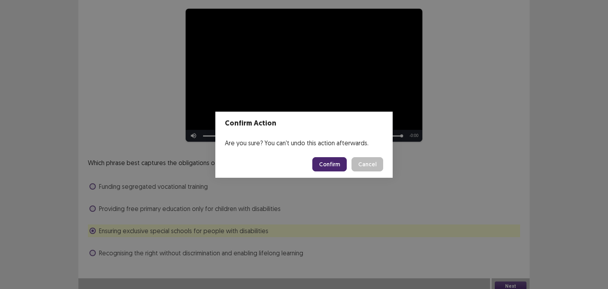
click at [335, 165] on button "Confirm" at bounding box center [329, 164] width 34 height 14
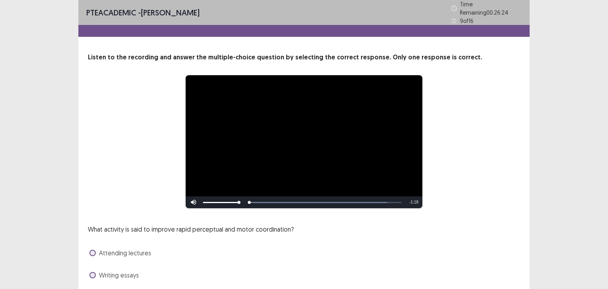
scroll to position [68, 0]
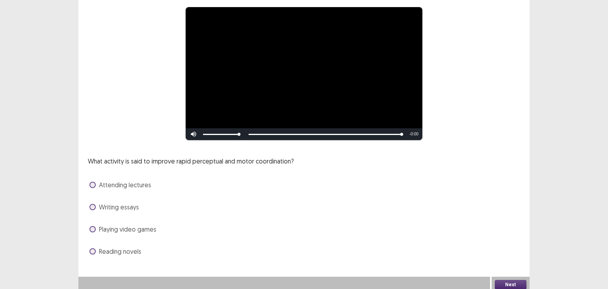
click at [140, 225] on span "Playing video games" at bounding box center [127, 228] width 57 height 9
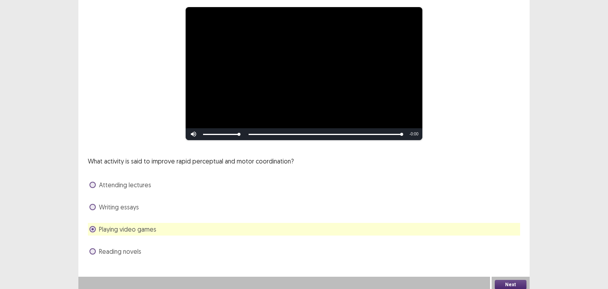
click at [502, 282] on button "Next" at bounding box center [511, 284] width 32 height 9
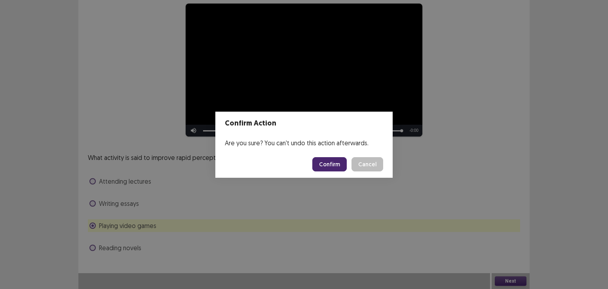
click at [342, 163] on button "Confirm" at bounding box center [329, 164] width 34 height 14
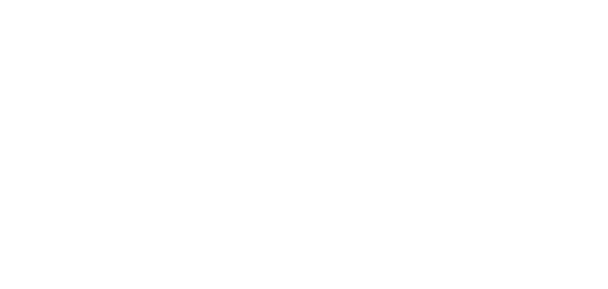
scroll to position [0, 0]
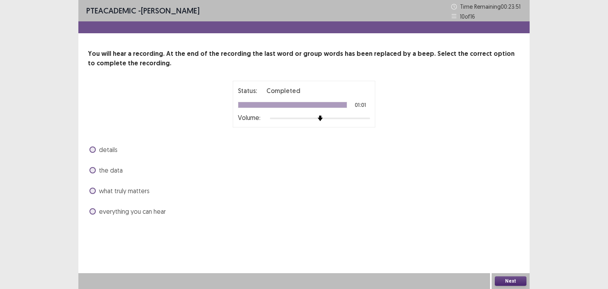
click at [109, 151] on span "details" at bounding box center [108, 149] width 19 height 9
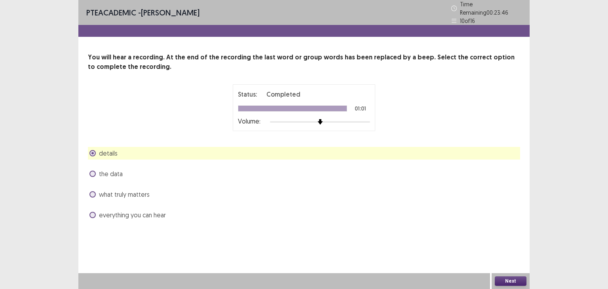
click at [136, 197] on div "what truly matters" at bounding box center [304, 194] width 432 height 13
click at [144, 193] on span "what truly matters" at bounding box center [124, 194] width 51 height 9
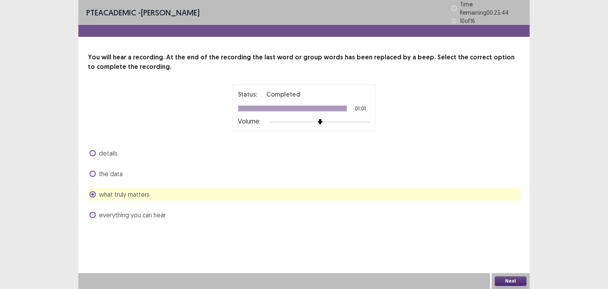
click at [499, 283] on button "Next" at bounding box center [511, 280] width 32 height 9
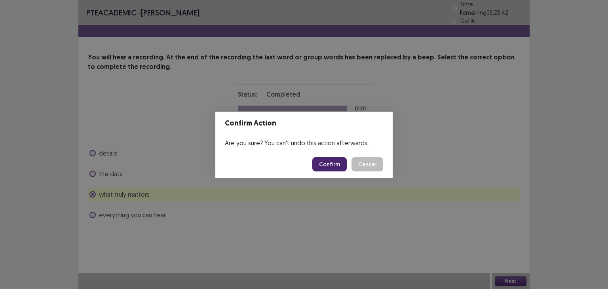
click at [332, 166] on button "Confirm" at bounding box center [329, 164] width 34 height 14
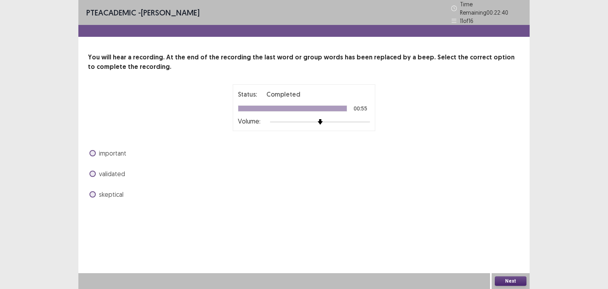
click at [120, 170] on span "validated" at bounding box center [112, 173] width 26 height 9
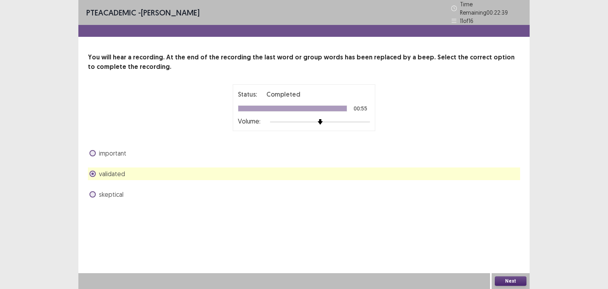
click at [521, 278] on button "Next" at bounding box center [511, 280] width 32 height 9
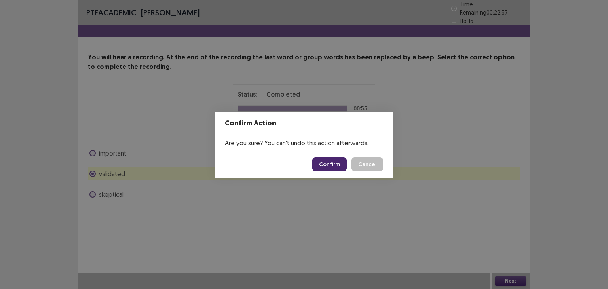
click at [340, 167] on button "Confirm" at bounding box center [329, 164] width 34 height 14
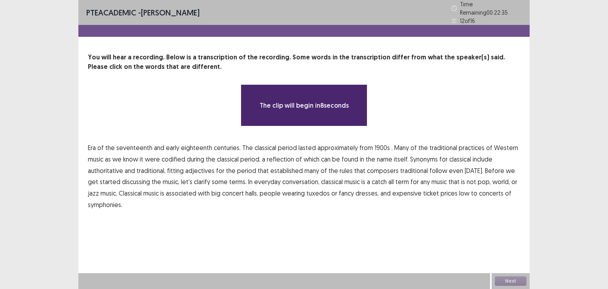
click at [96, 143] on span "Era" at bounding box center [92, 147] width 8 height 9
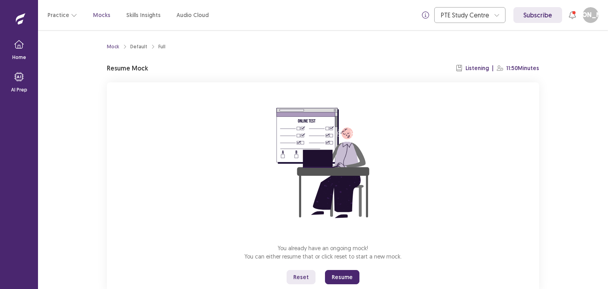
click at [342, 277] on button "Resume" at bounding box center [342, 277] width 34 height 14
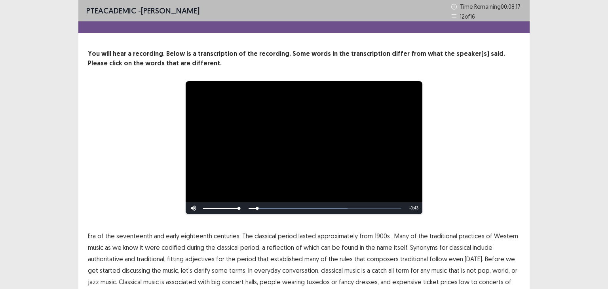
scroll to position [45, 0]
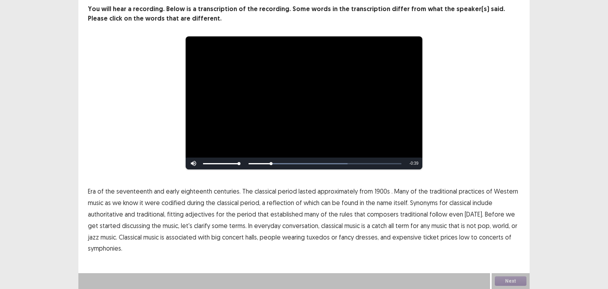
click at [380, 190] on span "1900s" at bounding box center [381, 190] width 15 height 9
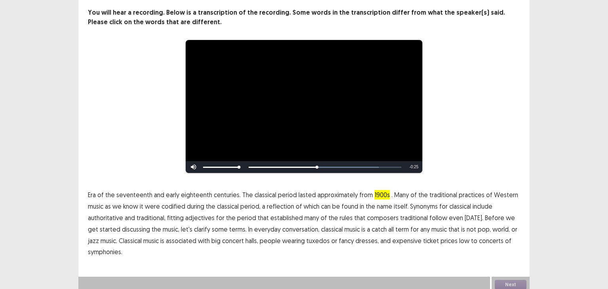
click at [146, 216] on span "traditional," at bounding box center [151, 217] width 29 height 9
click at [412, 215] on span "traditional" at bounding box center [414, 217] width 28 height 9
click at [459, 237] on span "low" at bounding box center [464, 240] width 10 height 9
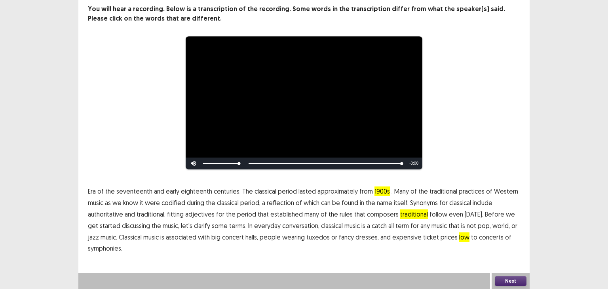
click at [510, 279] on button "Next" at bounding box center [511, 280] width 32 height 9
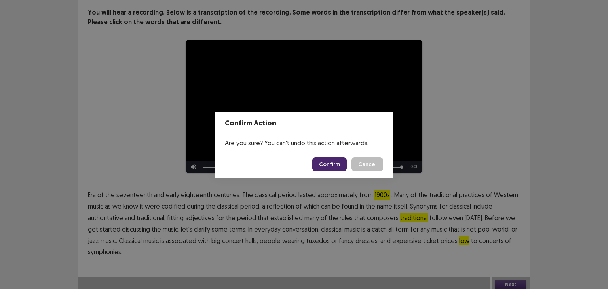
click at [333, 167] on button "Confirm" at bounding box center [329, 164] width 34 height 14
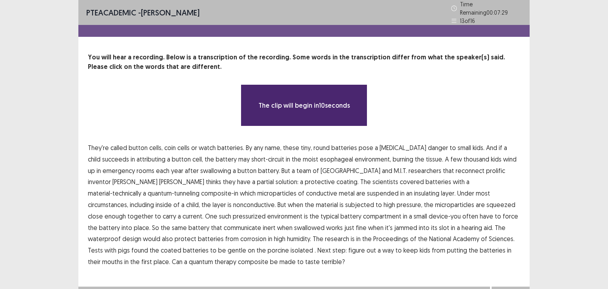
scroll to position [9, 0]
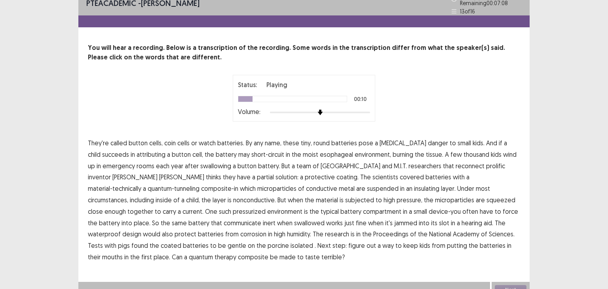
click at [137, 151] on span "attributing" at bounding box center [151, 154] width 29 height 9
click at [455, 163] on span "reconnect" at bounding box center [469, 165] width 29 height 9
click at [266, 207] on span "pressurized" at bounding box center [249, 211] width 33 height 9
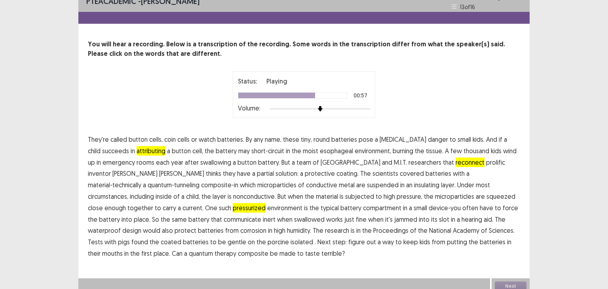
click at [261, 214] on span "communicate" at bounding box center [243, 218] width 38 height 9
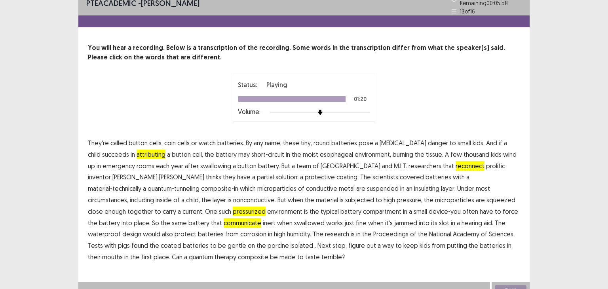
click at [236, 252] on span "therapy" at bounding box center [225, 256] width 22 height 9
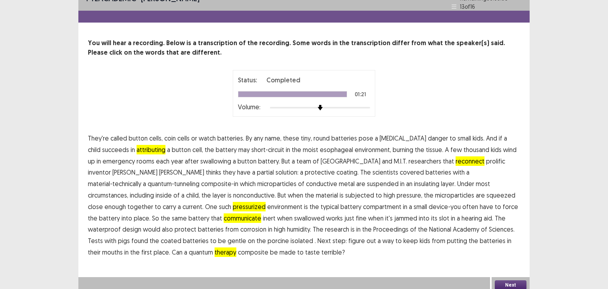
click at [505, 280] on button "Next" at bounding box center [511, 284] width 32 height 9
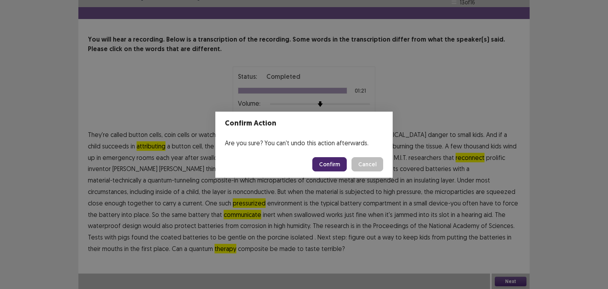
click at [323, 162] on button "Confirm" at bounding box center [329, 164] width 34 height 14
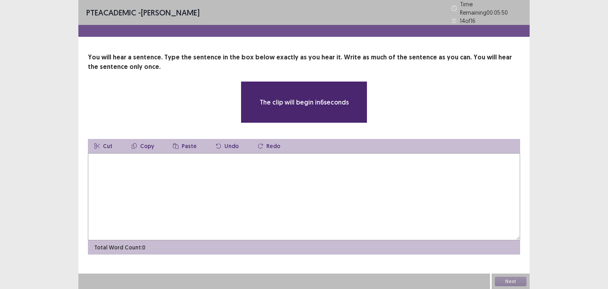
click at [323, 162] on textarea at bounding box center [304, 196] width 432 height 87
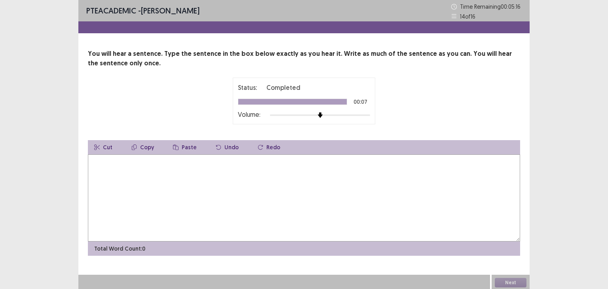
click at [207, 158] on textarea at bounding box center [304, 197] width 432 height 87
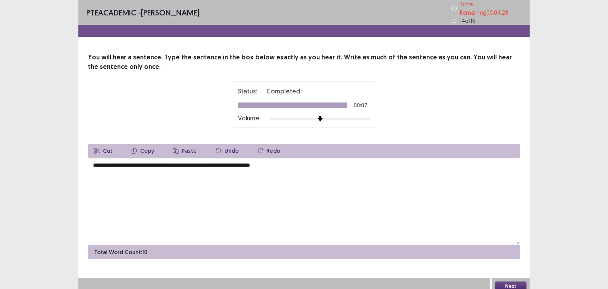
click at [376, 166] on textarea "**********" at bounding box center [304, 201] width 432 height 87
click at [245, 161] on textarea "**********" at bounding box center [304, 201] width 432 height 87
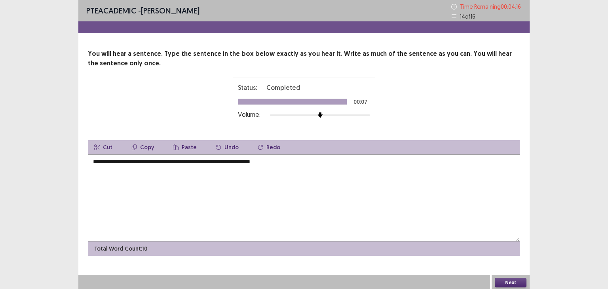
click at [409, 233] on textarea "**********" at bounding box center [304, 197] width 432 height 87
type textarea "**********"
click at [504, 279] on button "Next" at bounding box center [511, 282] width 32 height 9
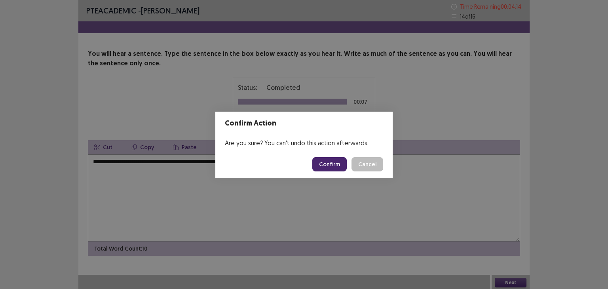
click at [333, 166] on button "Confirm" at bounding box center [329, 164] width 34 height 14
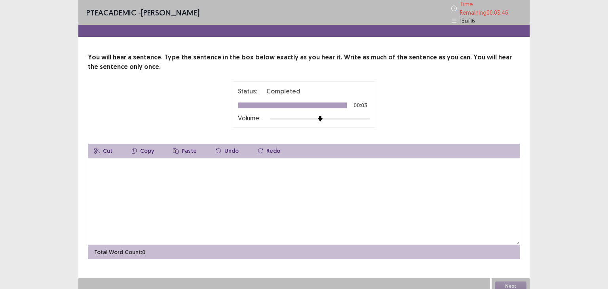
click at [309, 188] on textarea at bounding box center [304, 201] width 432 height 87
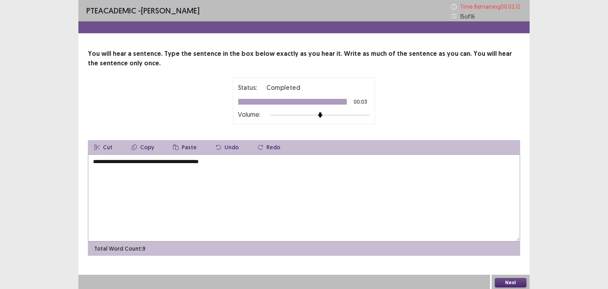
type textarea "**********"
click at [510, 283] on button "Next" at bounding box center [511, 282] width 32 height 9
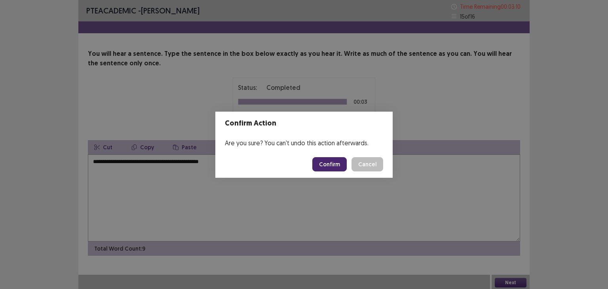
click at [334, 164] on button "Confirm" at bounding box center [329, 164] width 34 height 14
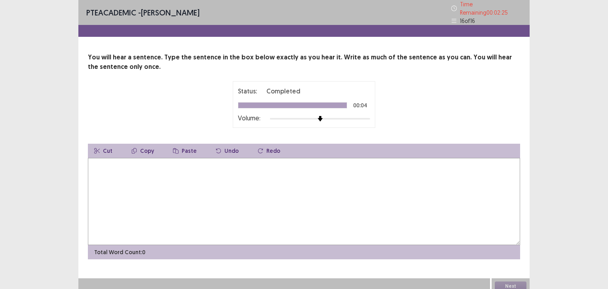
click at [467, 158] on textarea at bounding box center [304, 201] width 432 height 87
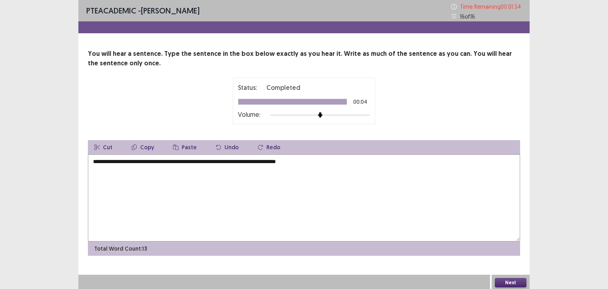
click at [138, 162] on textarea "**********" at bounding box center [304, 197] width 432 height 87
type textarea "**********"
click at [501, 279] on button "Next" at bounding box center [511, 282] width 32 height 9
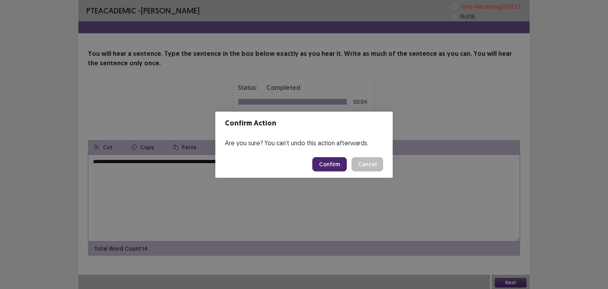
click at [329, 161] on button "Confirm" at bounding box center [329, 164] width 34 height 14
